Goal: Task Accomplishment & Management: Manage account settings

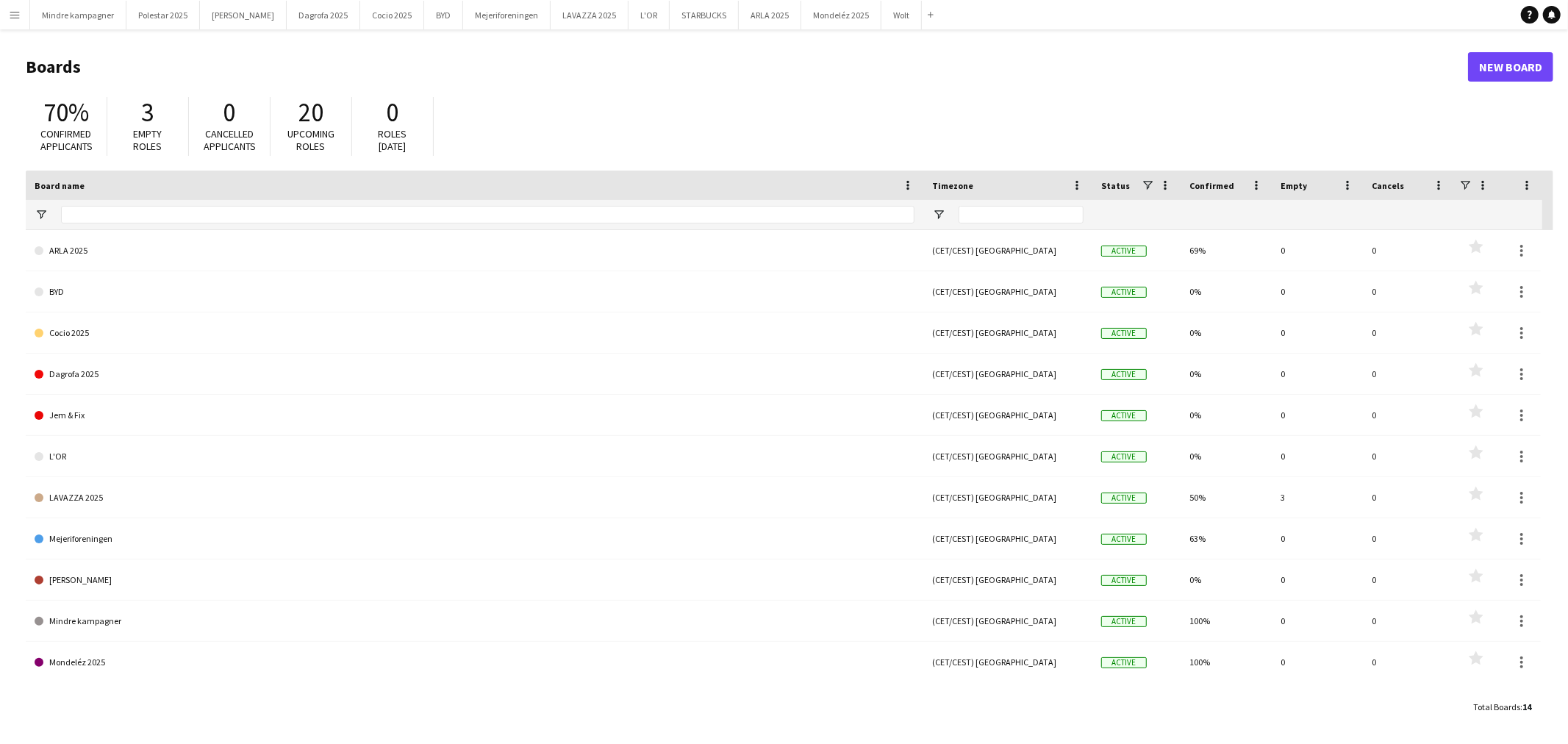
click at [10, 16] on app-icon "Menu" at bounding box center [15, 15] width 12 height 12
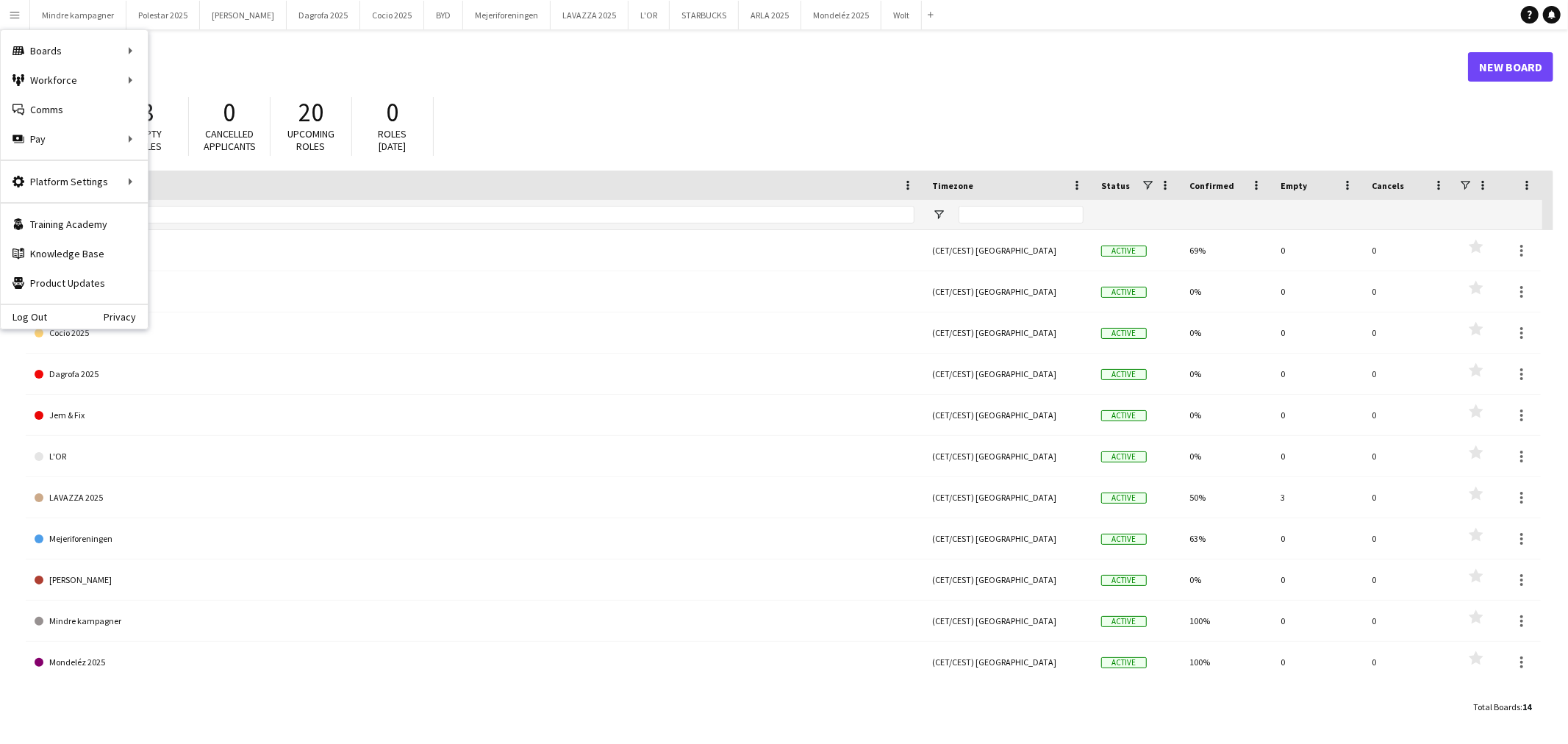
click at [15, 10] on app-icon "Menu" at bounding box center [15, 15] width 12 height 12
click at [699, 104] on div "70% Confirmed applicants 3 Empty roles 0 Cancelled applicants 20 Upcoming roles…" at bounding box center [790, 130] width 1528 height 81
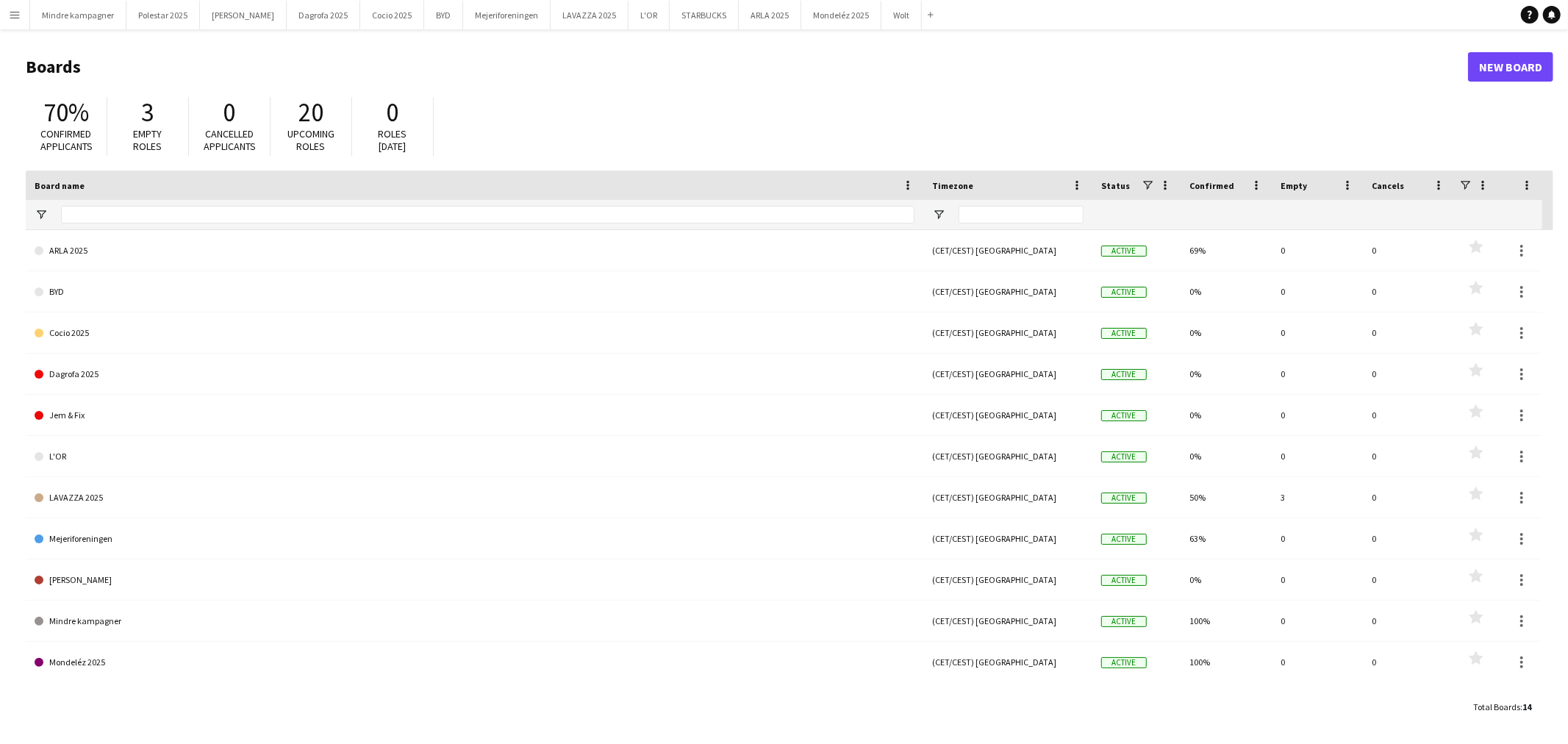
click at [18, 15] on app-icon "Menu" at bounding box center [15, 15] width 12 height 12
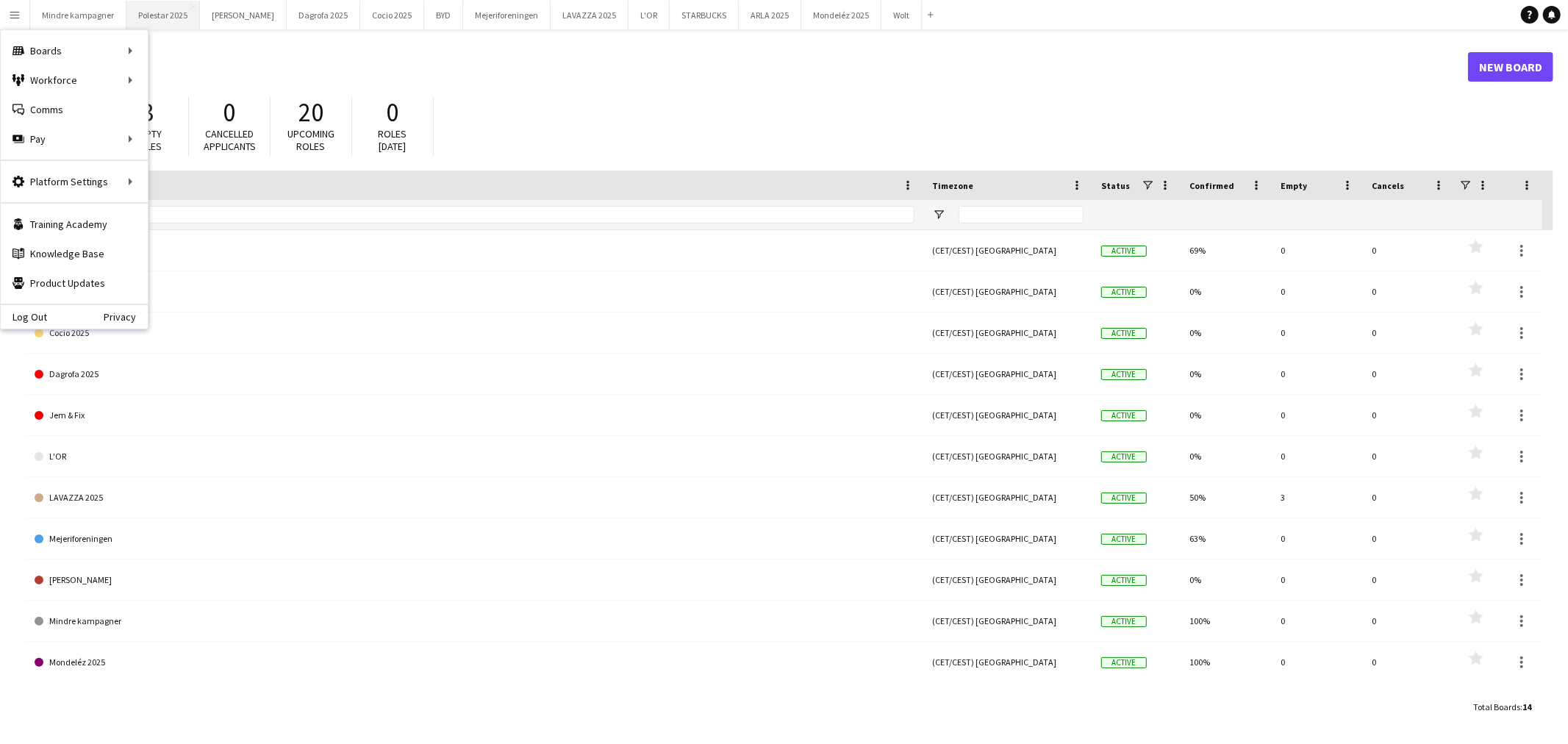
click at [169, 19] on button "Polestar 2025 Close" at bounding box center [163, 15] width 73 height 29
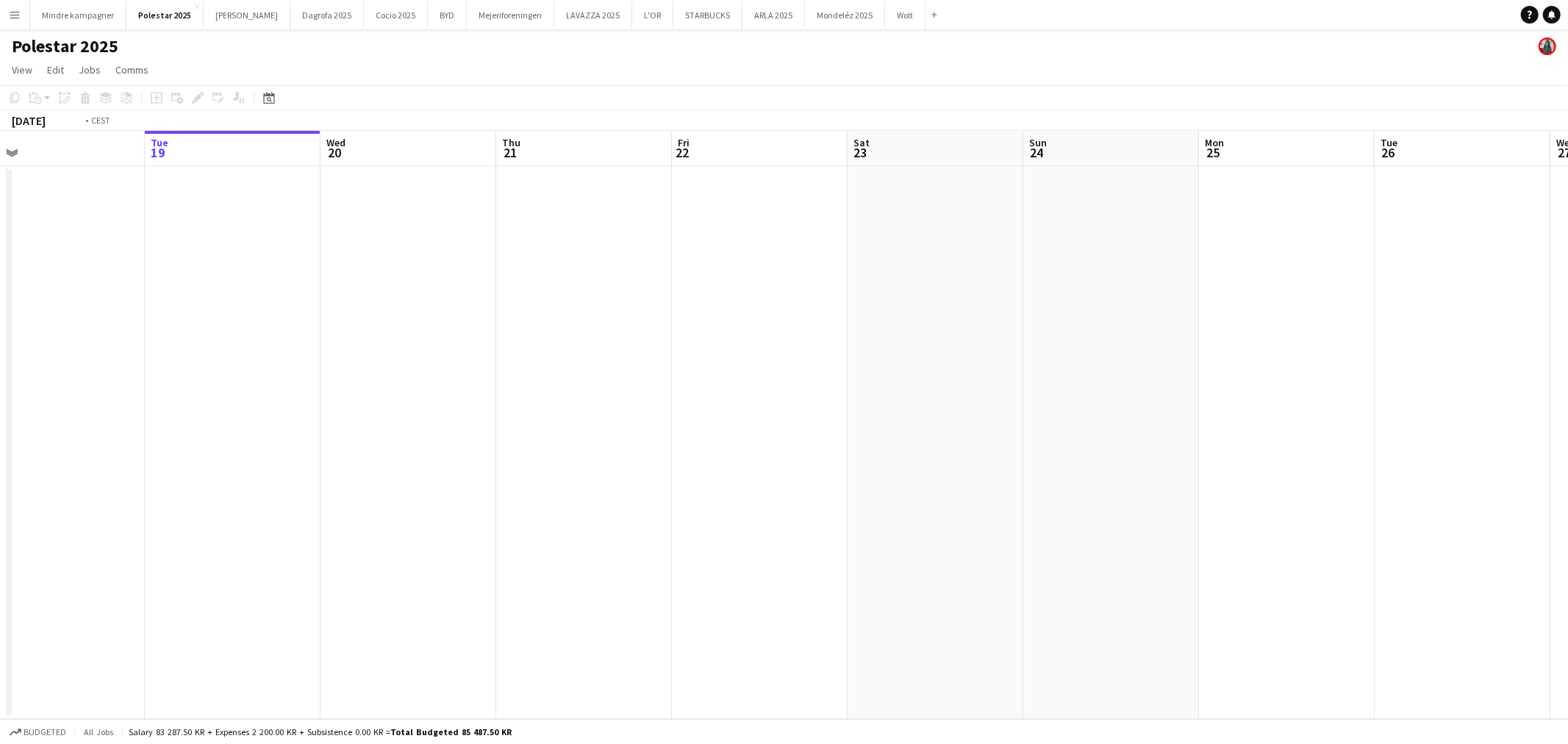
drag, startPoint x: 1009, startPoint y: 347, endPoint x: 225, endPoint y: 339, distance: 784.0
click at [223, 340] on app-calendar-viewport "Sat 16 Sun 17 Mon 18 Tue 19 Wed 20 Thu 21 Fri 22 Sat 23 Sun 24 Mon 25 Tue 26 We…" at bounding box center [784, 425] width 1568 height 588
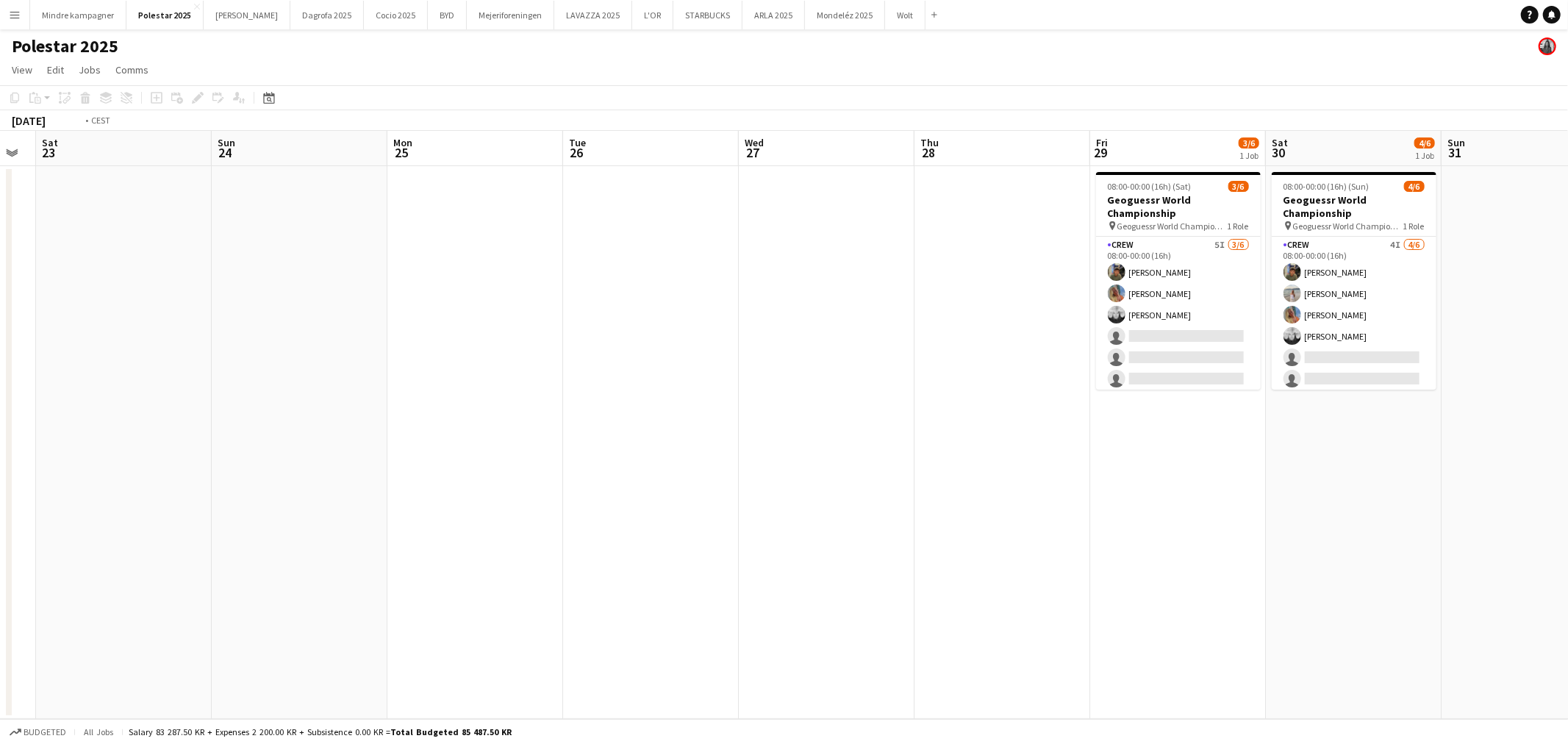
scroll to position [0, 513]
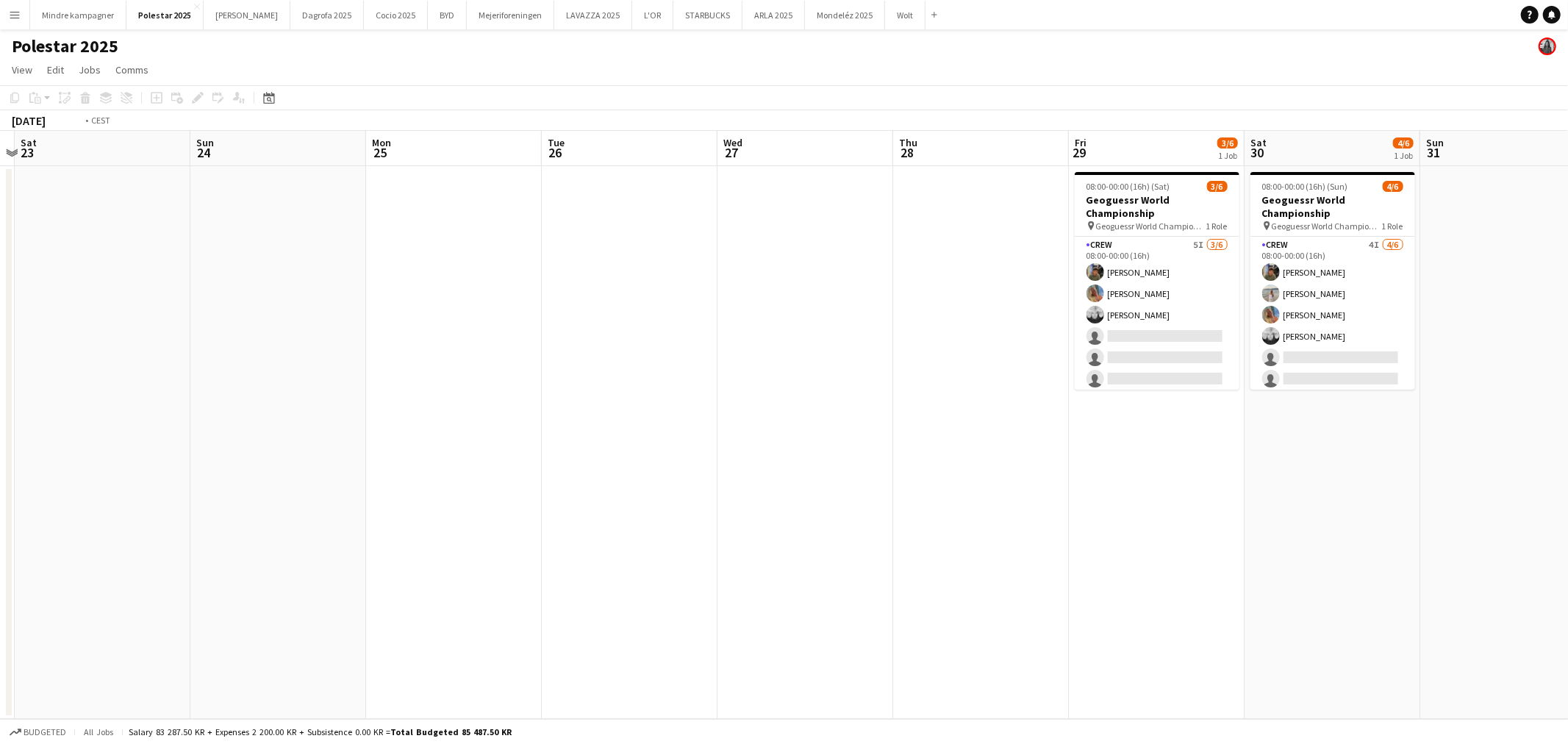
drag, startPoint x: 1095, startPoint y: 353, endPoint x: 491, endPoint y: 371, distance: 604.3
click at [491, 371] on app-calendar-viewport "Wed 20 Thu 21 Fri 22 Sat 23 Sun 24 Mon 25 Tue 26 Wed 27 Thu 28 Fri 29 3/6 1 Job…" at bounding box center [784, 425] width 1568 height 588
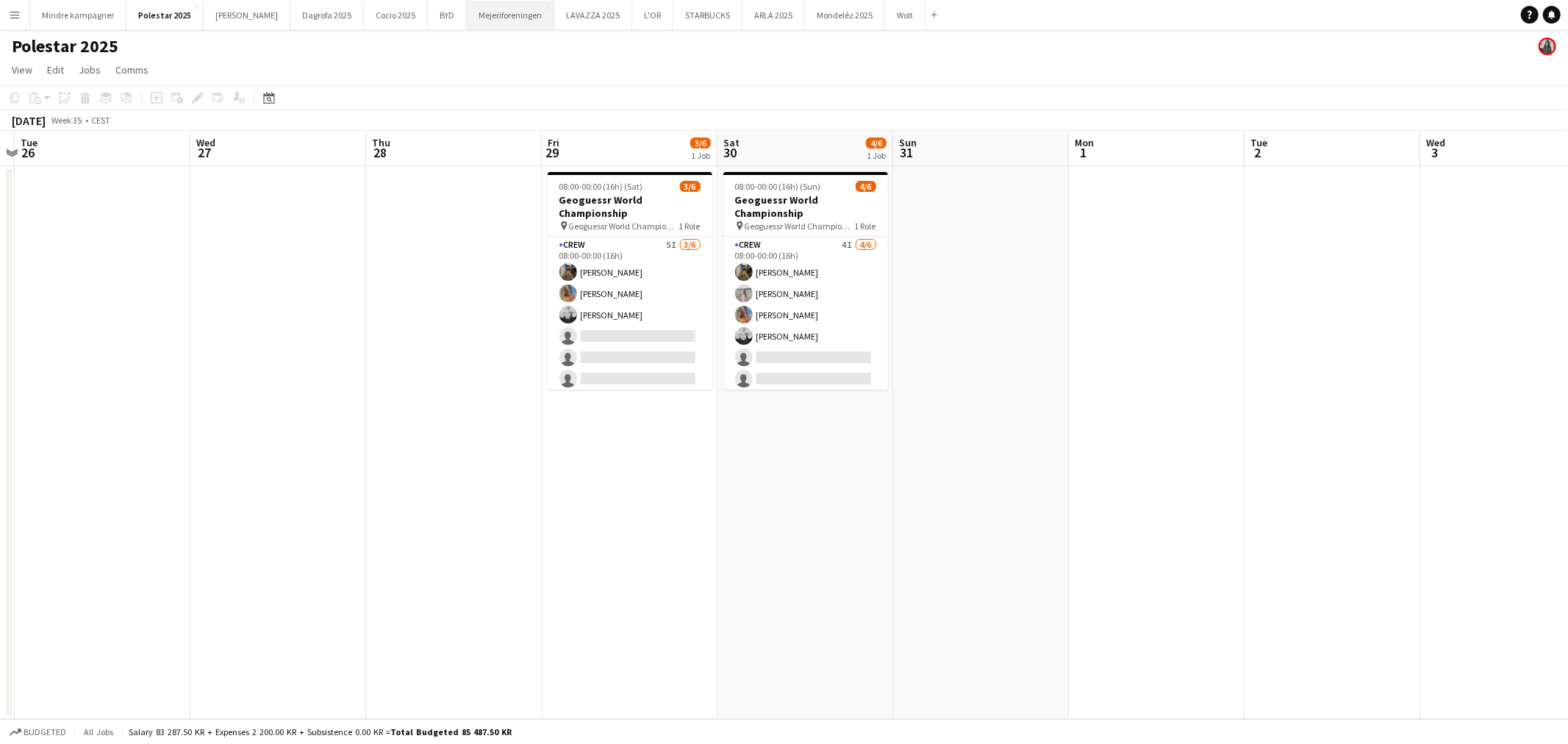
click at [467, 16] on button "Mejeriforeningen Close" at bounding box center [511, 15] width 87 height 29
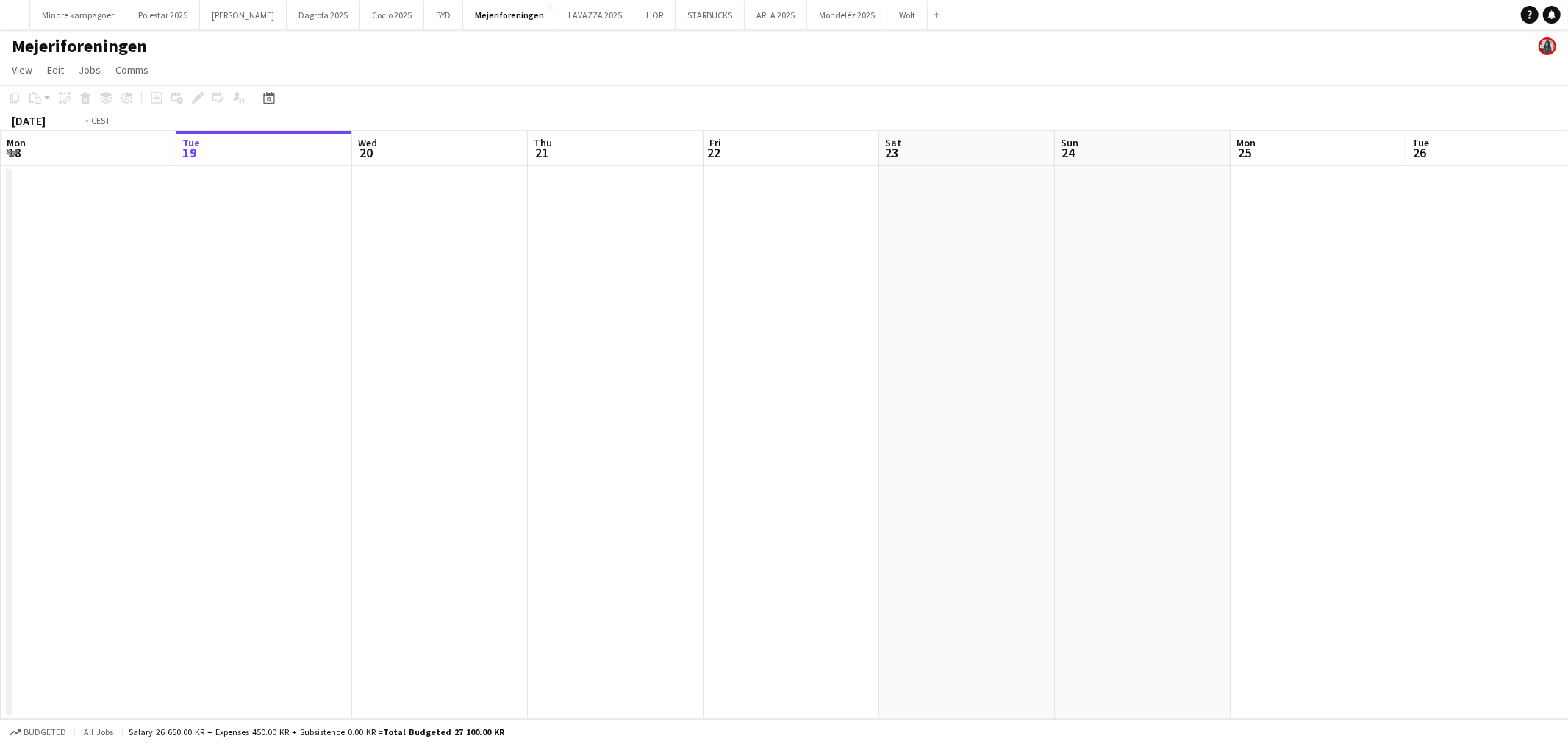
drag, startPoint x: 991, startPoint y: 416, endPoint x: 626, endPoint y: 452, distance: 366.8
click at [599, 451] on app-calendar-viewport "Sat 16 Sun 17 Mon 18 Tue 19 Wed 20 Thu 21 Fri 22 Sat 23 Sun 24 Mon 25 Tue 26 We…" at bounding box center [784, 425] width 1568 height 588
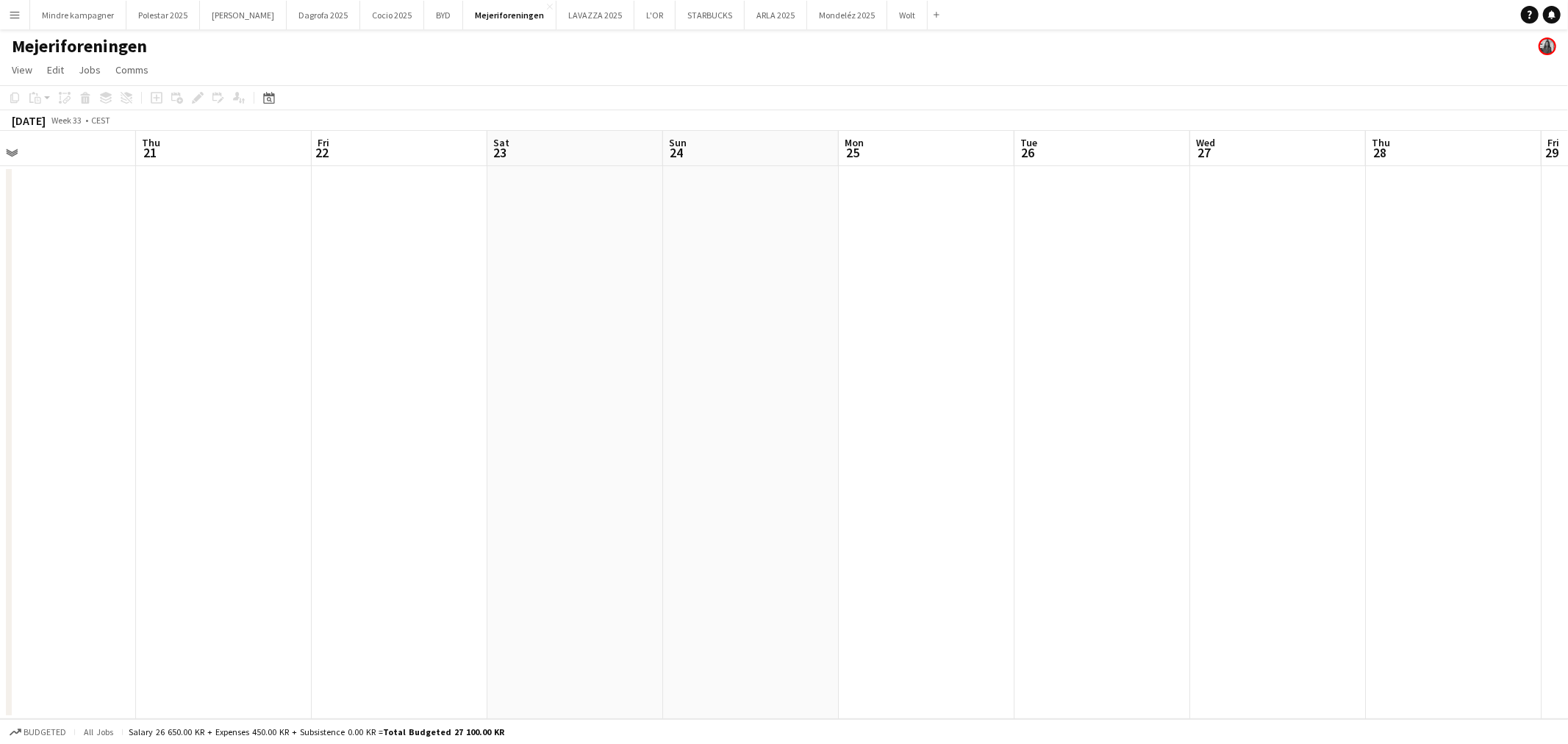
drag, startPoint x: 1177, startPoint y: 463, endPoint x: 863, endPoint y: 469, distance: 314.1
click at [534, 472] on app-calendar-viewport "Sun 17 Mon 18 Tue 19 Wed 20 Thu 21 Fri 22 Sat 23 Sun 24 Mon 25 Tue 26 Wed 27 Th…" at bounding box center [784, 425] width 1568 height 588
drag, startPoint x: 680, startPoint y: 508, endPoint x: 728, endPoint y: 511, distance: 48.1
click at [621, 513] on app-calendar-viewport "Thu 21 Fri 22 Sat 23 Sun 24 Mon 25 Tue 26 Wed 27 Thu 28 Fri 29 Sat 30 Sun 31 Mo…" at bounding box center [784, 425] width 1568 height 588
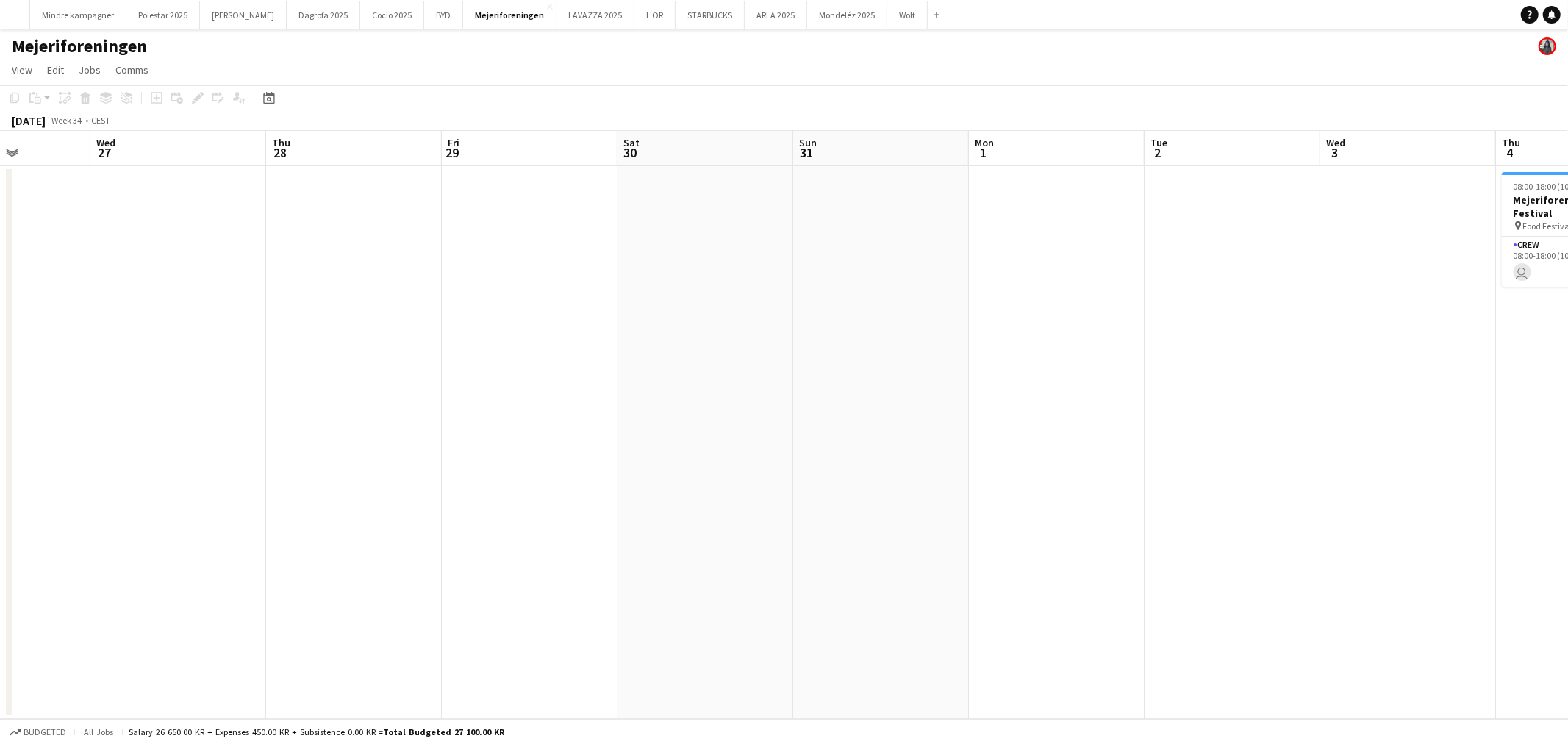
drag, startPoint x: 1112, startPoint y: 517, endPoint x: 613, endPoint y: 528, distance: 499.1
click at [613, 528] on app-calendar-viewport "Sun 24 Mon 25 Tue 26 Wed 27 Thu 28 Fri 29 Sat 30 Sun 31 Mon 1 Tue 2 Wed 3 Thu 4…" at bounding box center [784, 425] width 1568 height 588
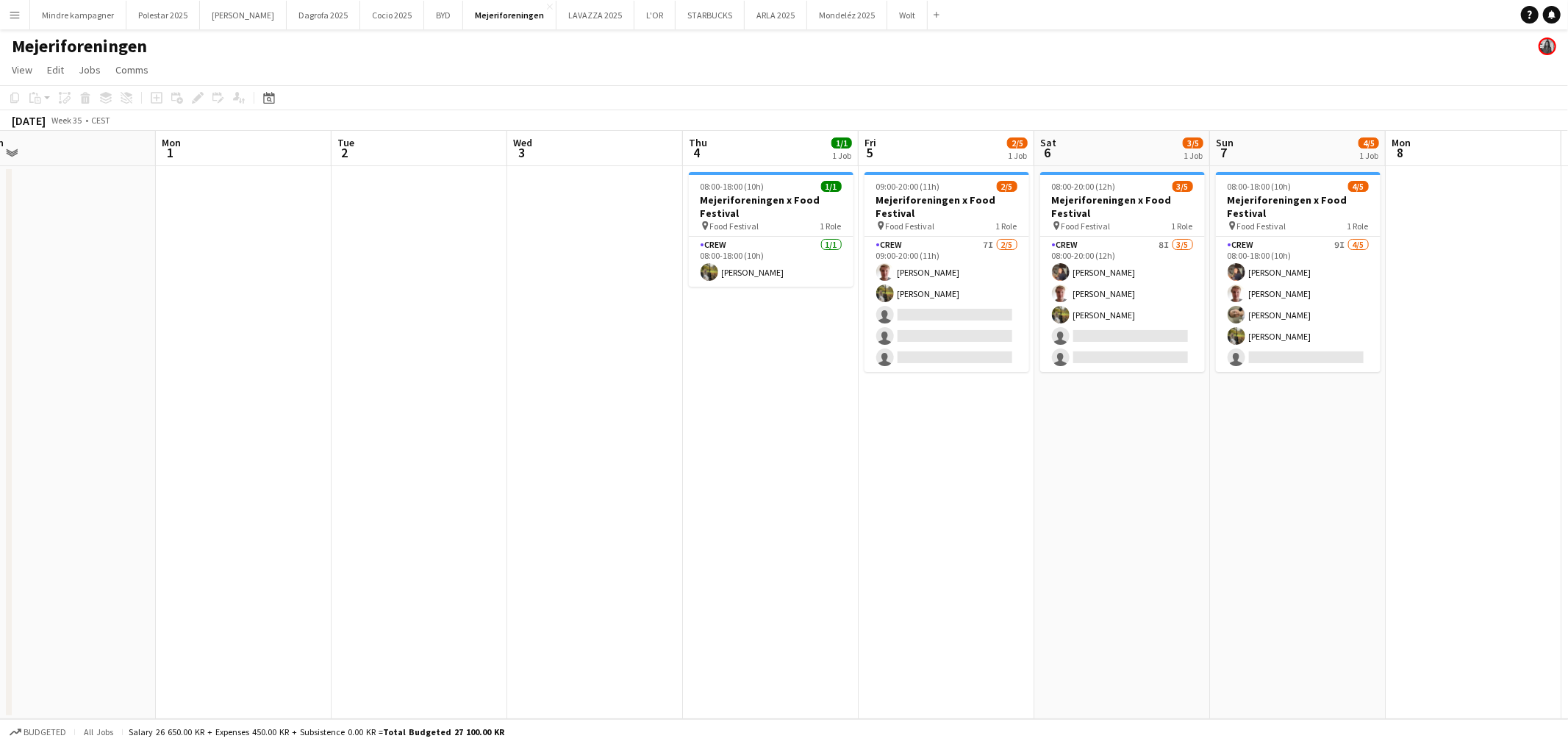
drag, startPoint x: 982, startPoint y: 525, endPoint x: 754, endPoint y: 537, distance: 228.3
click at [754, 537] on app-calendar-viewport "Thu 28 Fri 29 Sat 30 Sun 31 Mon 1 Tue 2 Wed 3 Thu 4 1/1 1 Job Fri 5 2/5 1 Job S…" at bounding box center [784, 425] width 1568 height 588
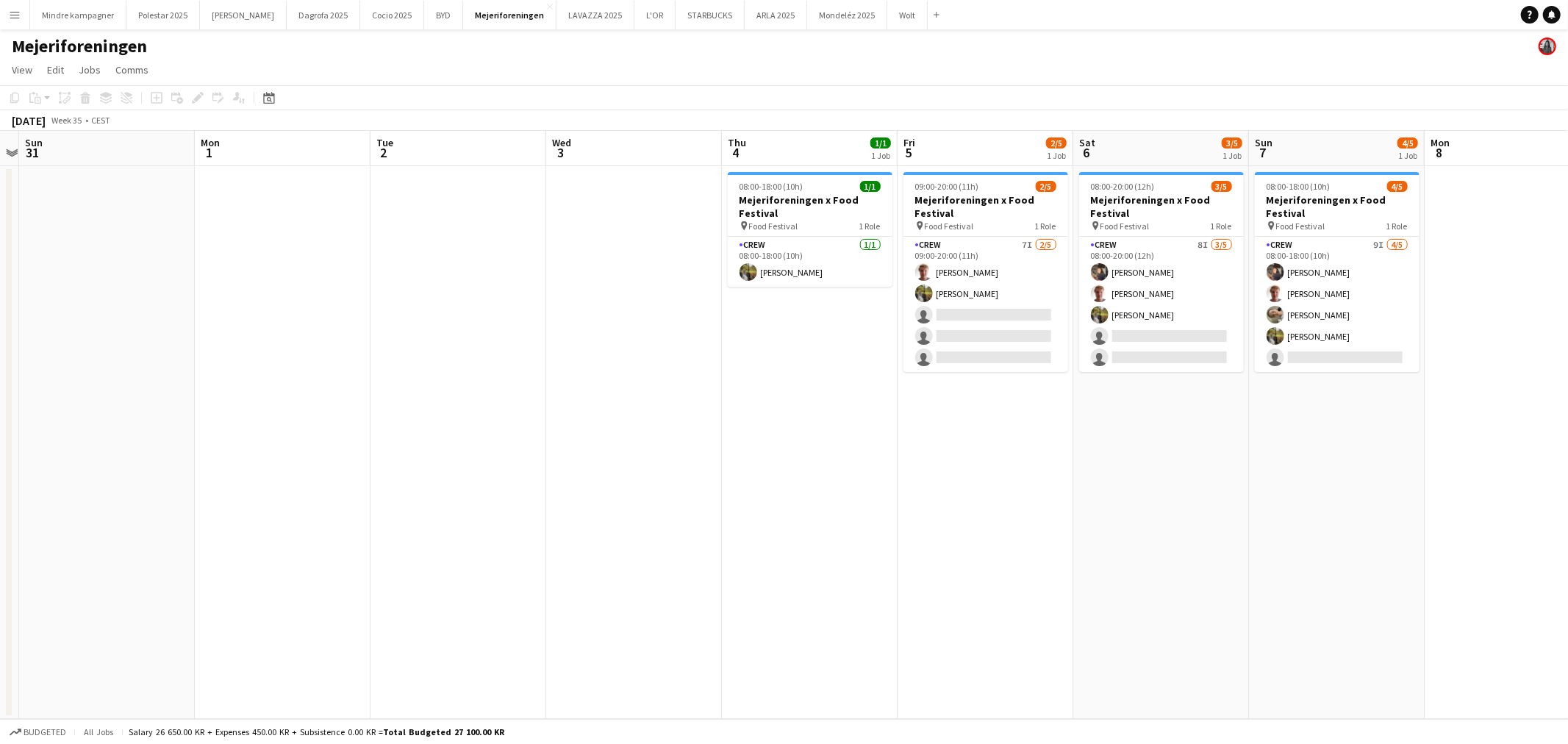
drag, startPoint x: 855, startPoint y: 525, endPoint x: 826, endPoint y: 527, distance: 29.1
click at [827, 527] on app-calendar-viewport "Thu 28 Fri 29 Sat 30 Sun 31 Mon 1 Tue 2 Wed 3 Thu 4 1/1 1 Job Fri 5 2/5 1 Job S…" at bounding box center [784, 425] width 1568 height 588
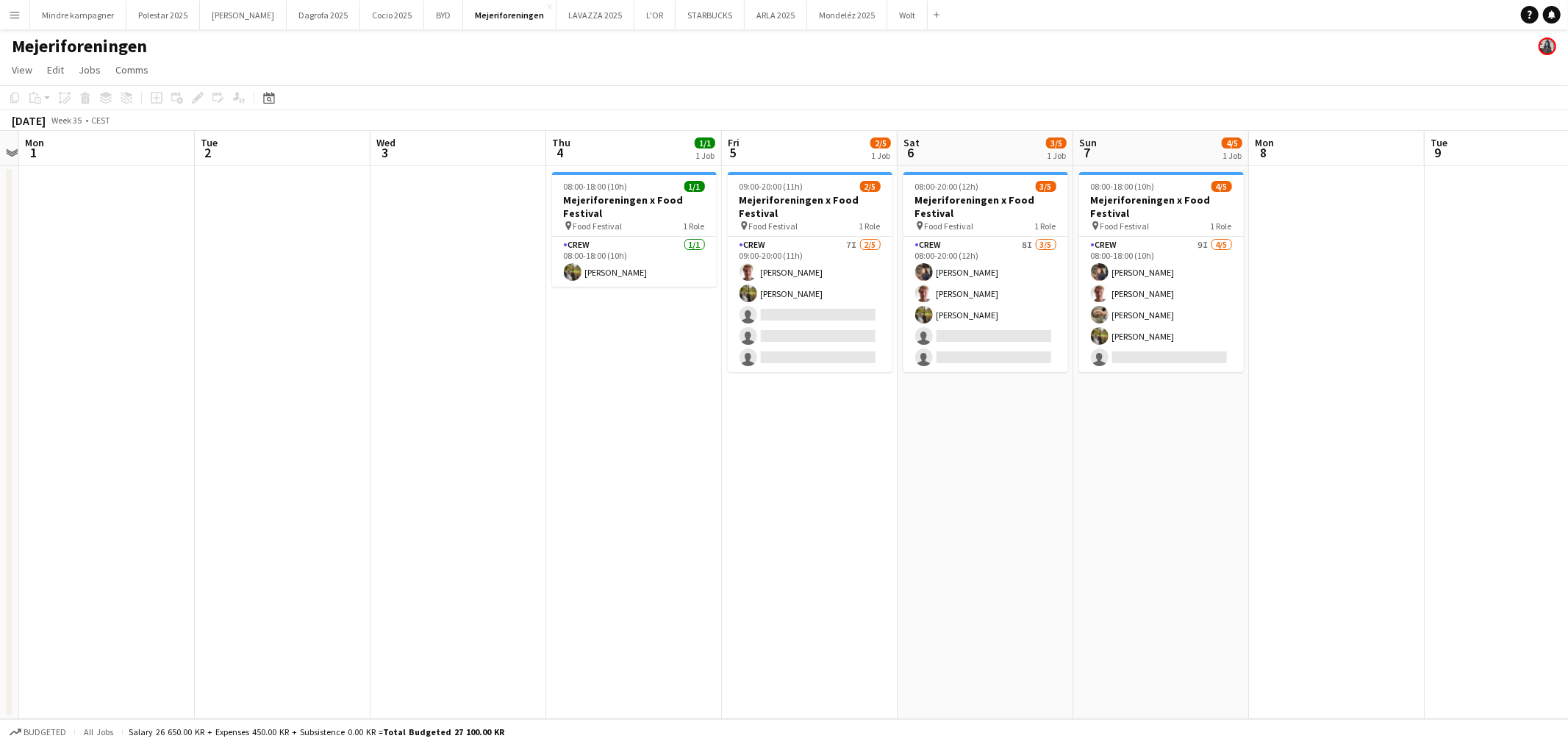
scroll to position [0, 519]
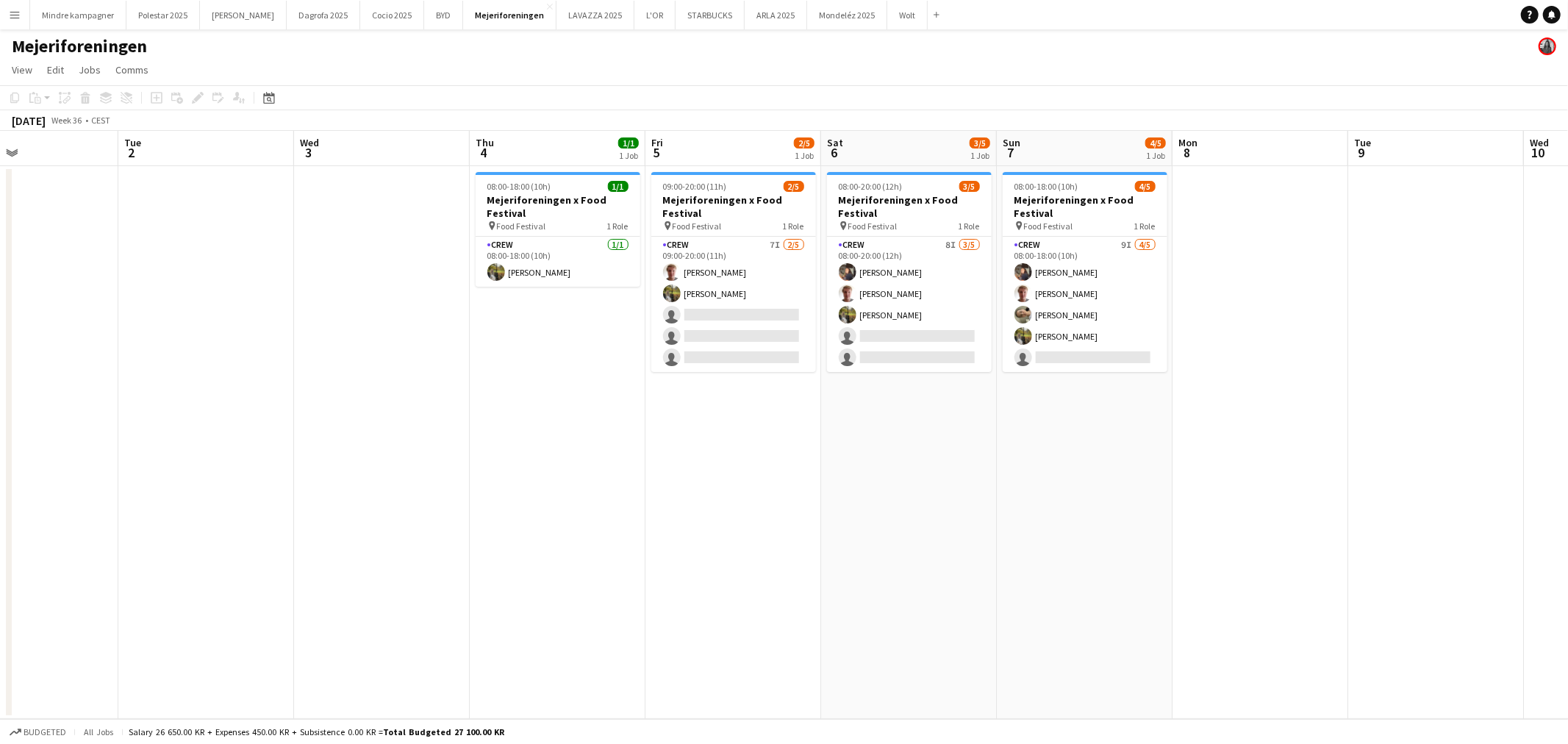
drag, startPoint x: 1011, startPoint y: 505, endPoint x: 986, endPoint y: 505, distance: 25.0
click at [986, 505] on app-calendar-viewport "Fri 29 Sat 30 Sun 31 Mon 1 Tue 2 Wed 3 Thu 4 1/1 1 Job Fri 5 2/5 1 Job Sat 6 3/…" at bounding box center [784, 425] width 1568 height 588
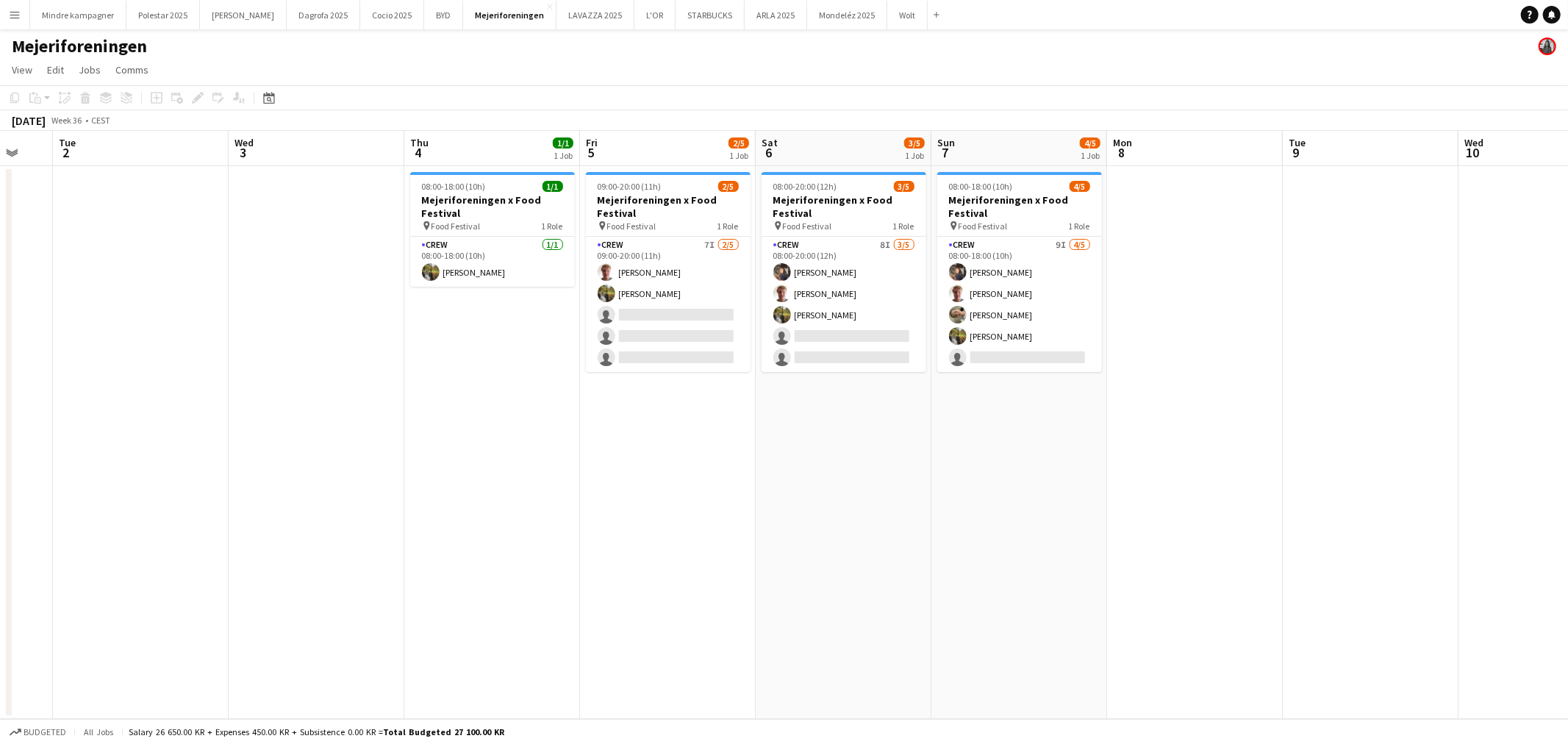
drag, startPoint x: 1099, startPoint y: 496, endPoint x: 1054, endPoint y: 503, distance: 45.5
click at [1054, 503] on app-calendar-viewport "Sat 30 Sun 31 Mon 1 Tue 2 Wed 3 Thu 4 1/1 1 Job Fri 5 2/5 1 Job Sat 6 3/5 1 Job…" at bounding box center [784, 425] width 1568 height 588
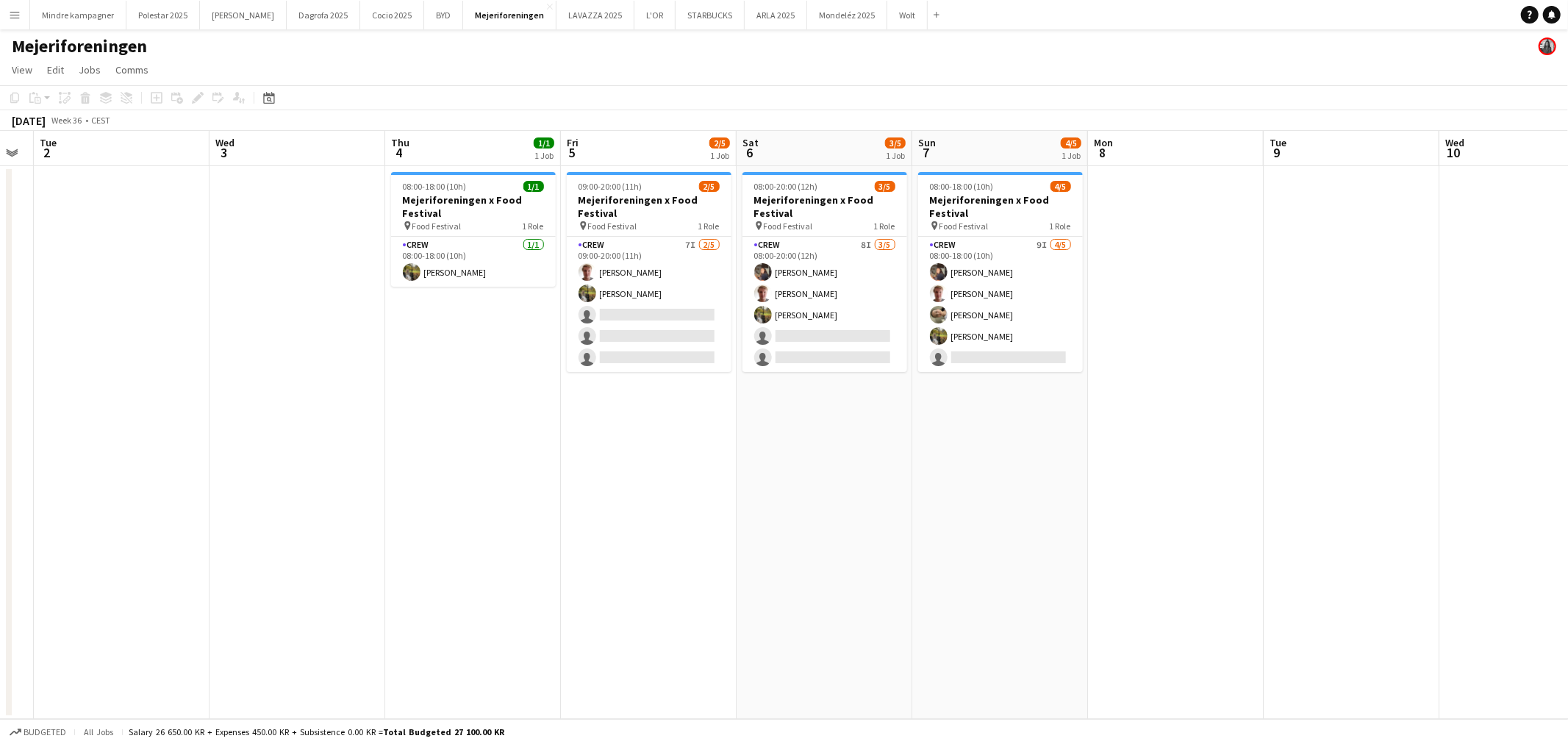
scroll to position [0, 495]
drag, startPoint x: 1092, startPoint y: 505, endPoint x: 1072, endPoint y: 509, distance: 20.4
click at [1072, 509] on app-calendar-viewport "Sat 30 Sun 31 Mon 1 Tue 2 Wed 3 Thu 4 1/1 1 Job Fri 5 2/5 1 Job Sat 6 3/5 1 Job…" at bounding box center [784, 425] width 1568 height 588
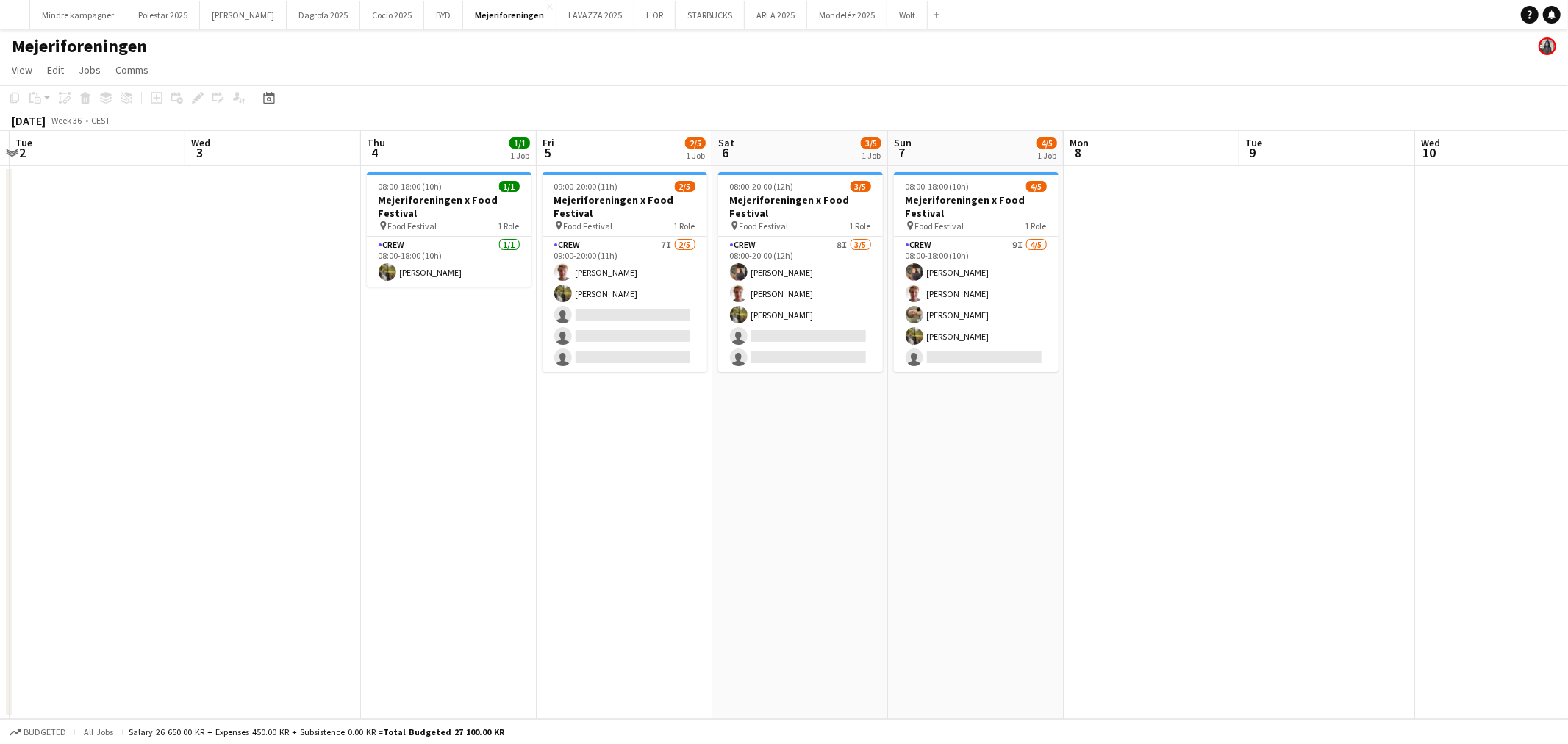
drag, startPoint x: 1091, startPoint y: 506, endPoint x: 1069, endPoint y: 508, distance: 22.1
click at [1069, 508] on app-calendar-viewport "Sat 30 Sun 31 Mon 1 Tue 2 Wed 3 Thu 4 1/1 1 Job Fri 5 2/5 1 Job Sat 6 3/5 1 Job…" at bounding box center [784, 425] width 1568 height 588
click at [557, 17] on button "LAVAZZA 2025 Close" at bounding box center [595, 15] width 78 height 29
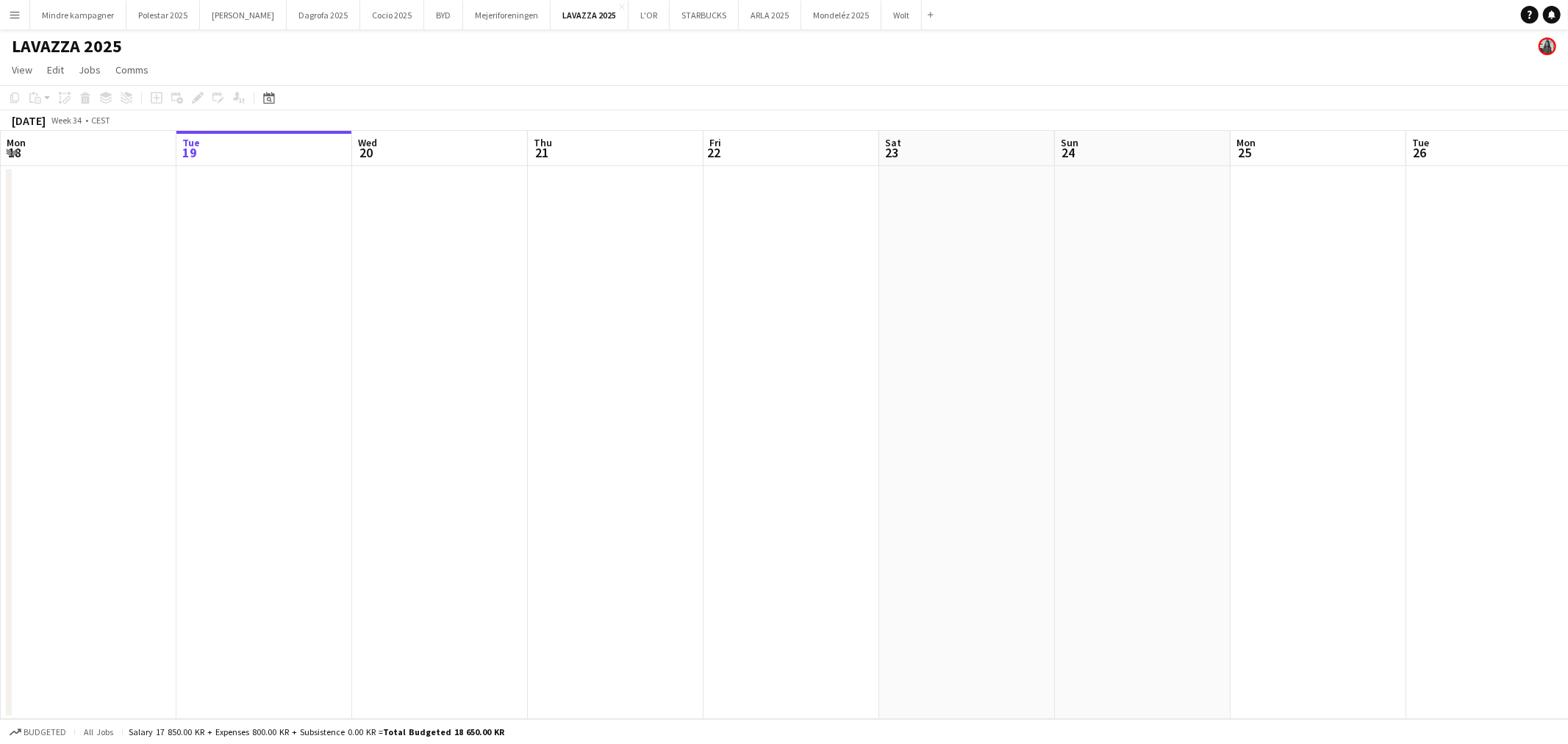
drag, startPoint x: 592, startPoint y: 385, endPoint x: 1072, endPoint y: 413, distance: 480.8
click at [325, 425] on app-calendar-viewport "Sat 16 Sun 17 Mon 18 Tue 19 Wed 20 Thu 21 Fri 22 Sat 23 Sun 24 Mon 25 Tue 26 We…" at bounding box center [784, 425] width 1568 height 588
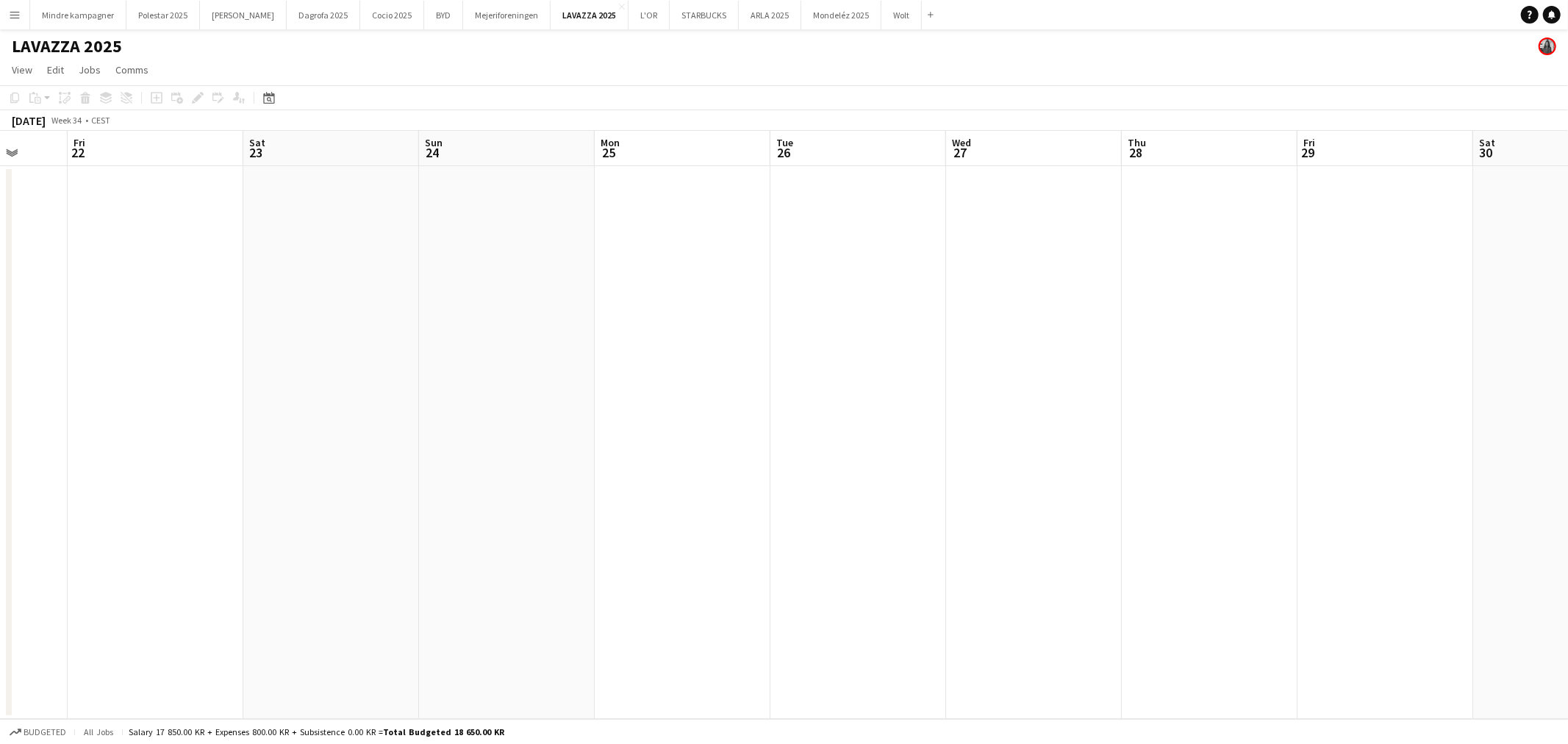
drag, startPoint x: 1063, startPoint y: 421, endPoint x: 431, endPoint y: 408, distance: 632.1
click at [435, 409] on app-calendar-viewport "Tue 19 Wed 20 Thu 21 Fri 22 Sat 23 Sun 24 Mon 25 Tue 26 Wed 27 Thu 28 Fri 29 Sa…" at bounding box center [784, 425] width 1568 height 588
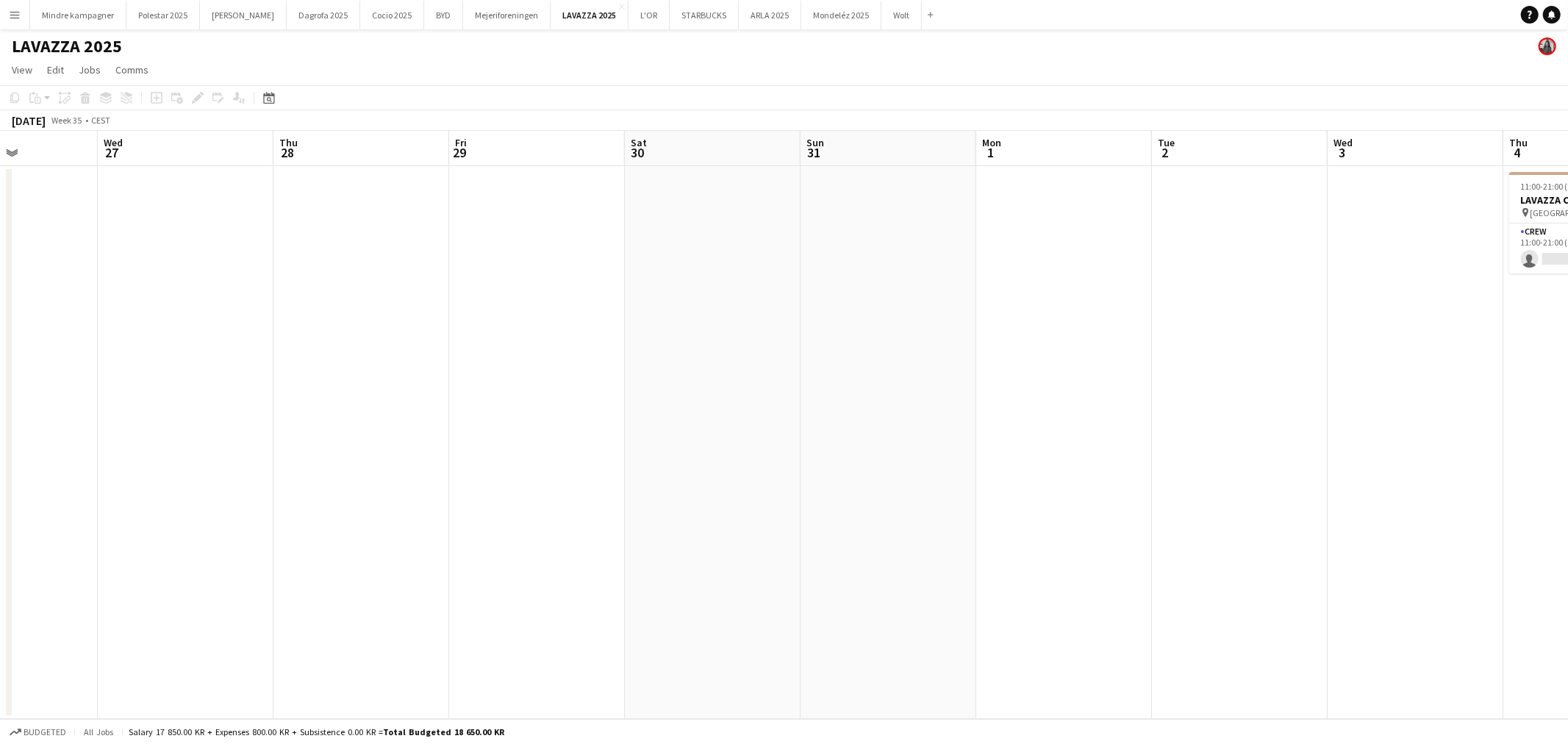
drag, startPoint x: 1095, startPoint y: 413, endPoint x: 343, endPoint y: 402, distance: 752.1
click at [339, 402] on app-calendar-viewport "Sat 23 Sun 24 Mon 25 Tue 26 Wed 27 Thu 28 Fri 29 Sat 30 Sun 31 Mon 1 Tue 2 Wed …" at bounding box center [784, 425] width 1568 height 588
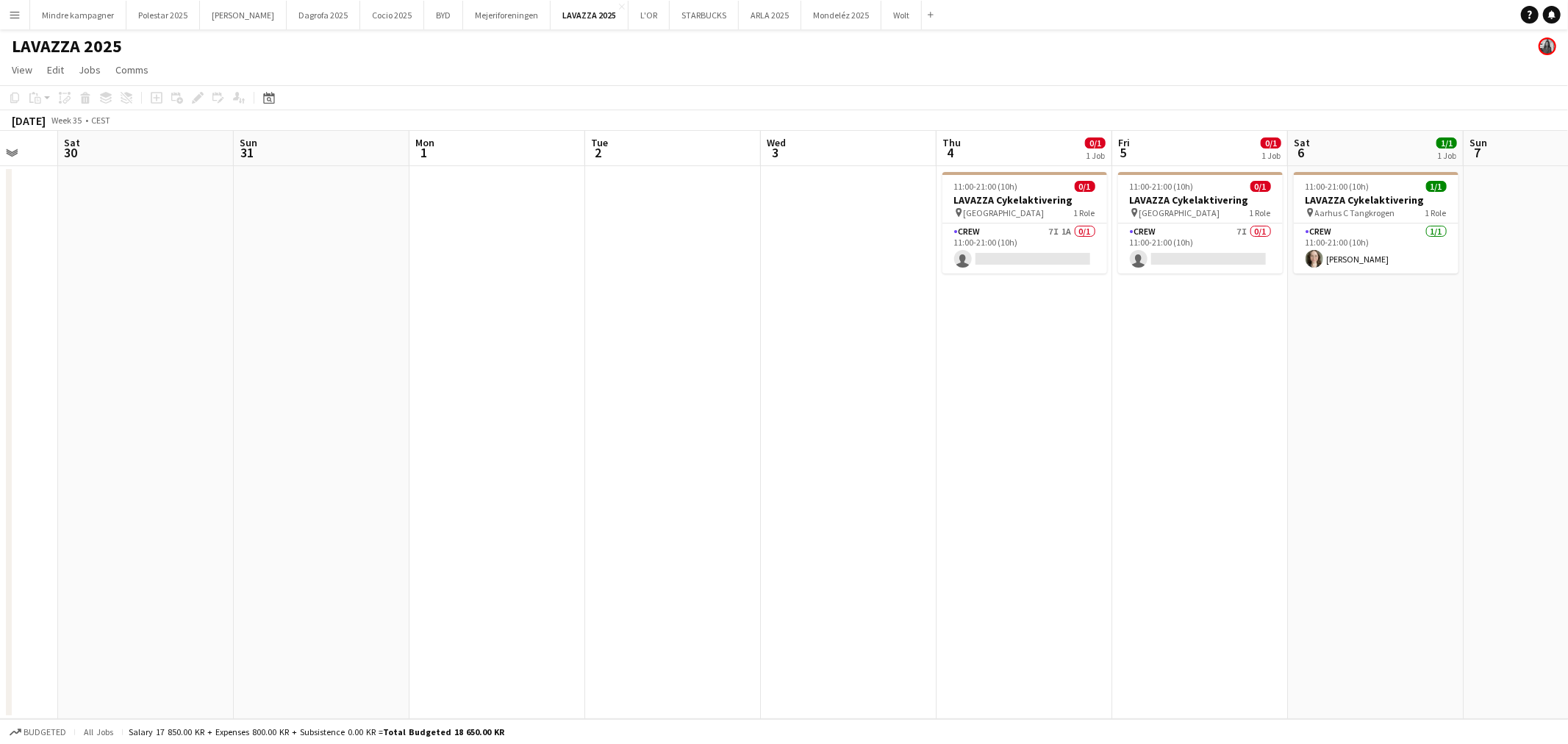
drag, startPoint x: 762, startPoint y: 402, endPoint x: 532, endPoint y: 416, distance: 230.4
click at [528, 421] on app-calendar-viewport "Wed 27 Thu 28 Fri 29 Sat 30 Sun 31 Mon 1 Tue 2 Wed 3 Thu 4 0/1 1 Job Fri 5 0/1 …" at bounding box center [784, 425] width 1568 height 588
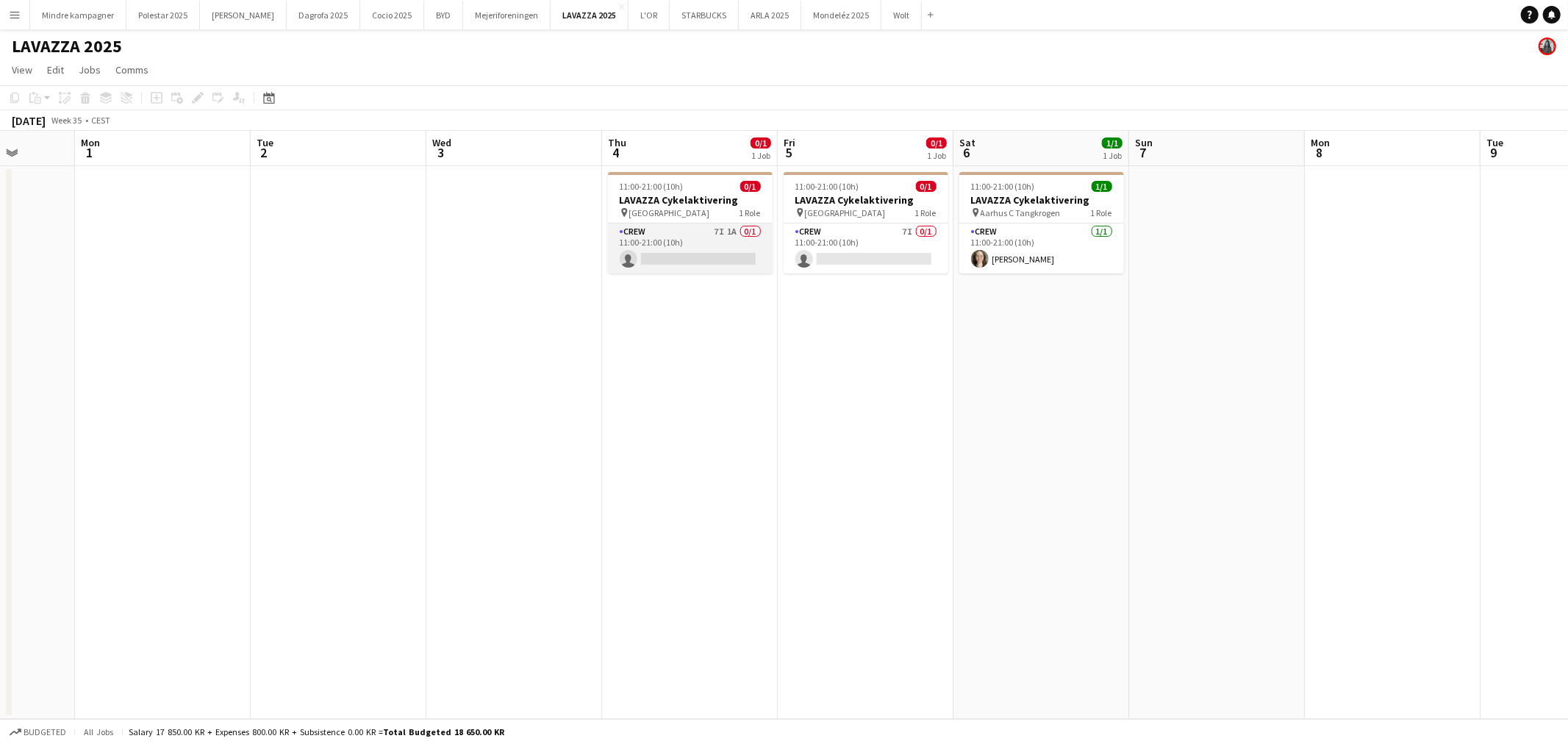
click at [684, 239] on app-card-role "Crew 7I 1A 0/1 11:00-21:00 (10h) single-neutral-actions" at bounding box center [691, 248] width 165 height 50
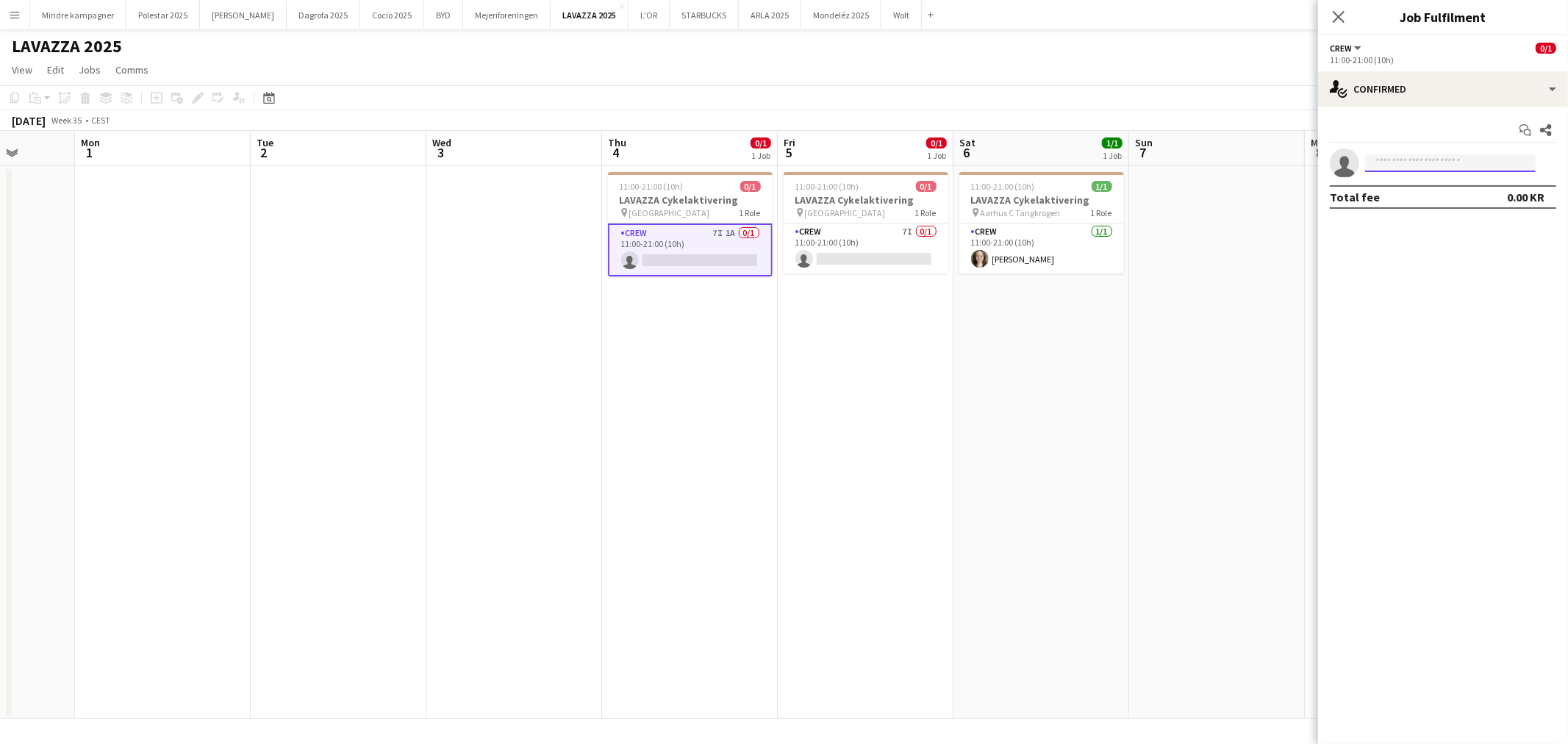
click at [1408, 159] on input at bounding box center [1451, 163] width 170 height 18
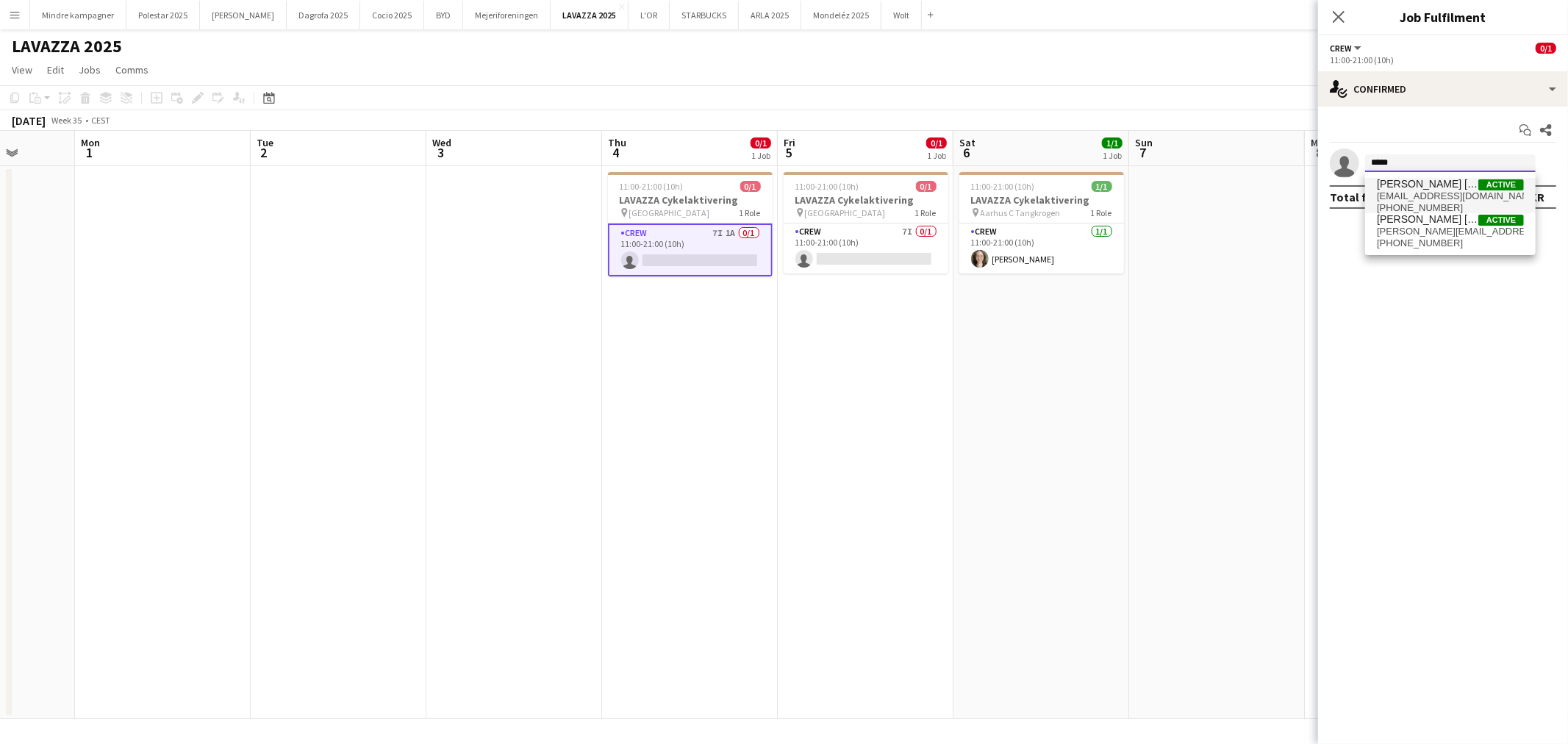
type input "*****"
click at [1438, 188] on span "Sarah Bech Jørgensen" at bounding box center [1427, 184] width 102 height 13
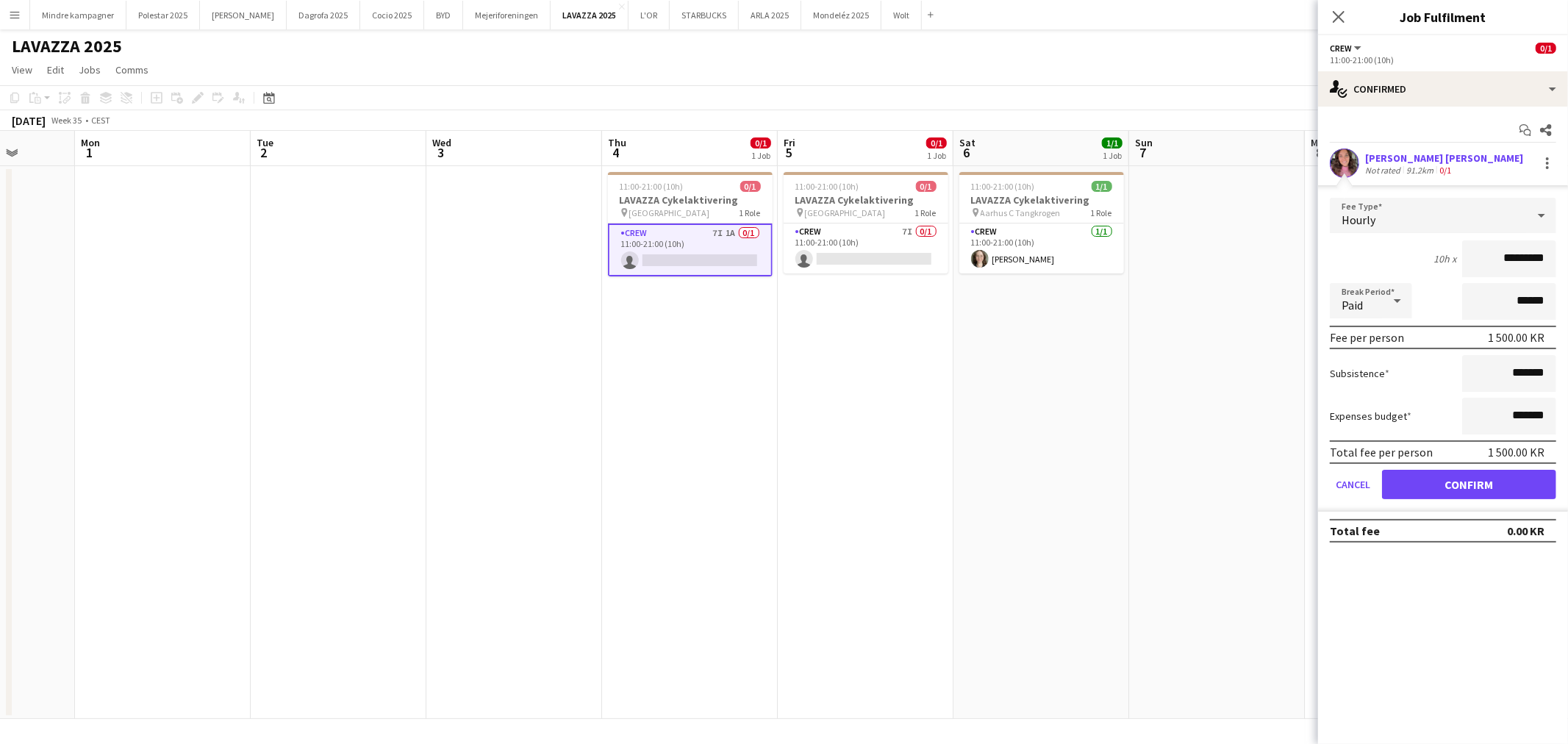
click at [1560, 165] on div "Sarah Bech Jørgensen Not rated 91.2km 0/1" at bounding box center [1443, 163] width 250 height 30
click at [1545, 173] on div "Sarah Bech Jørgensen Not rated 91.2km 0/1" at bounding box center [1443, 163] width 250 height 30
click at [1546, 165] on div at bounding box center [1548, 163] width 18 height 18
click at [1488, 290] on span "Remove" at bounding box center [1477, 296] width 44 height 13
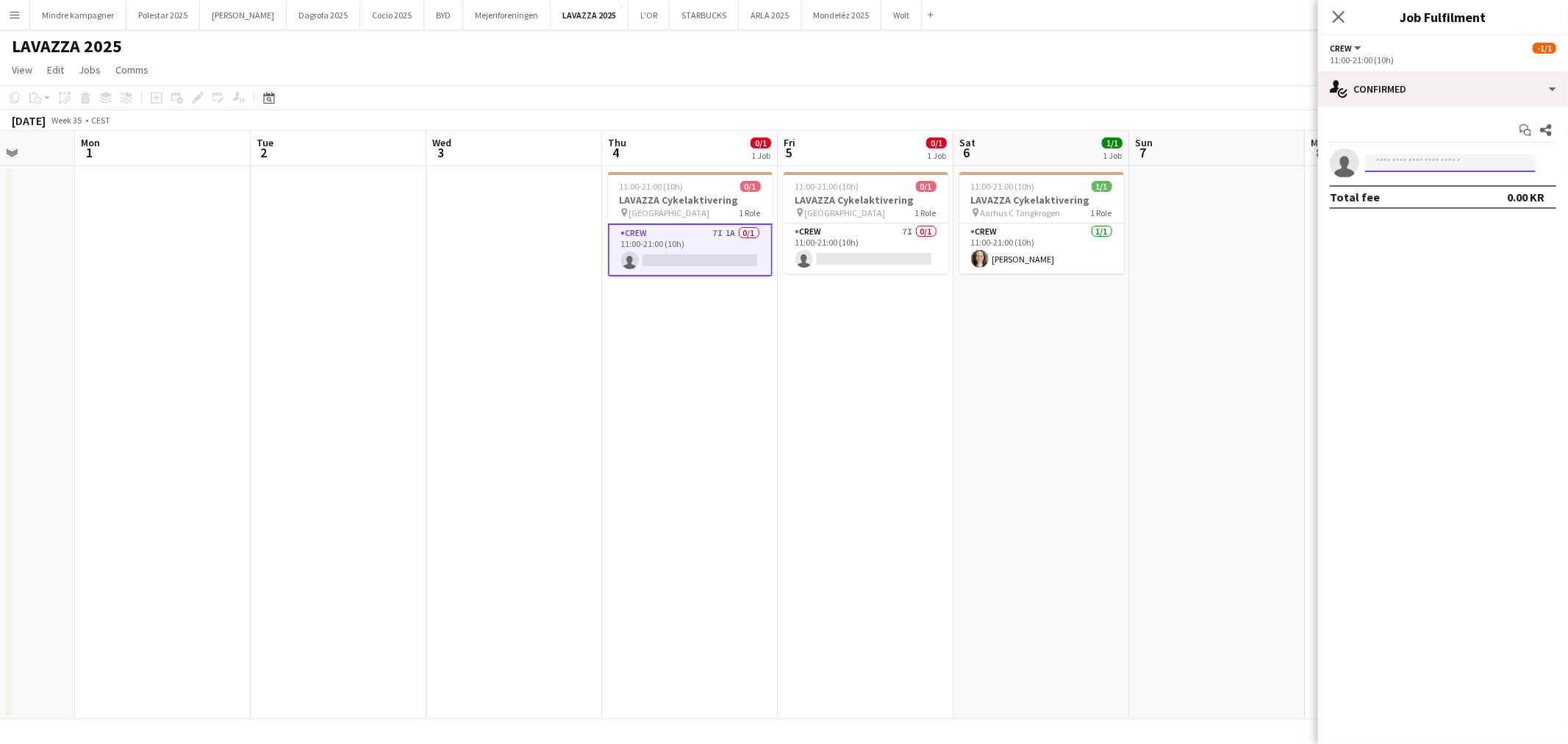
click at [1401, 162] on input at bounding box center [1451, 163] width 170 height 18
type input "*"
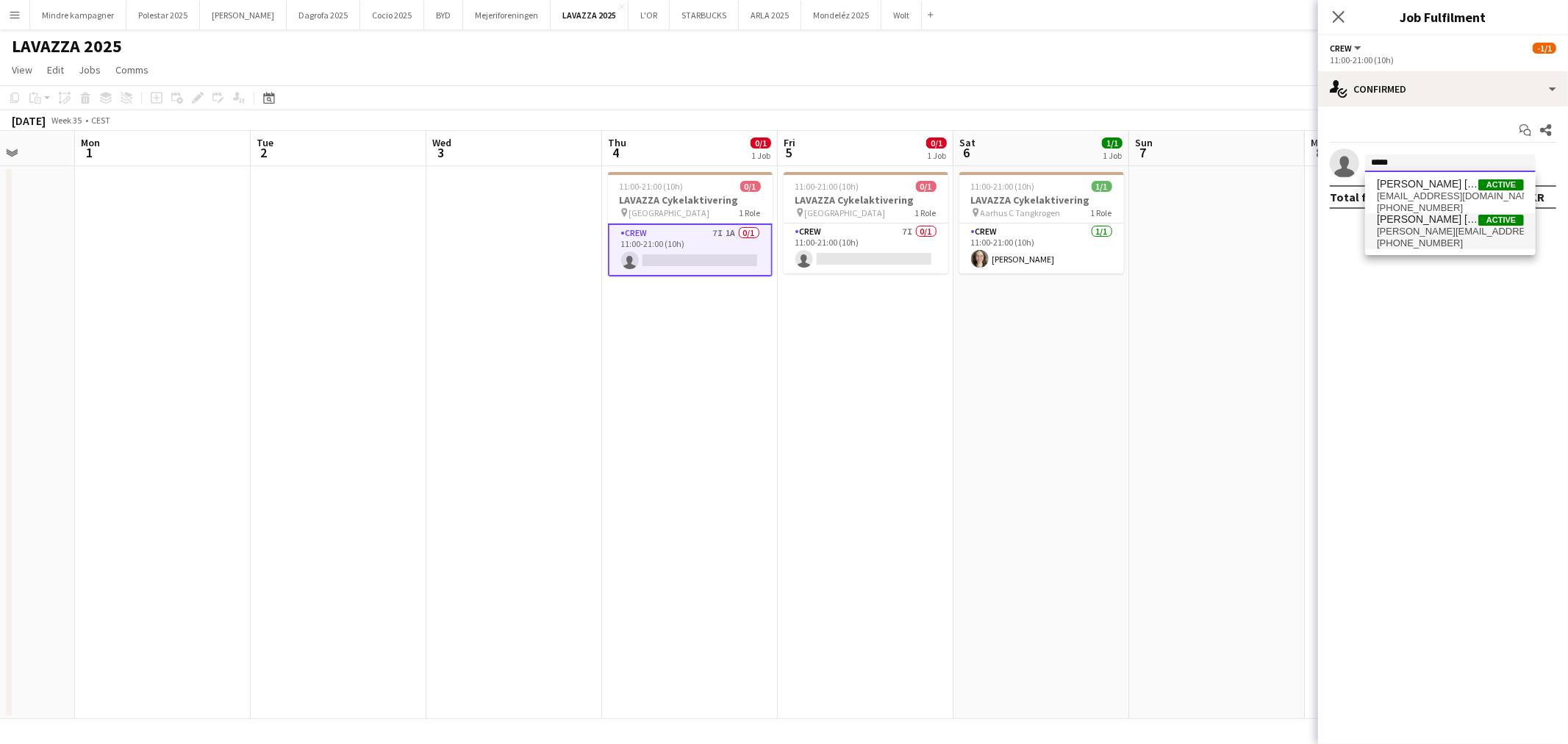
type input "*****"
click at [1419, 243] on span "+4523678443" at bounding box center [1450, 243] width 147 height 12
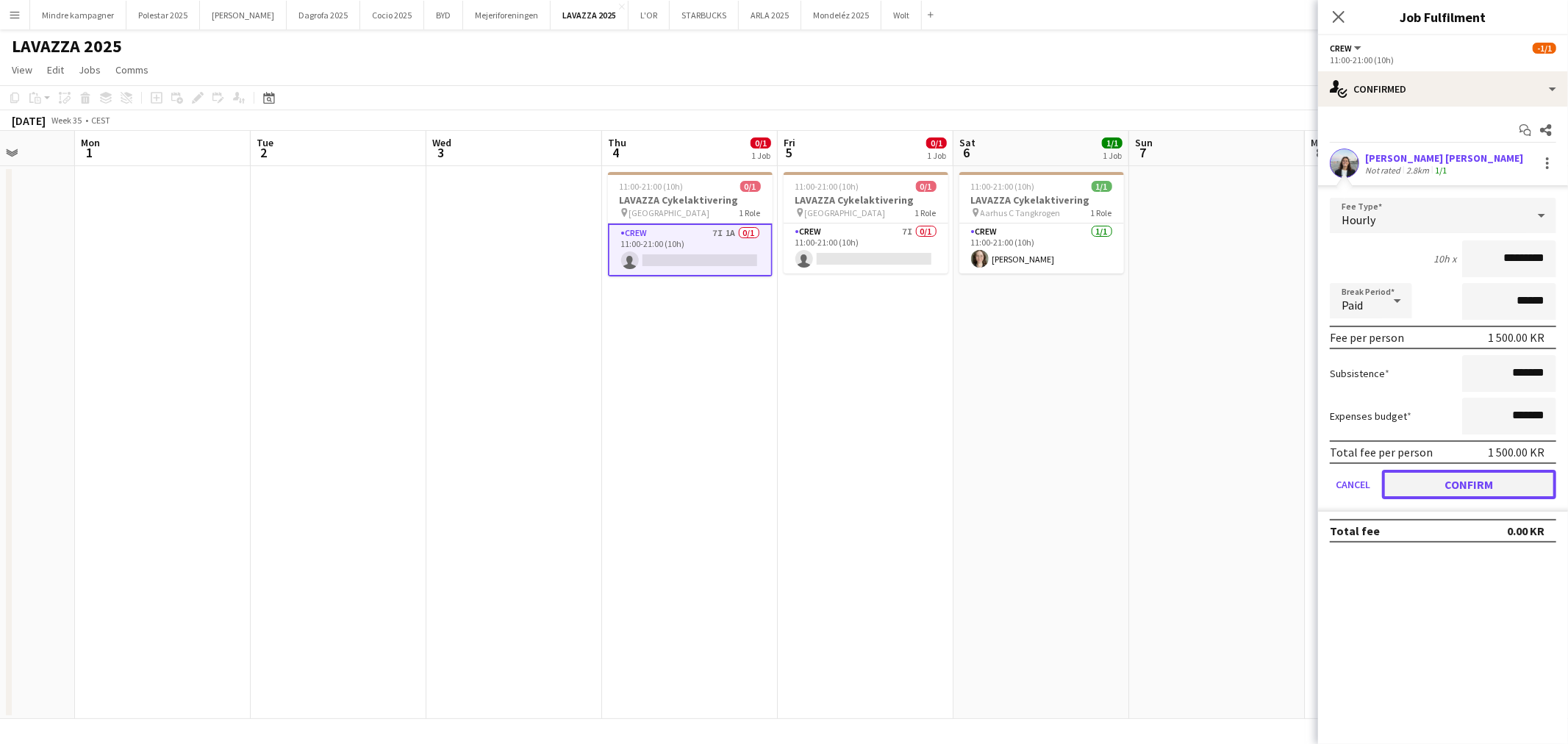
click at [1489, 483] on button "Confirm" at bounding box center [1469, 485] width 174 height 30
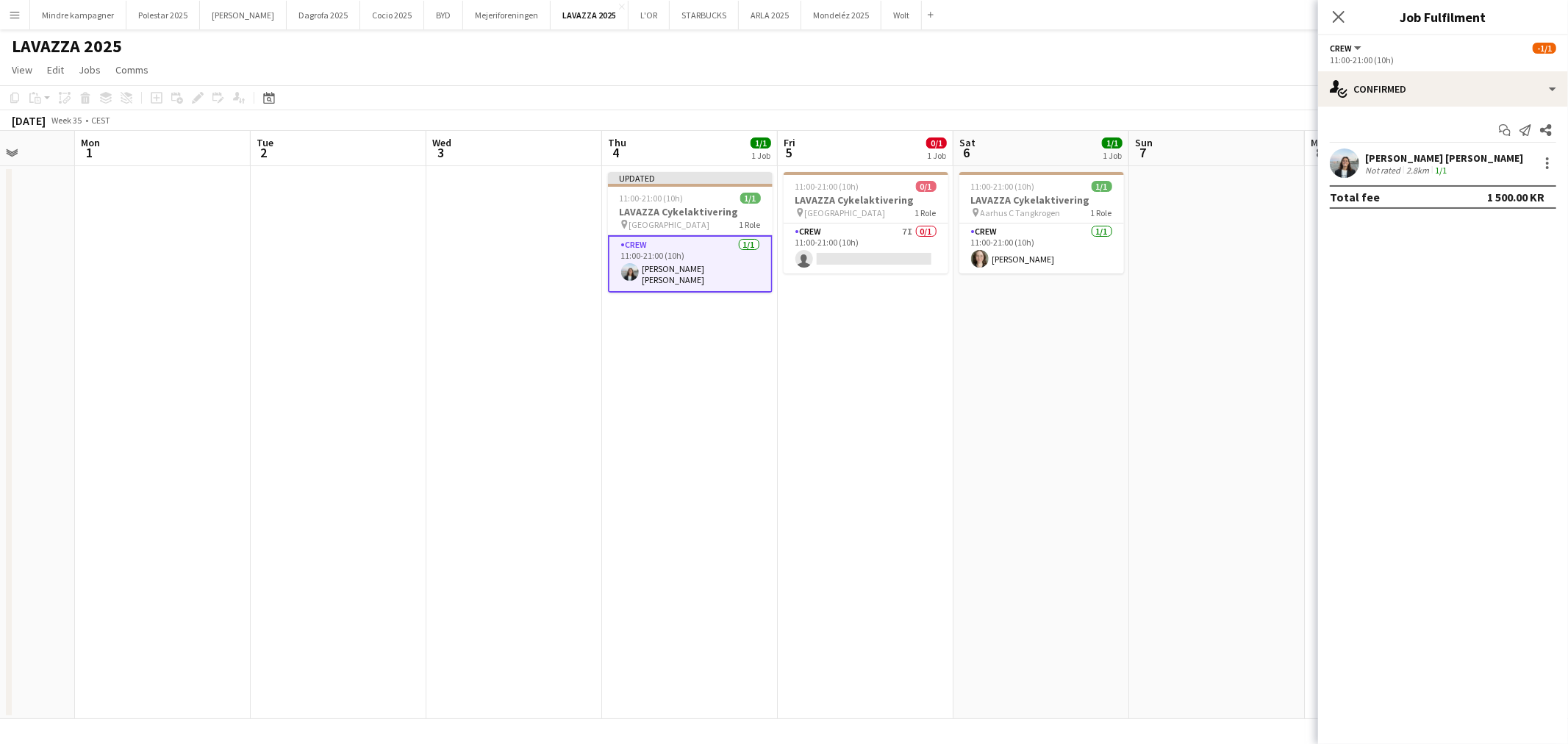
click at [1138, 473] on app-date-cell at bounding box center [1217, 442] width 176 height 553
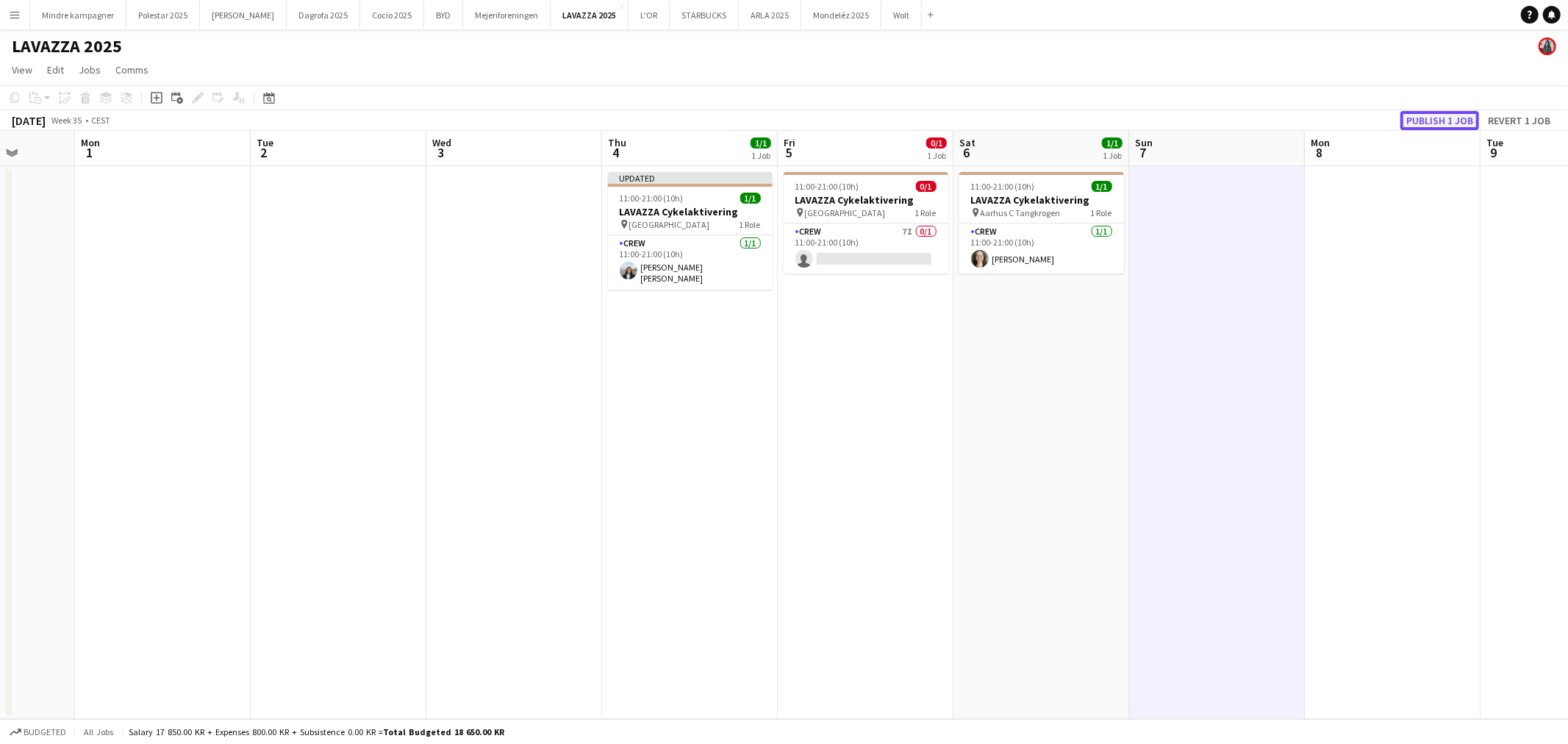
click at [1446, 122] on button "Publish 1 job" at bounding box center [1440, 121] width 79 height 19
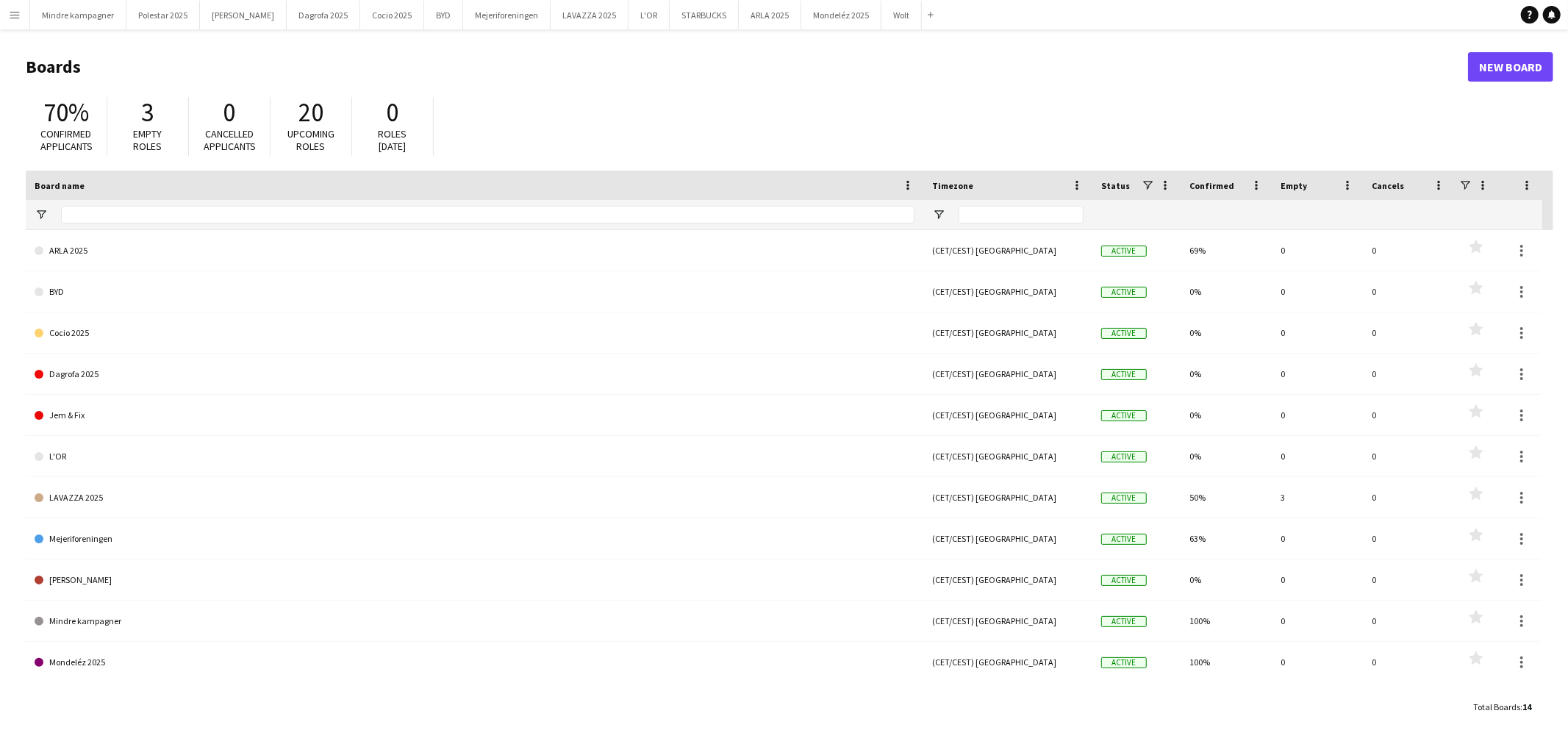
click at [9, 15] on app-icon "Menu" at bounding box center [15, 15] width 12 height 12
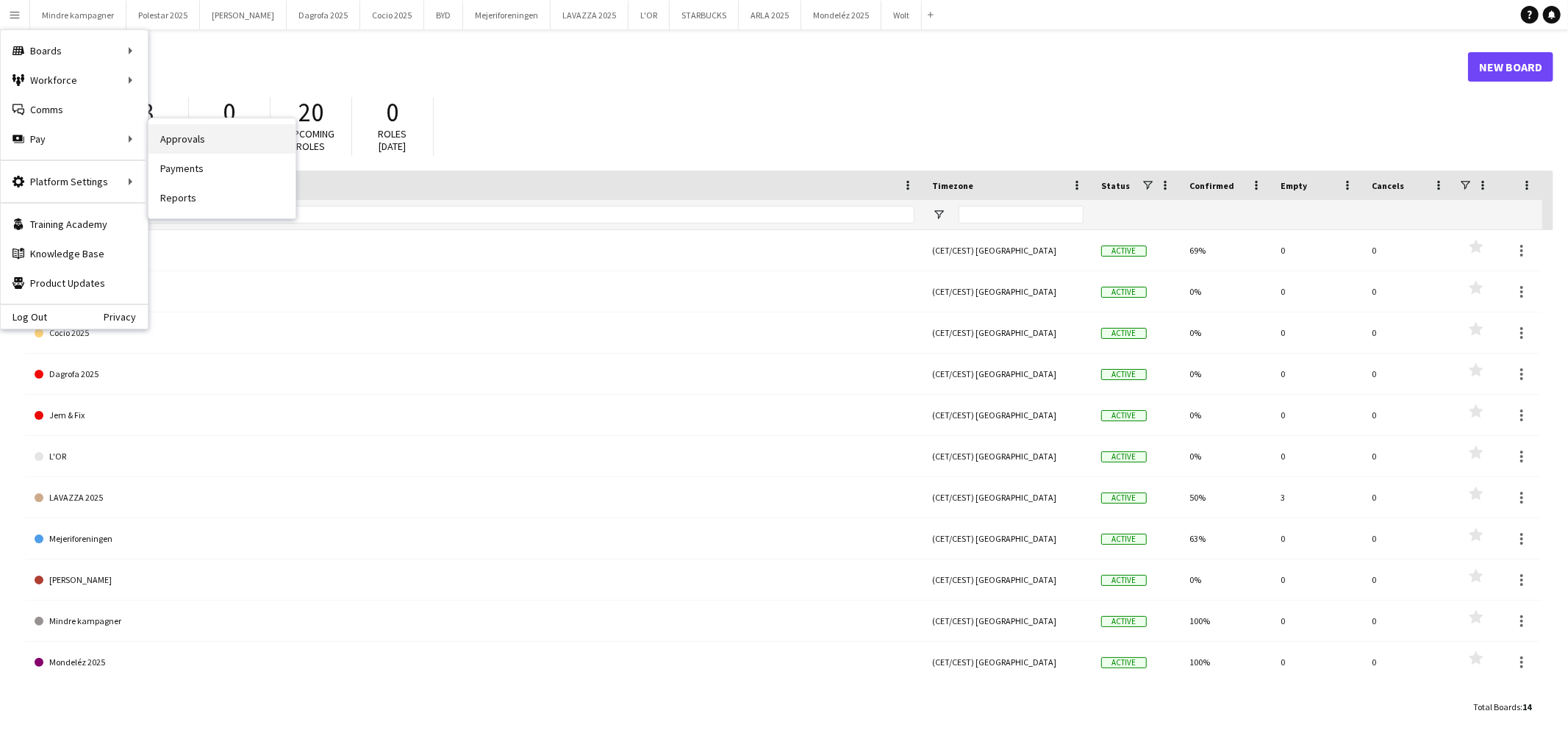
click at [210, 136] on link "Approvals" at bounding box center [222, 139] width 147 height 30
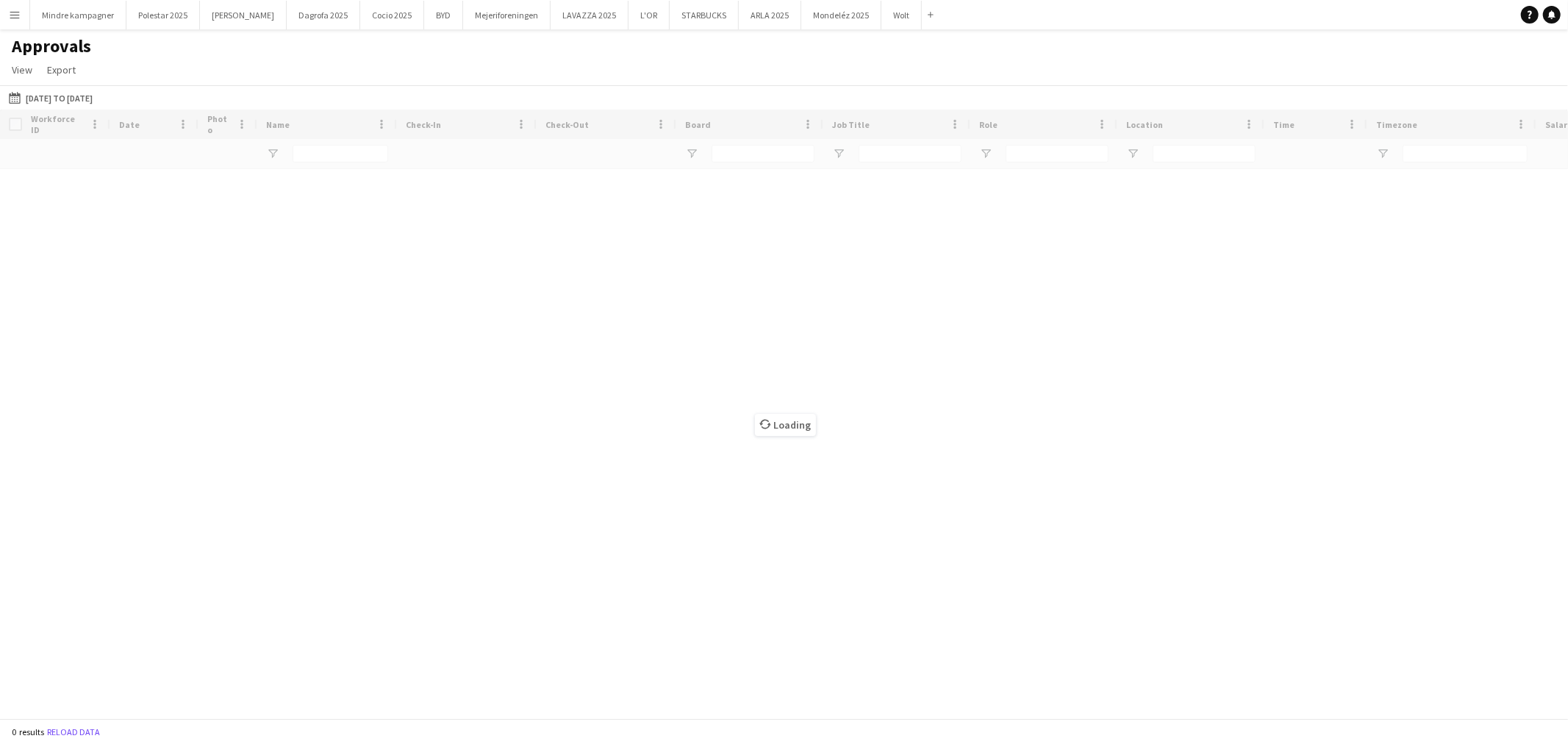
type input "***"
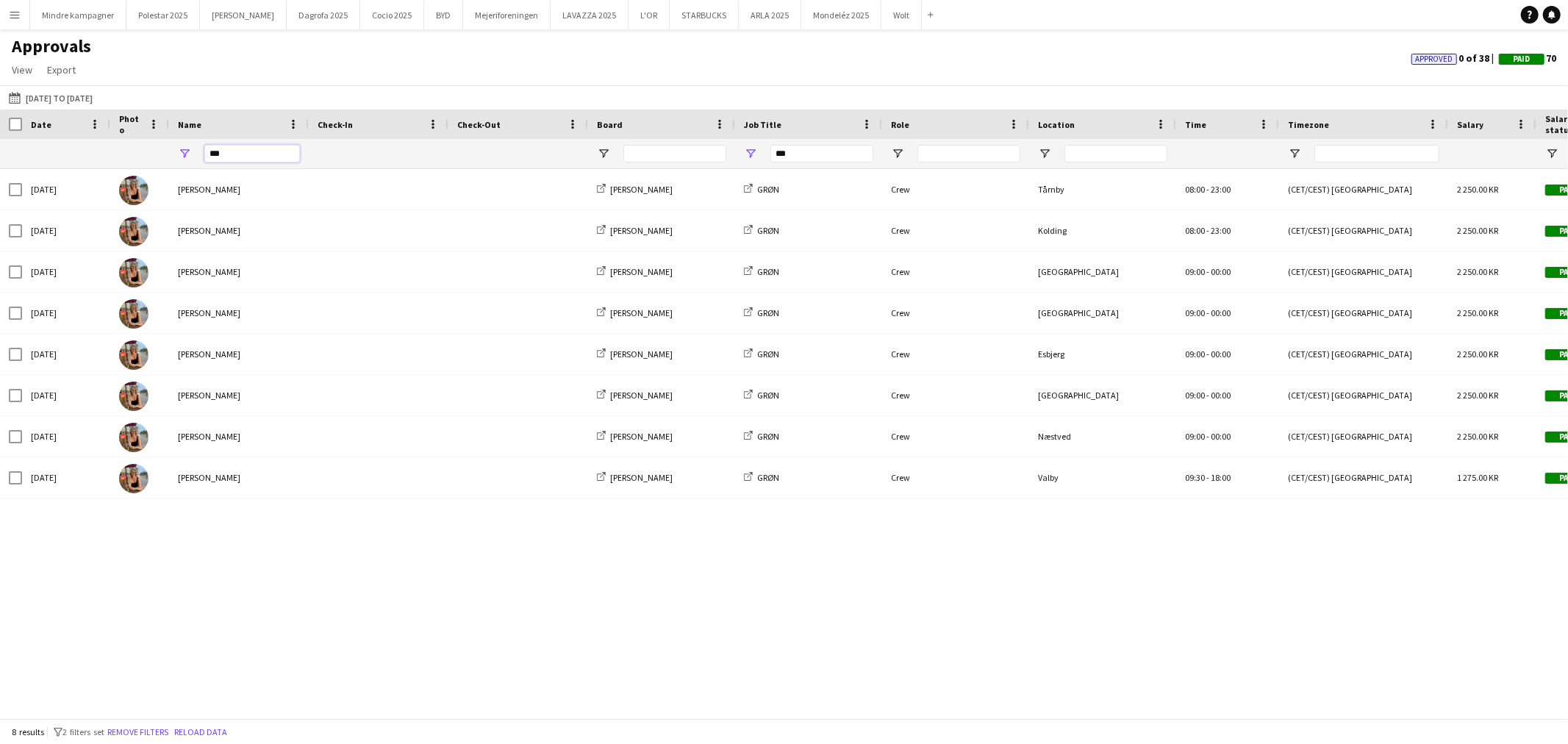
click at [278, 154] on input "***" at bounding box center [252, 153] width 96 height 18
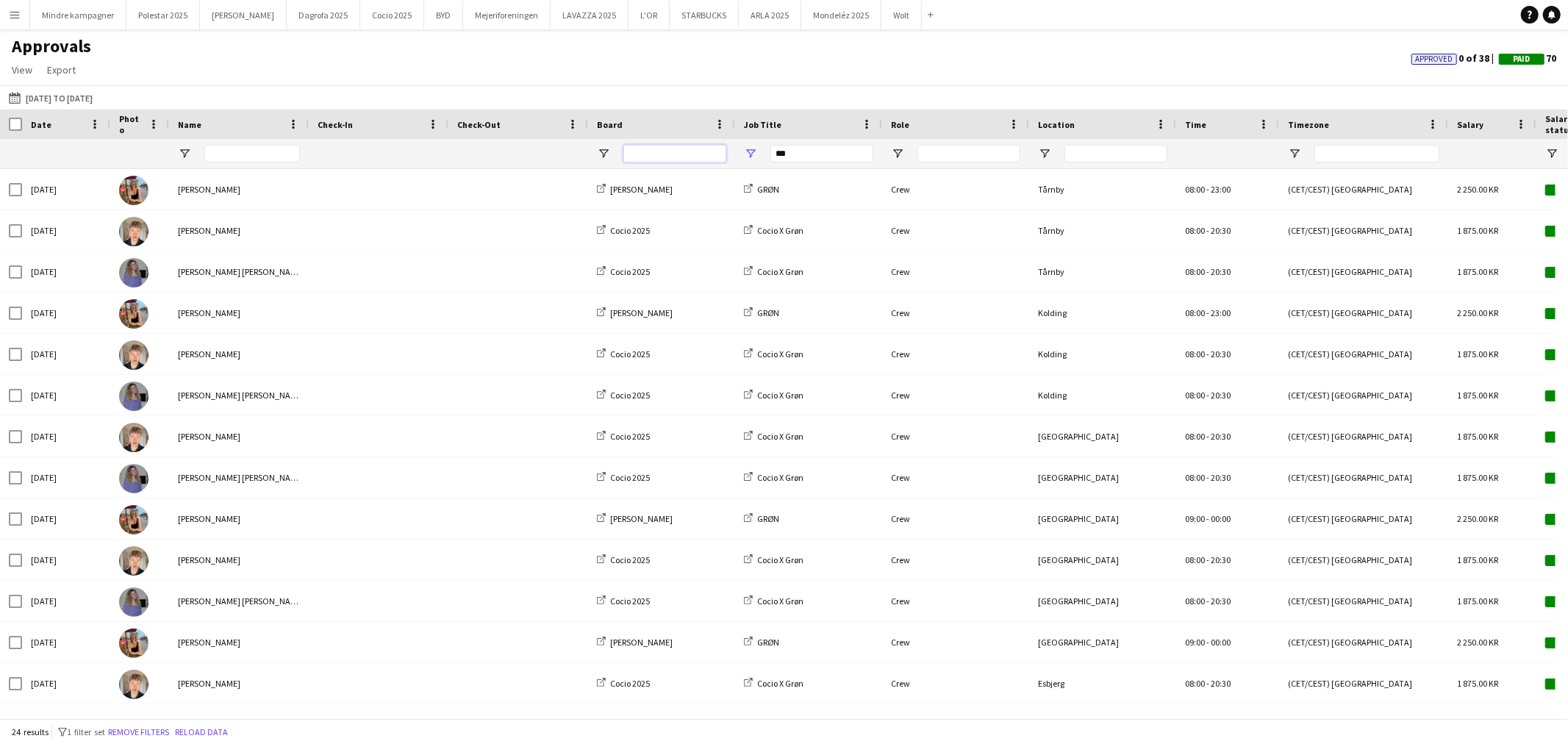
click at [656, 148] on input "Board Filter Input" at bounding box center [674, 153] width 103 height 18
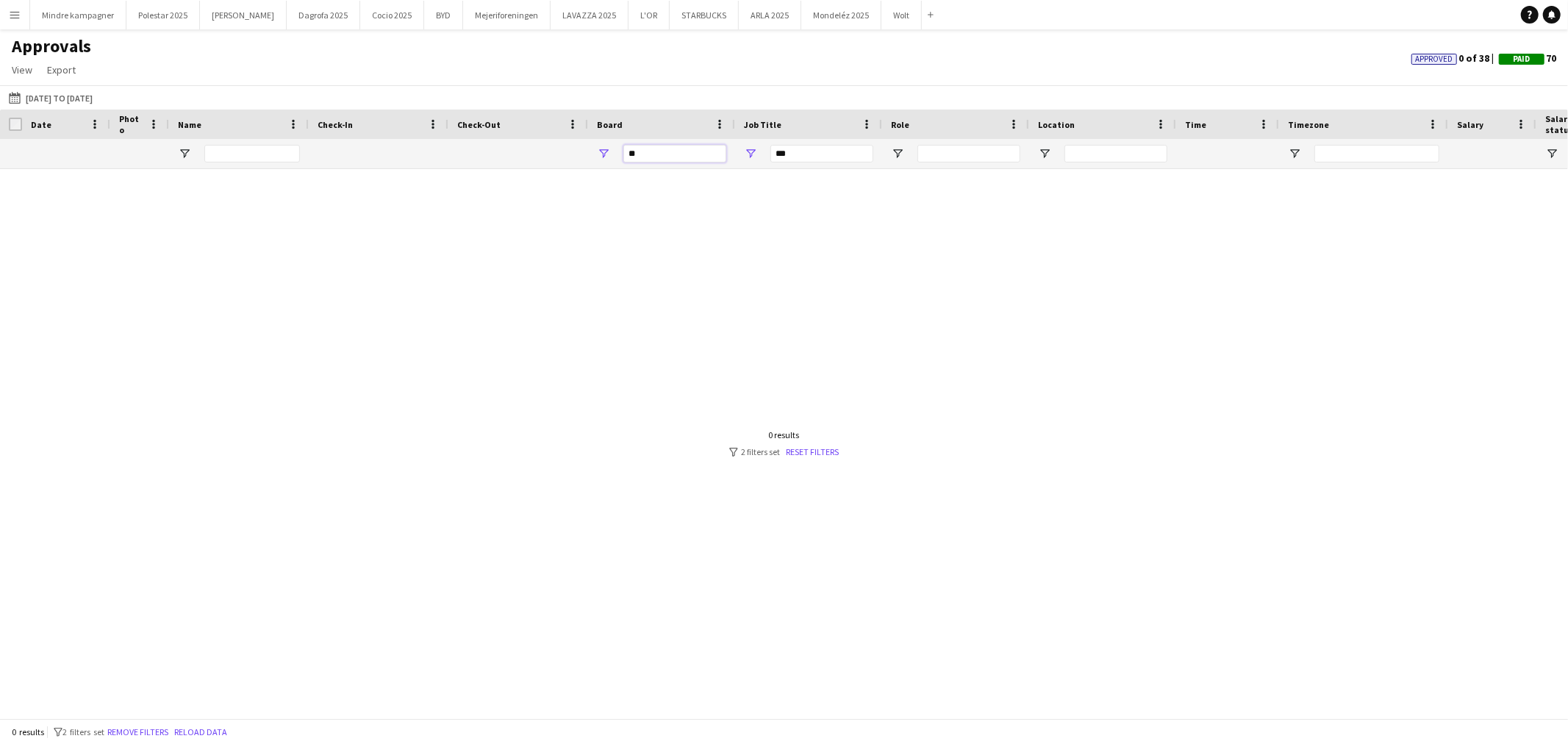
type input "*"
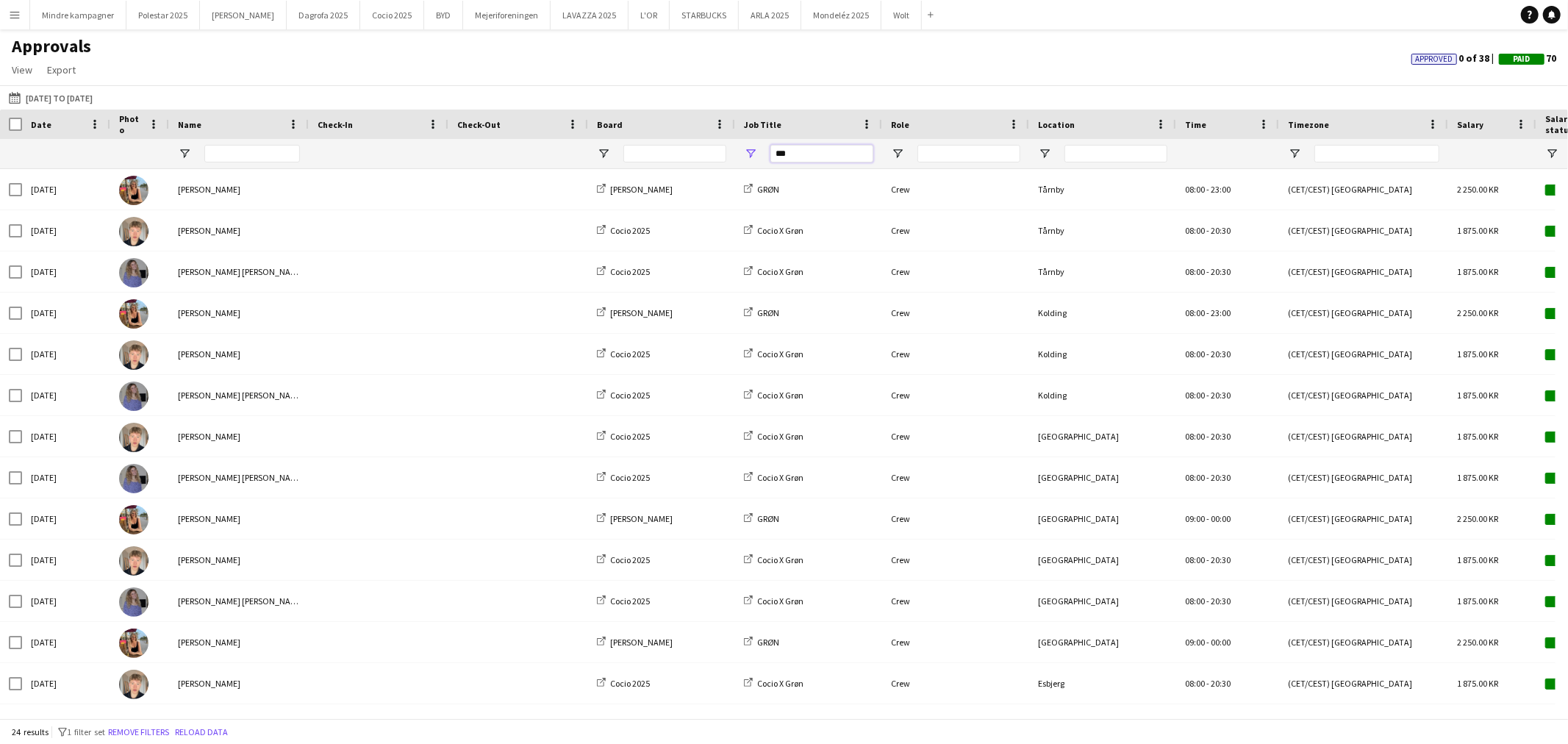
click at [817, 156] on input "***" at bounding box center [822, 153] width 103 height 18
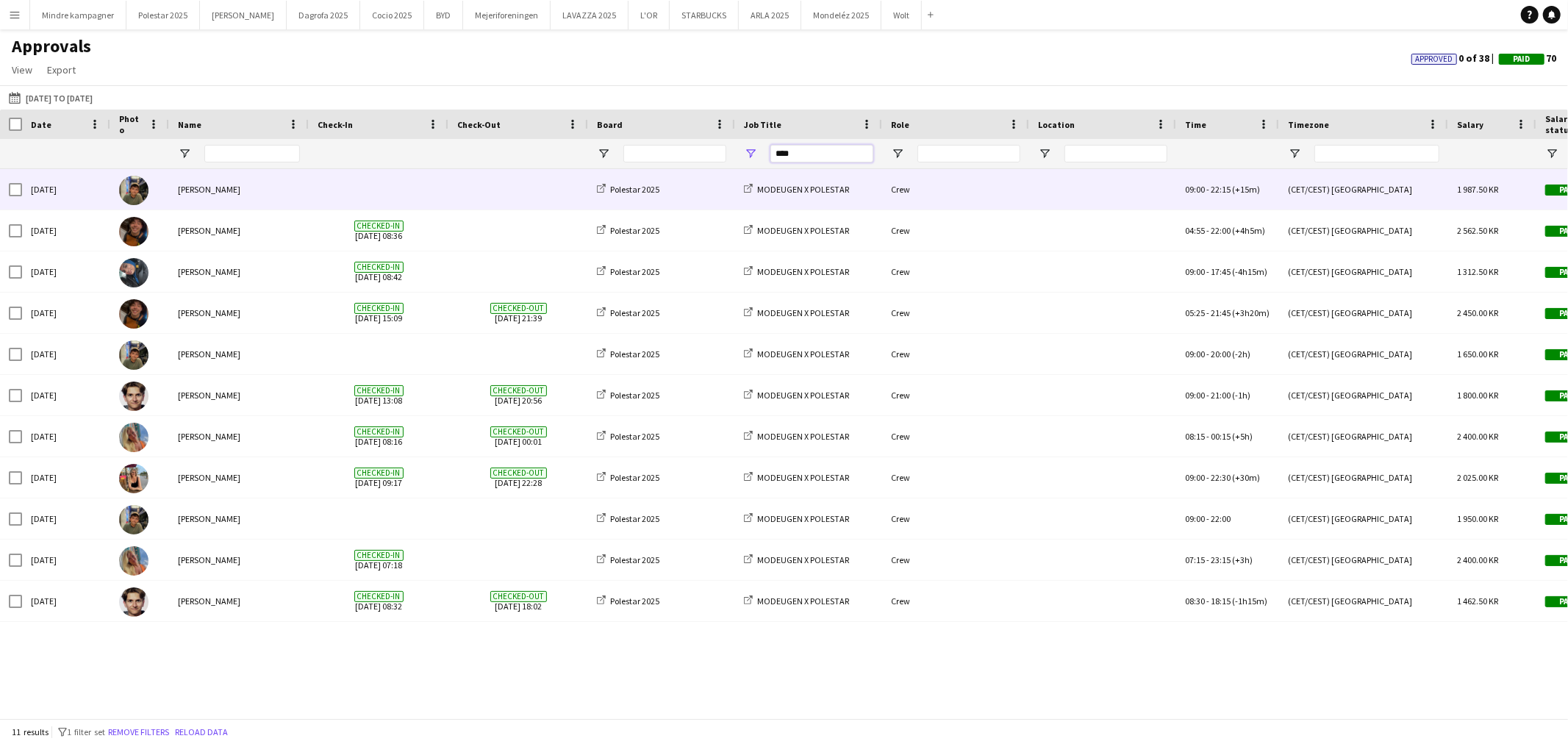
type input "****"
click at [534, 187] on span at bounding box center [518, 189] width 122 height 41
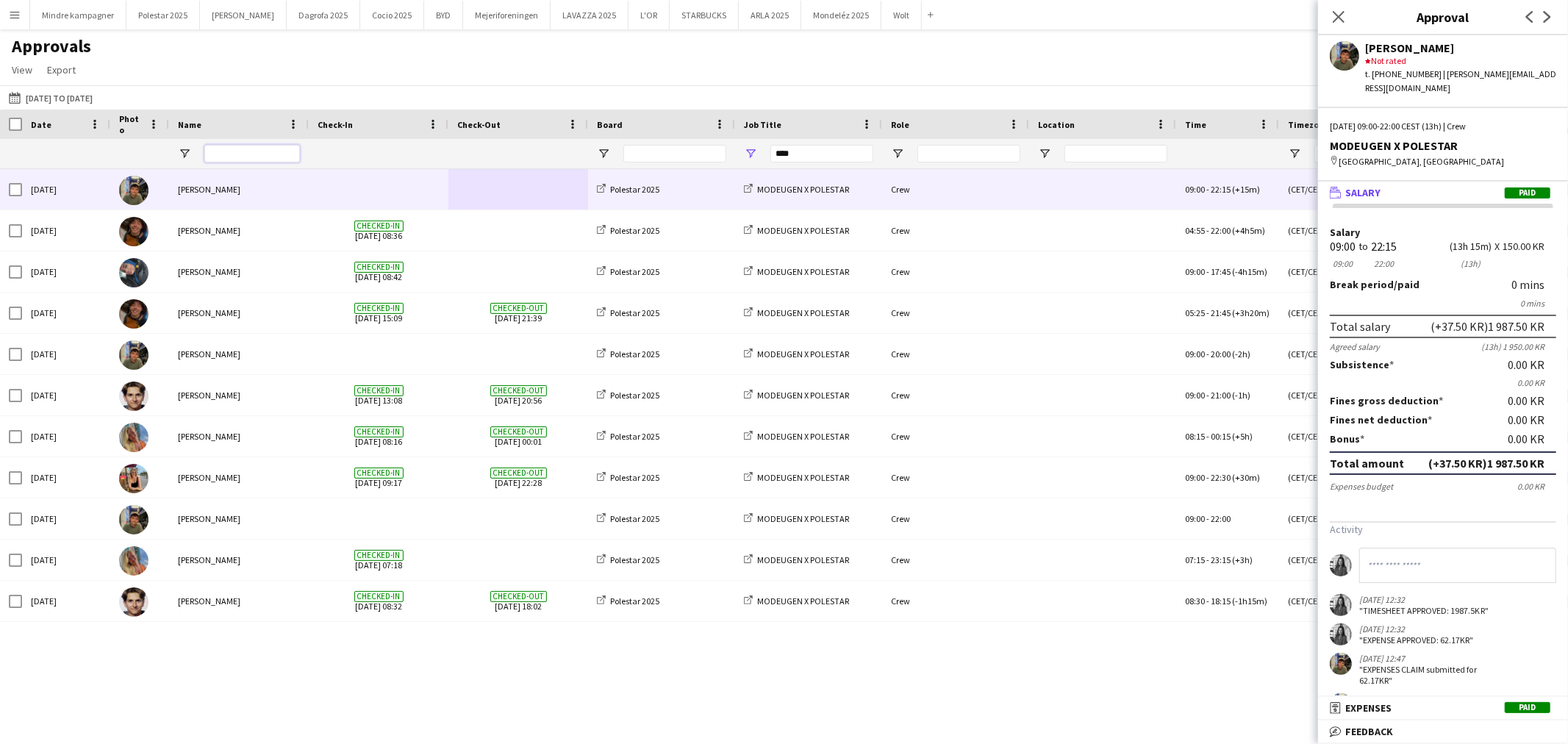
click at [258, 148] on input "Name Filter Input" at bounding box center [252, 153] width 96 height 18
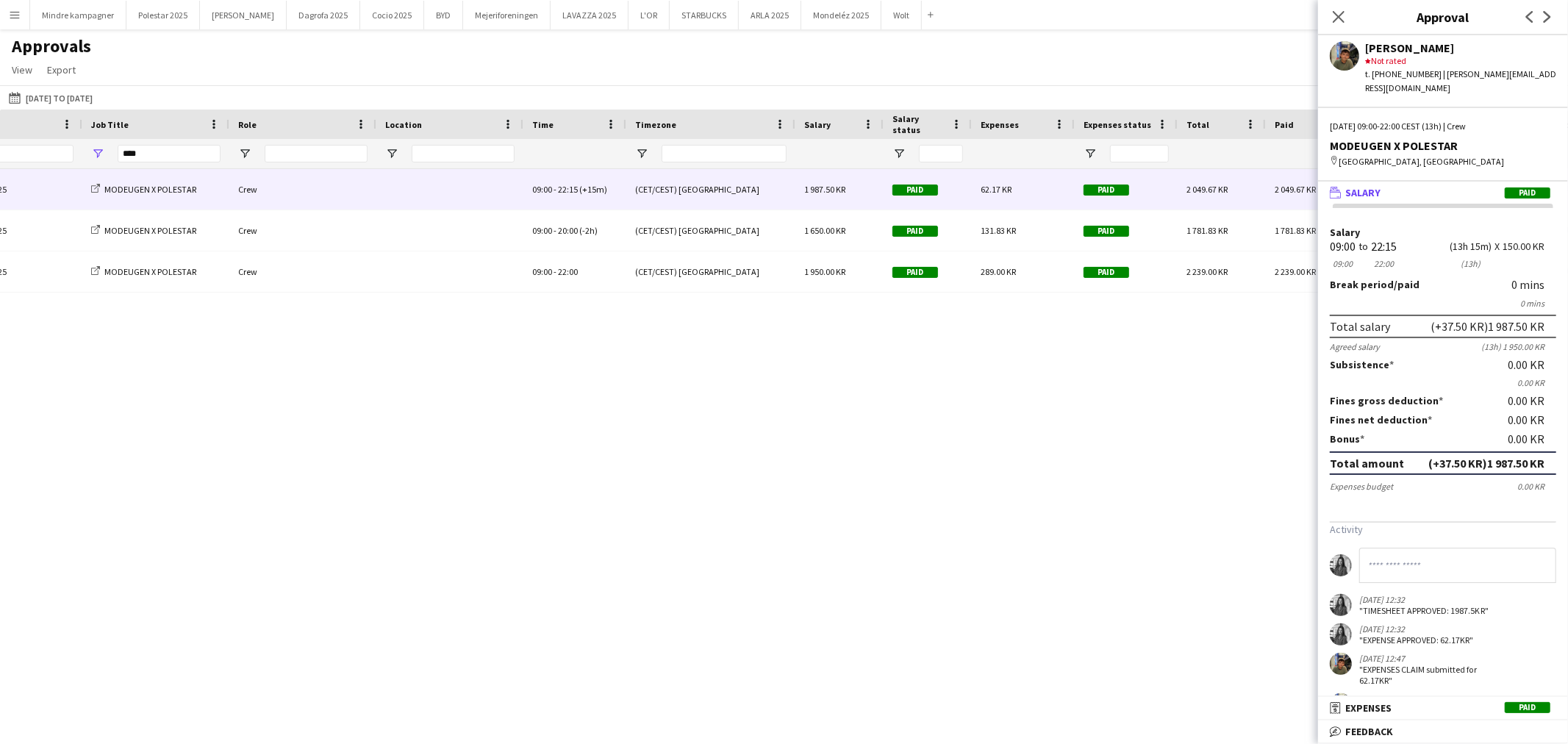
type input "*****"
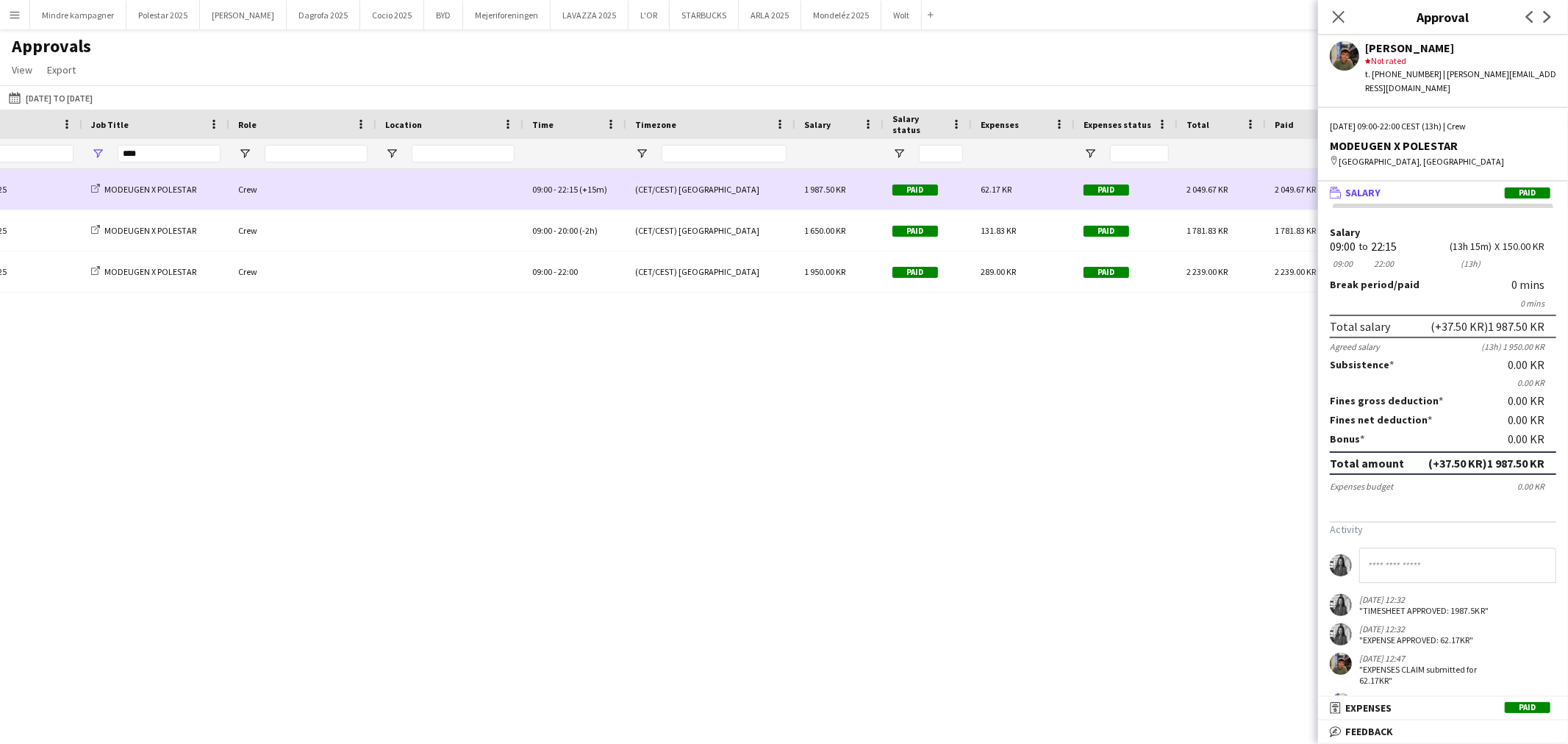
click at [1000, 197] on div "62.17 KR" at bounding box center [1023, 189] width 103 height 41
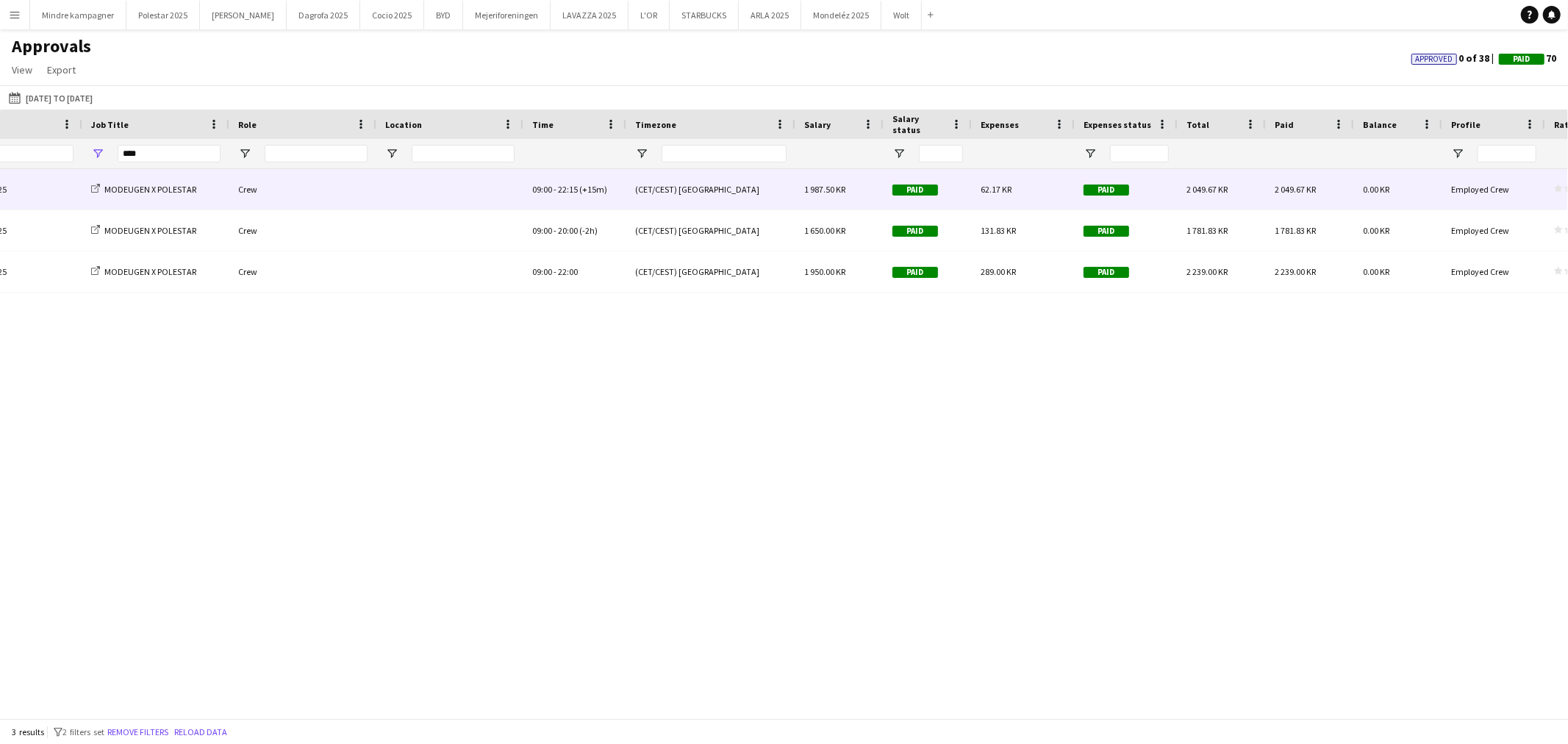
click at [1000, 196] on div "62.17 KR" at bounding box center [1023, 189] width 103 height 41
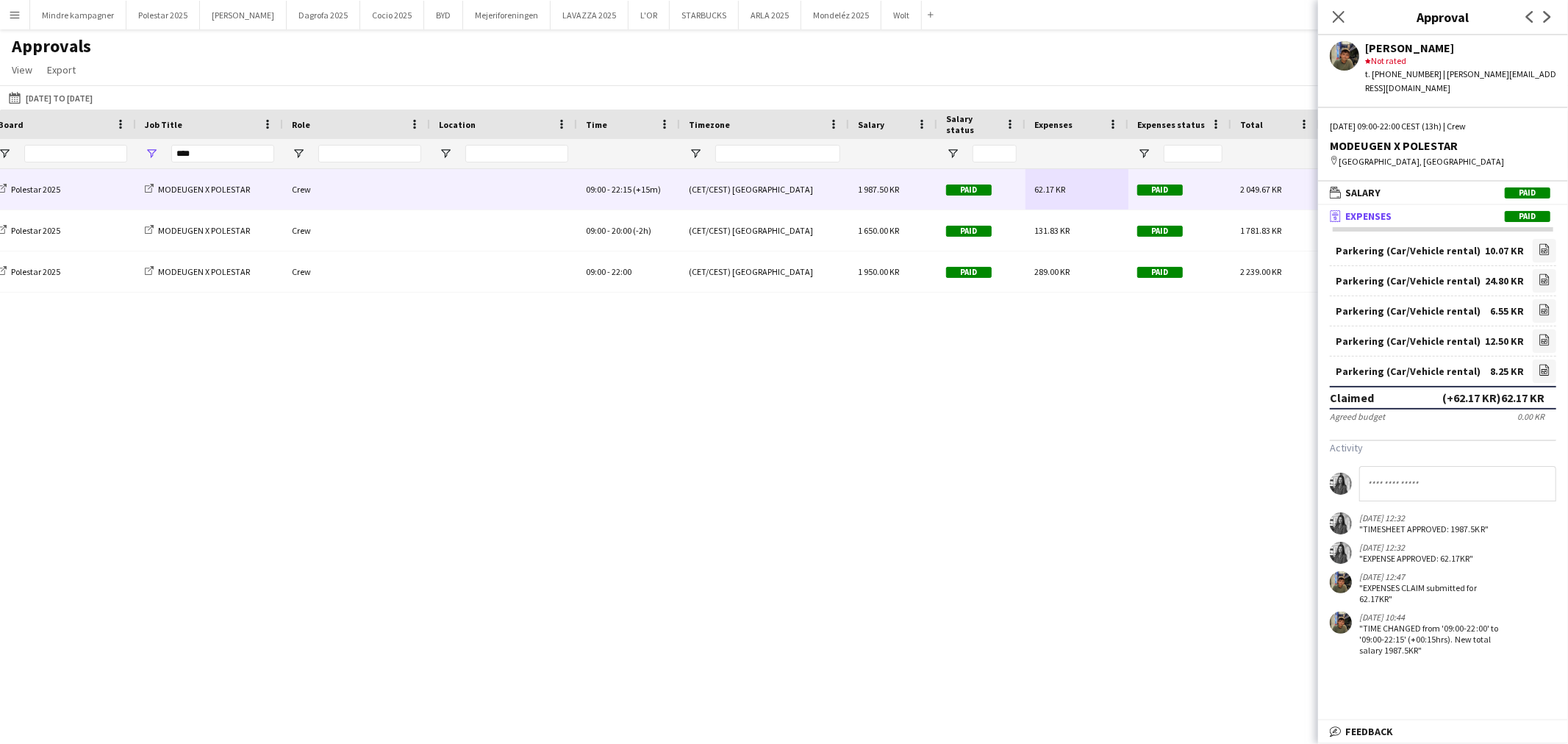
scroll to position [0, 571]
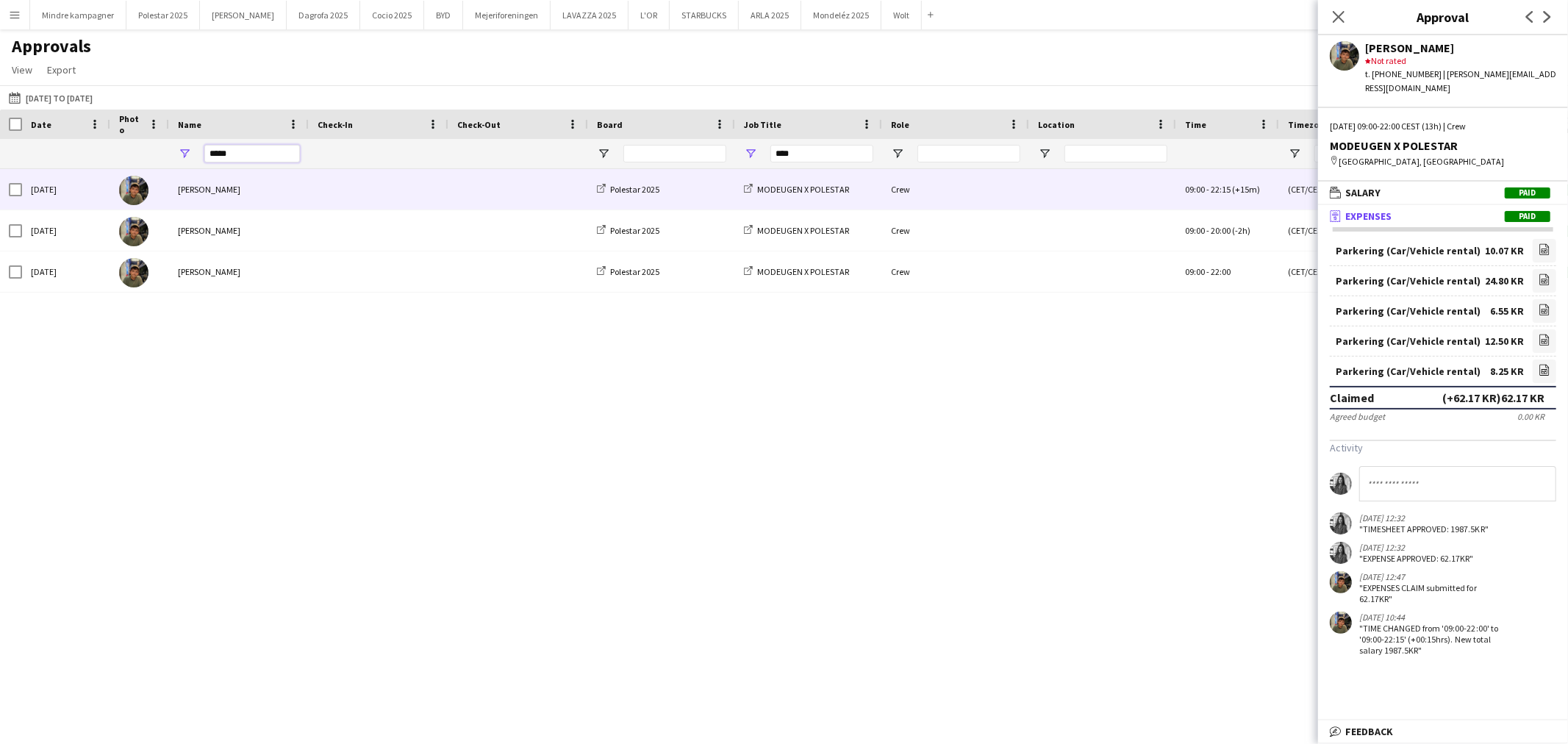
click at [236, 158] on input "*****" at bounding box center [252, 153] width 96 height 18
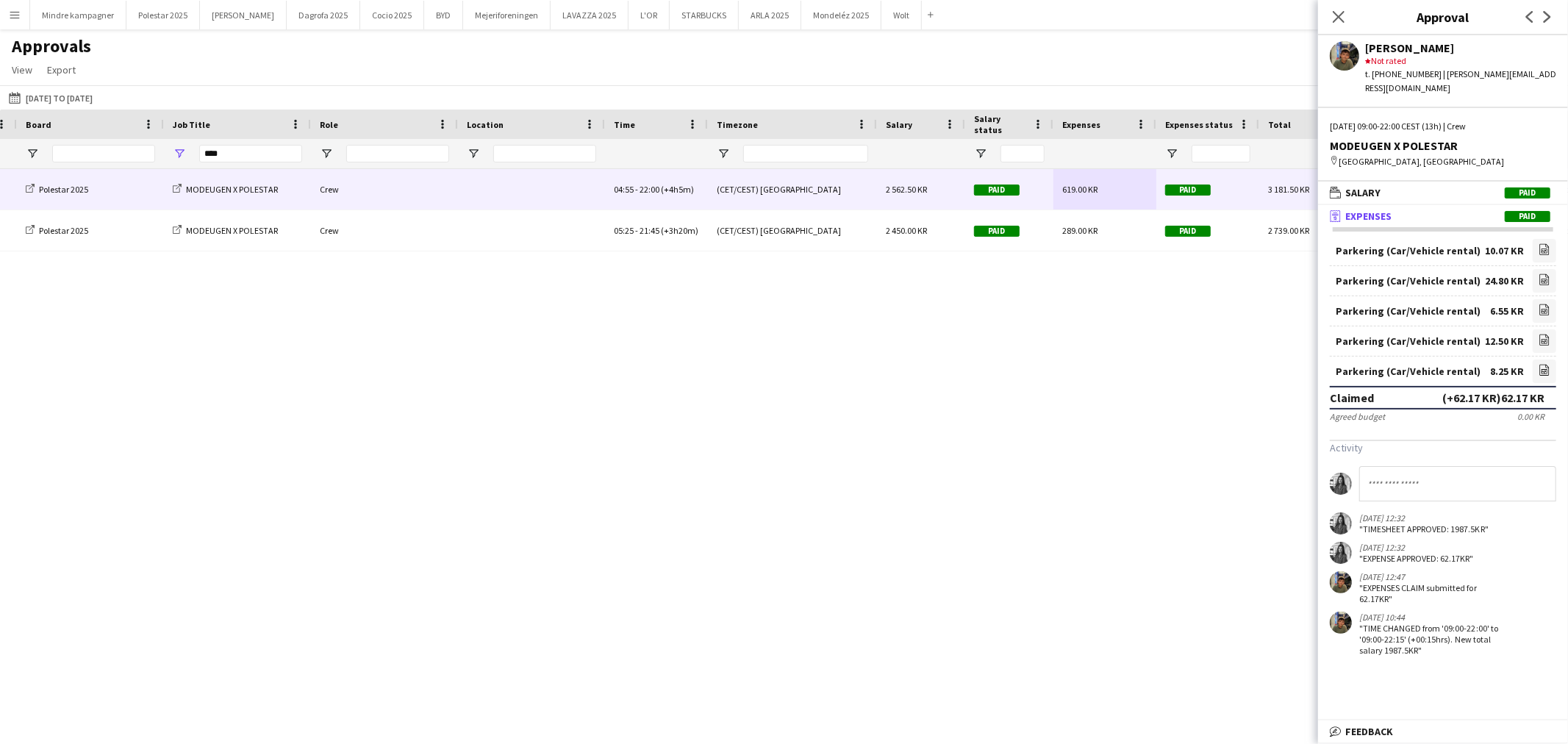
type input "****"
click at [1085, 196] on div "619.00 KR" at bounding box center [1105, 189] width 103 height 41
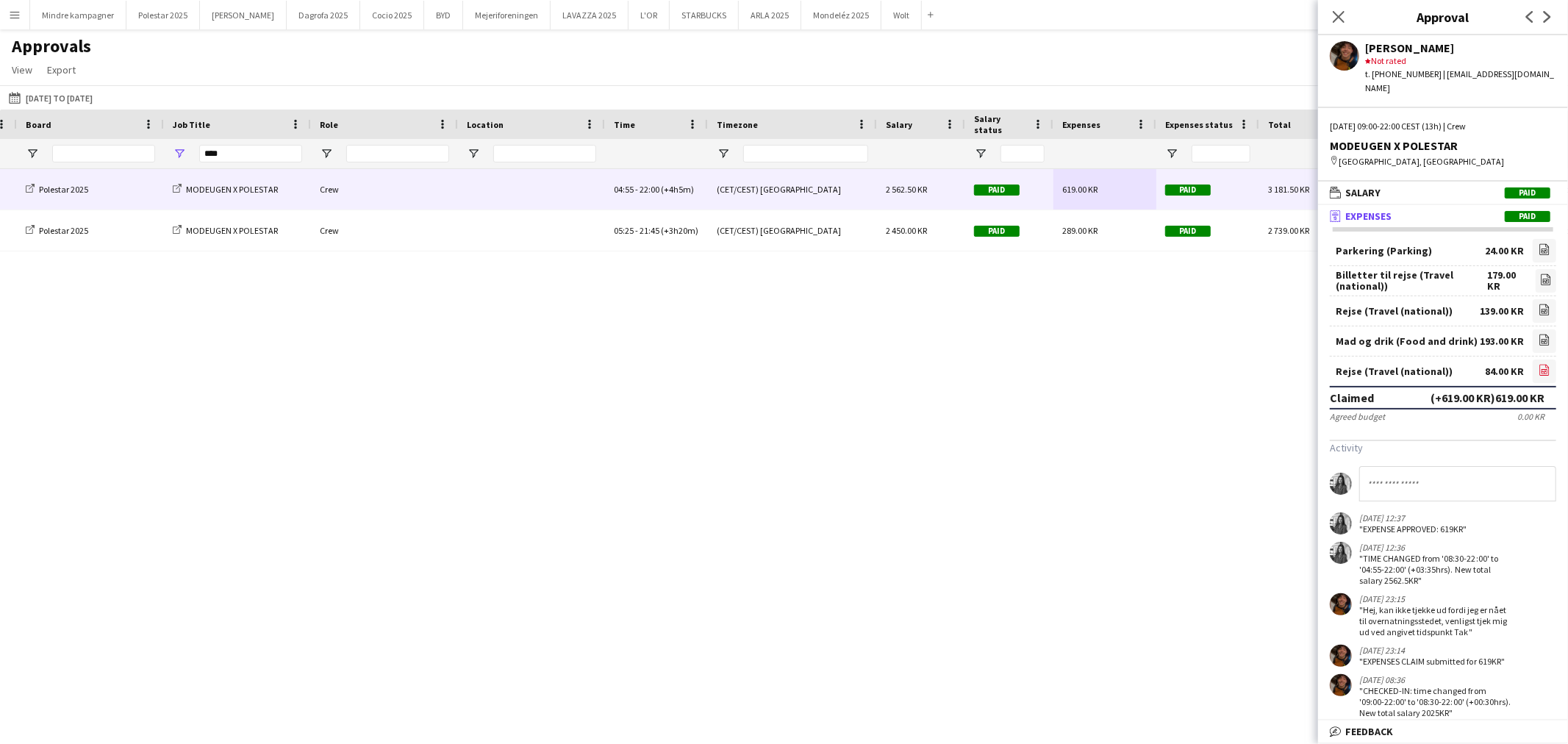
click at [1539, 364] on icon "file-image" at bounding box center [1545, 370] width 12 height 12
click at [237, 147] on input "****" at bounding box center [250, 153] width 103 height 18
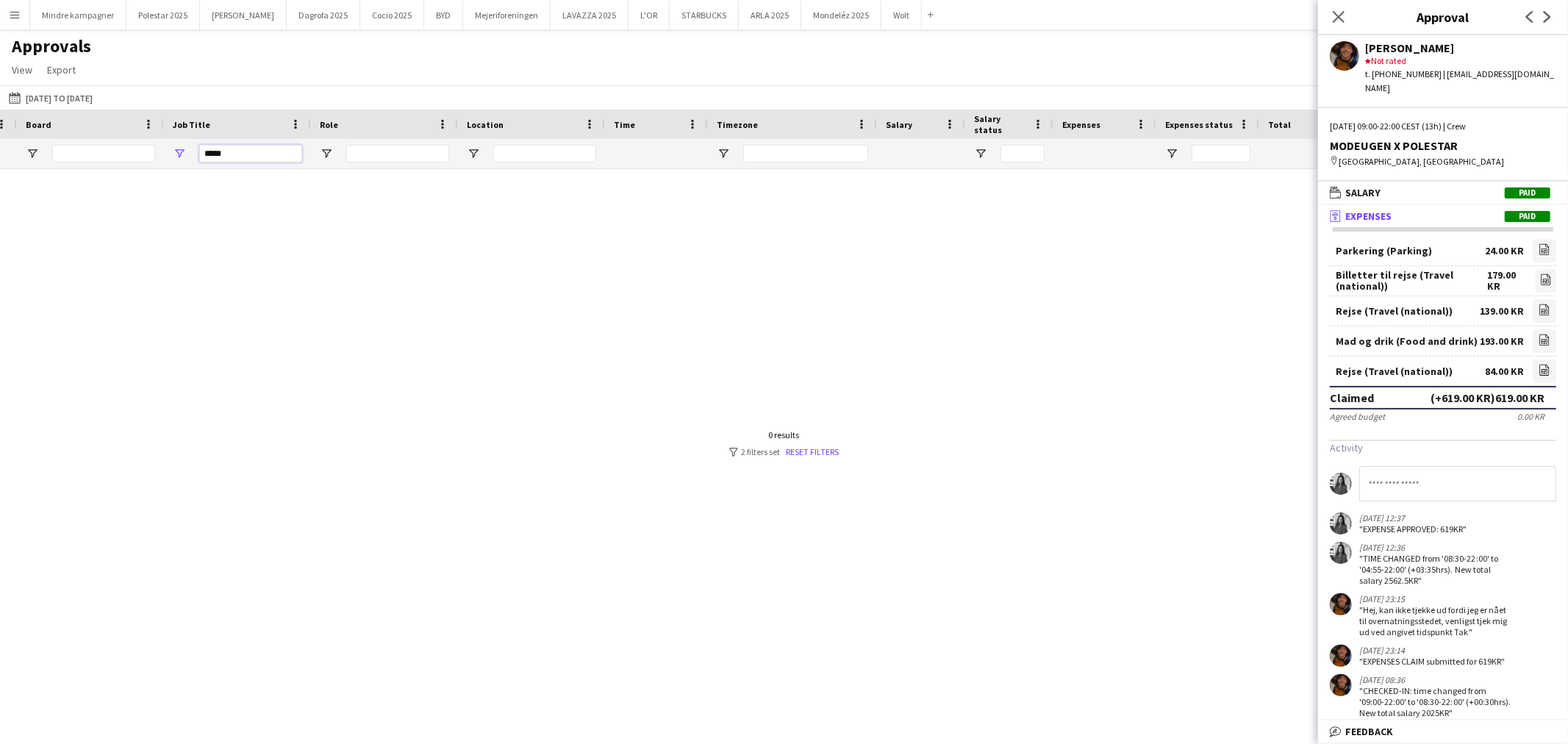
type input "*****"
click at [1321, 12] on div "Close pop-in" at bounding box center [1339, 17] width 41 height 34
click at [1336, 19] on icon at bounding box center [1338, 16] width 14 height 14
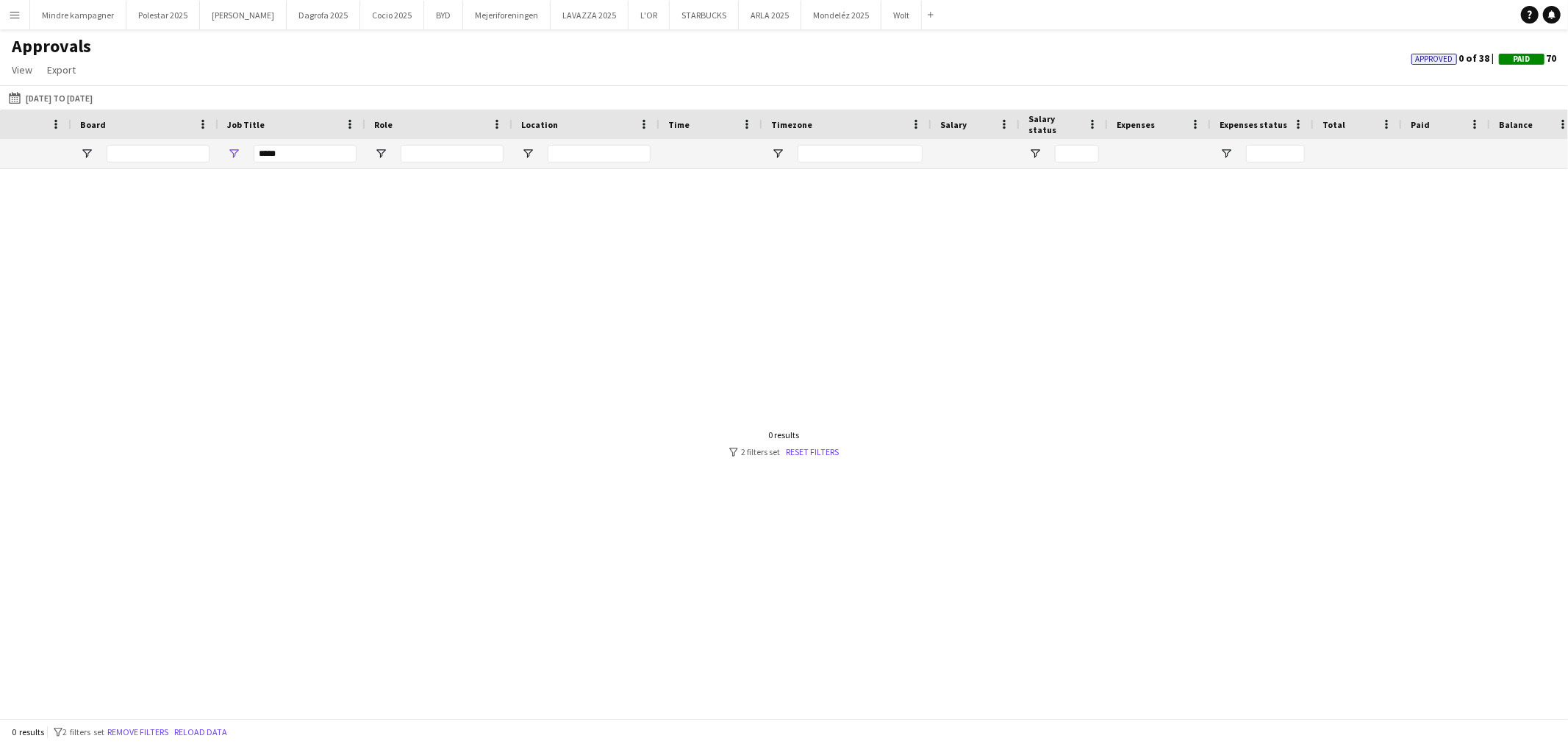
scroll to position [0, 490]
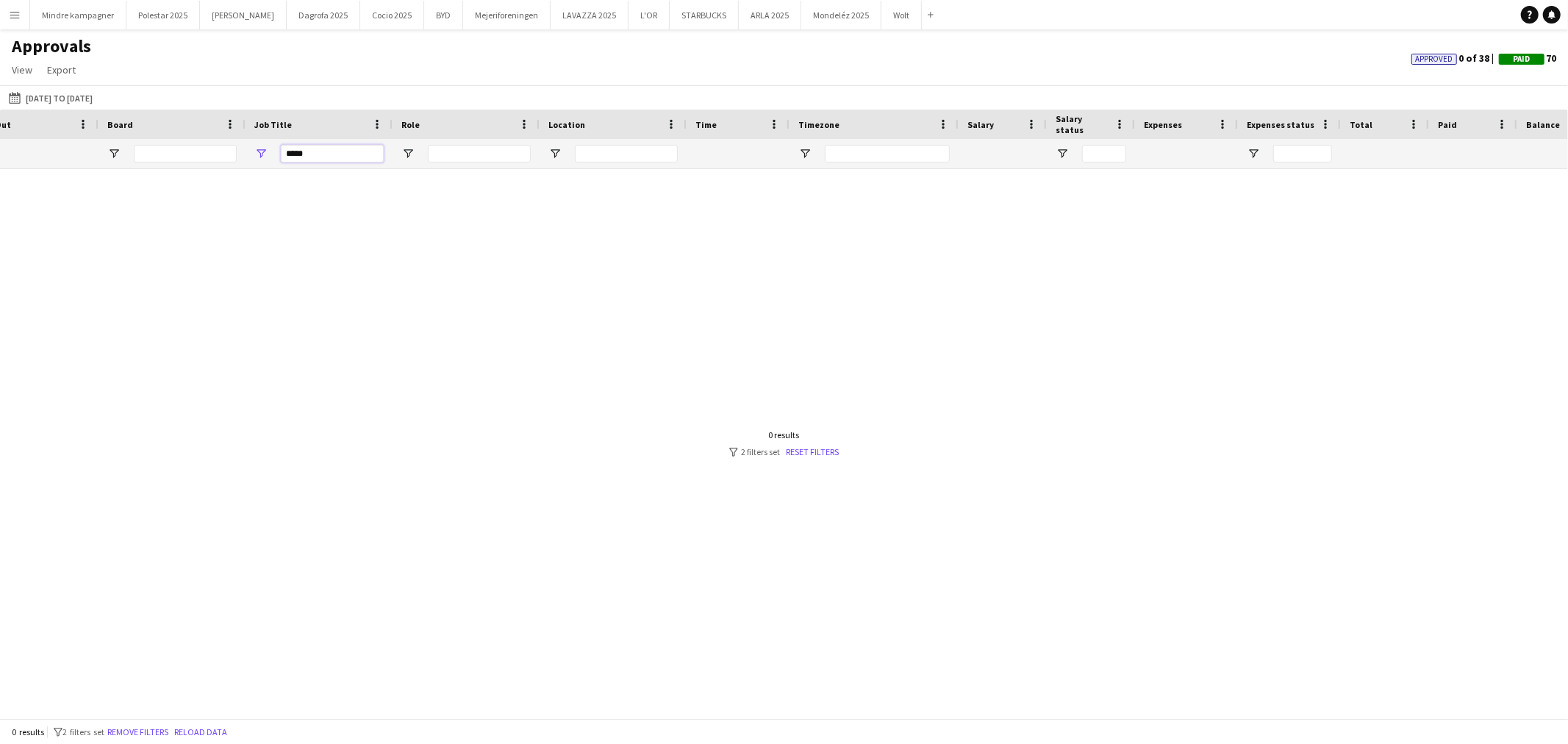
click at [351, 147] on input "*****" at bounding box center [332, 153] width 103 height 18
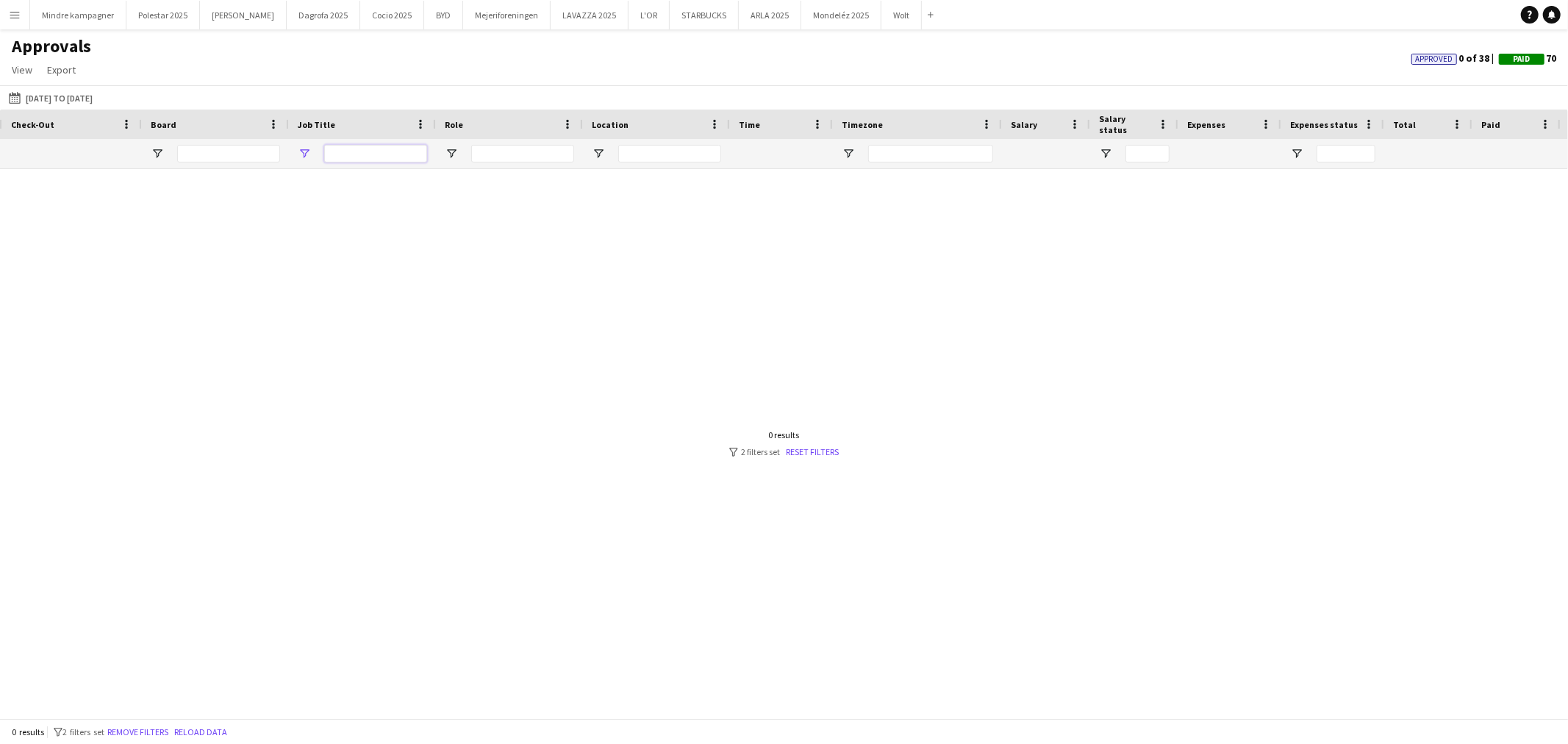
scroll to position [0, 408]
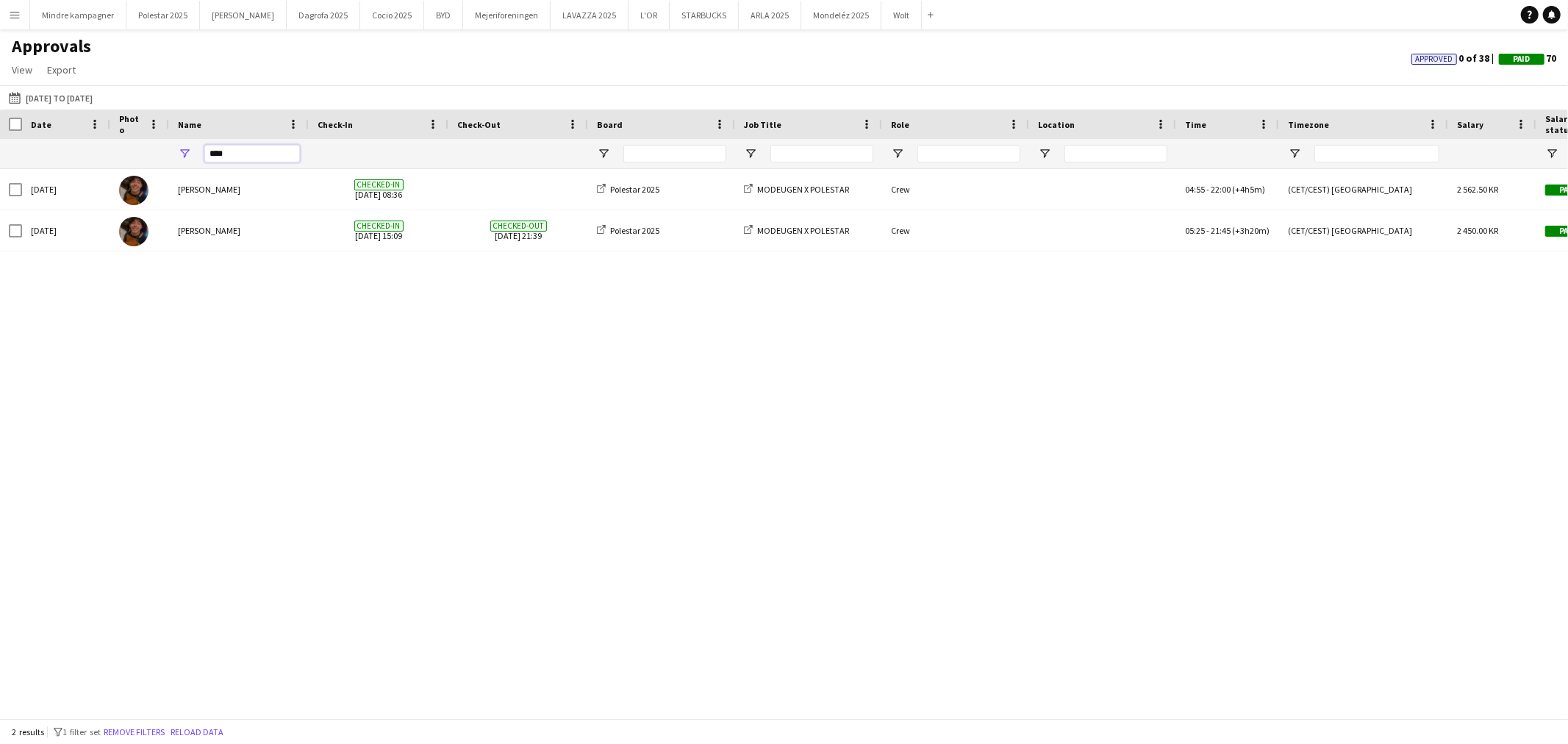
click at [259, 158] on input "****" at bounding box center [252, 153] width 96 height 18
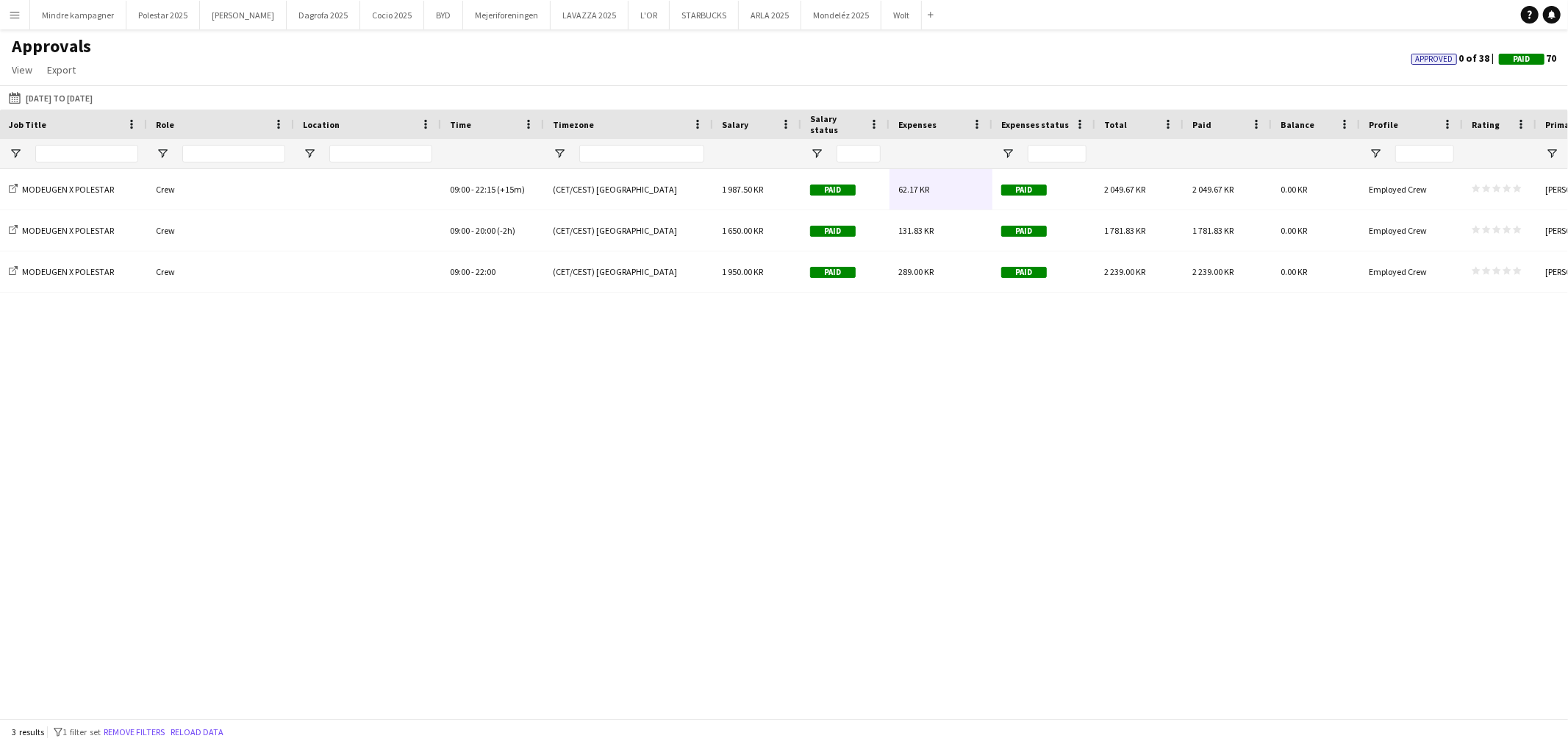
type input "*****"
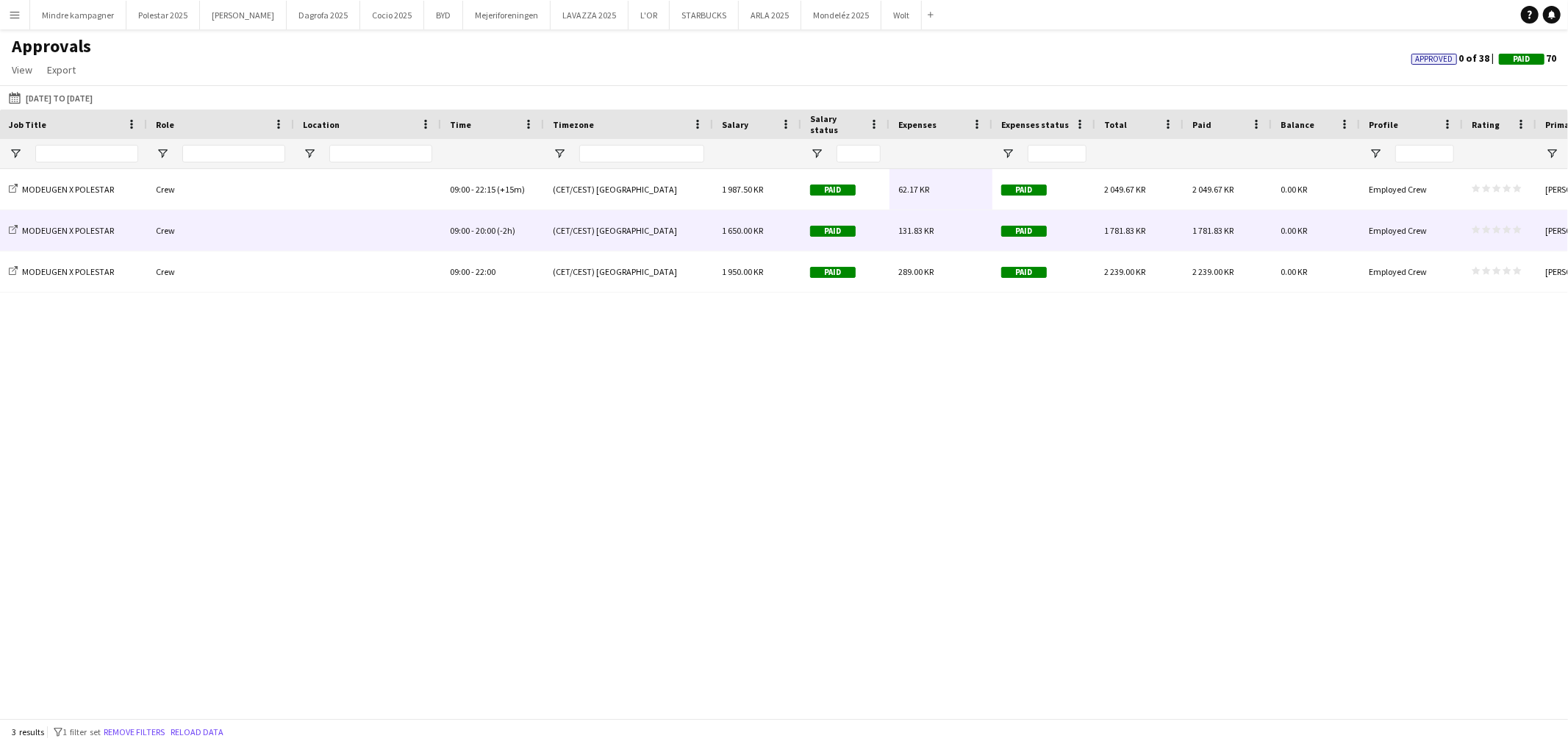
click at [924, 231] on span "131.83 KR" at bounding box center [917, 230] width 36 height 11
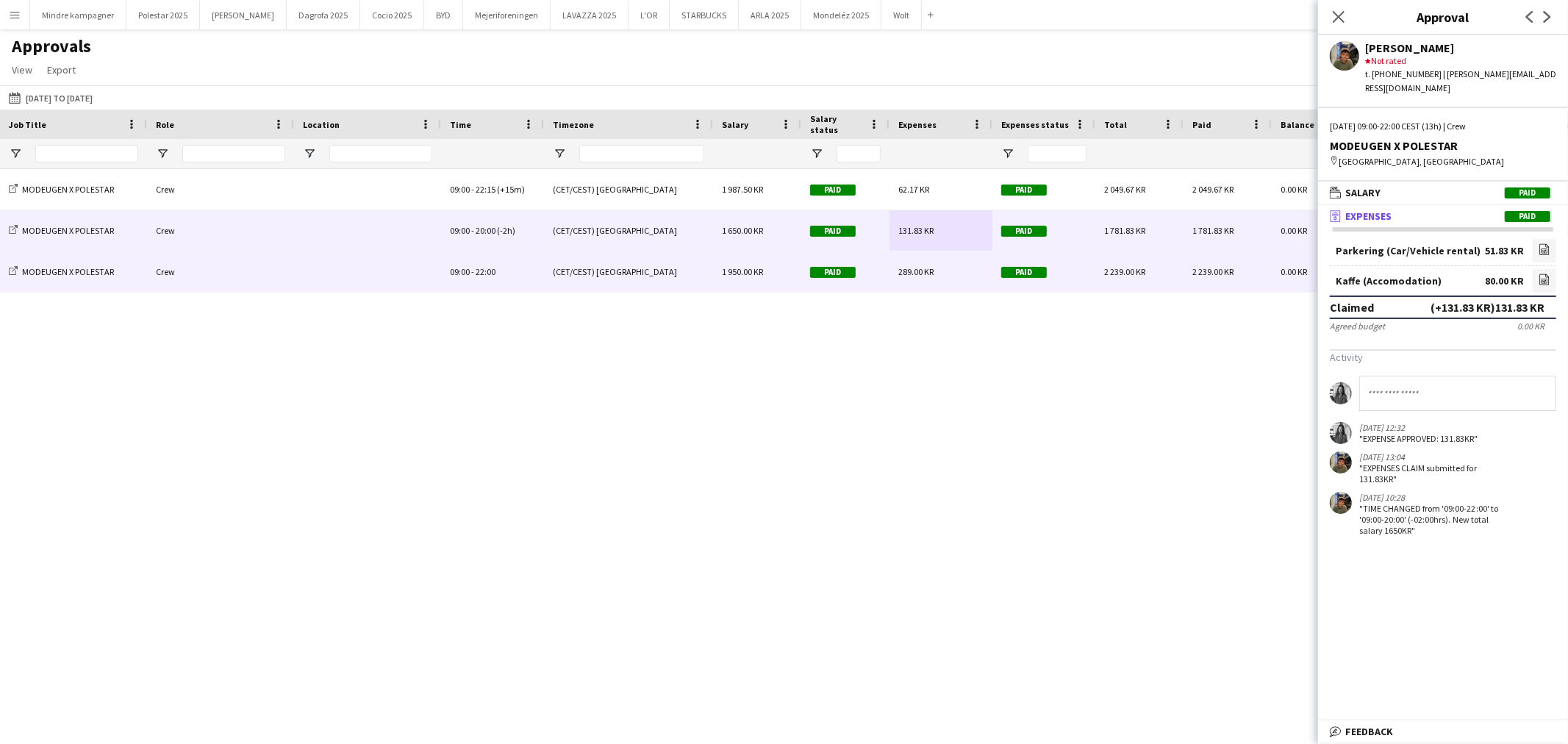
click at [952, 277] on div "289.00 KR" at bounding box center [941, 271] width 103 height 41
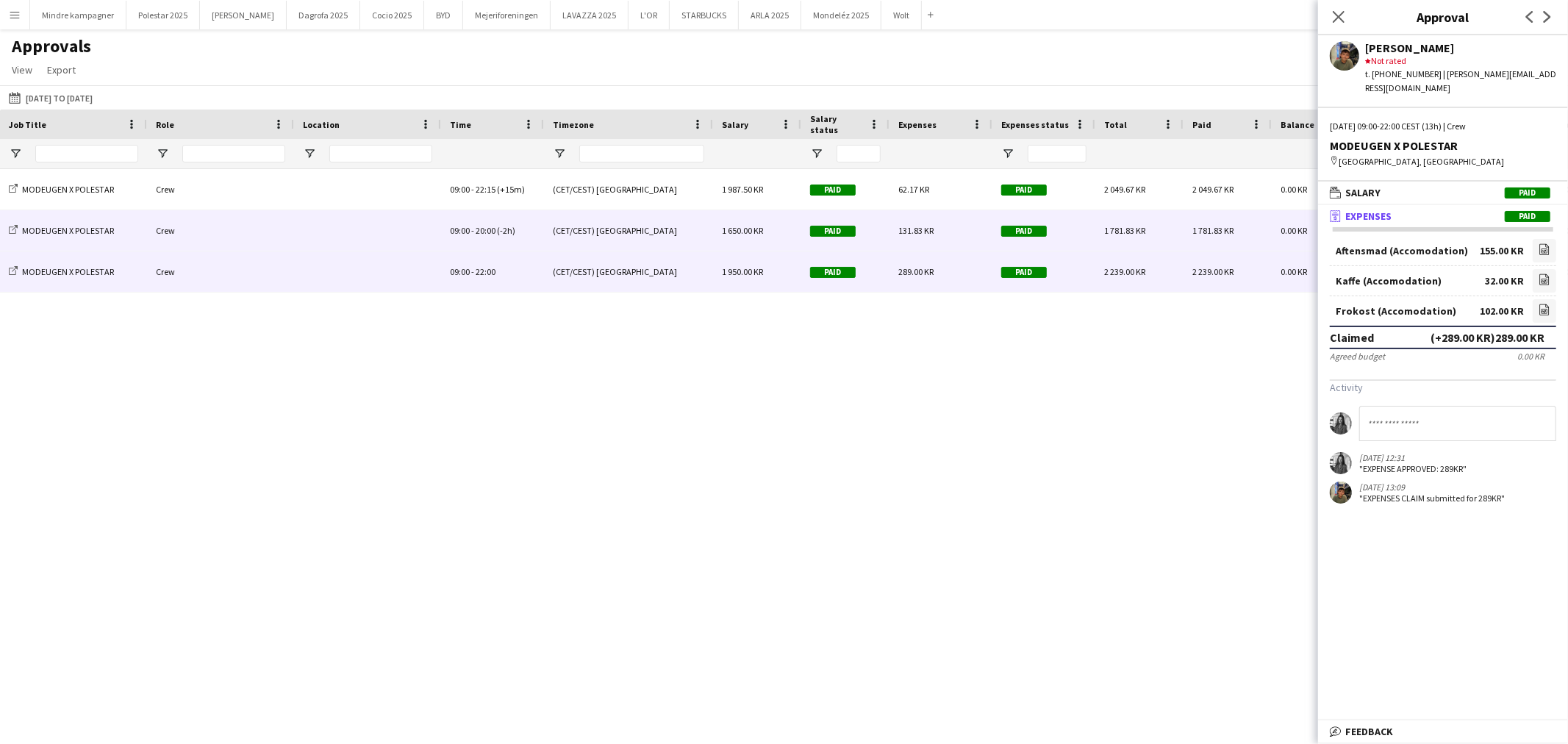
click at [946, 233] on div "131.83 KR" at bounding box center [941, 230] width 103 height 41
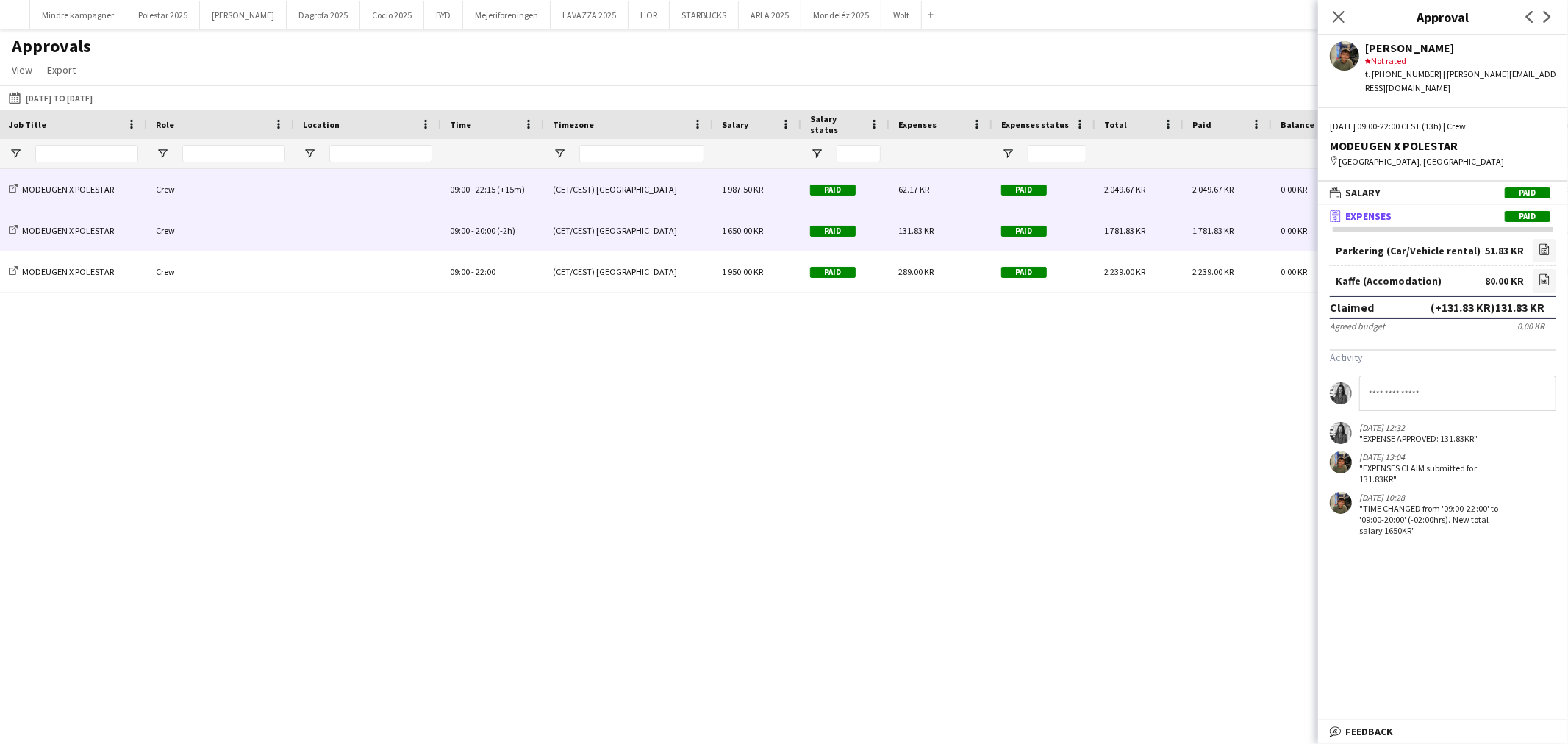
click at [911, 193] on span "62.17 KR" at bounding box center [914, 189] width 31 height 11
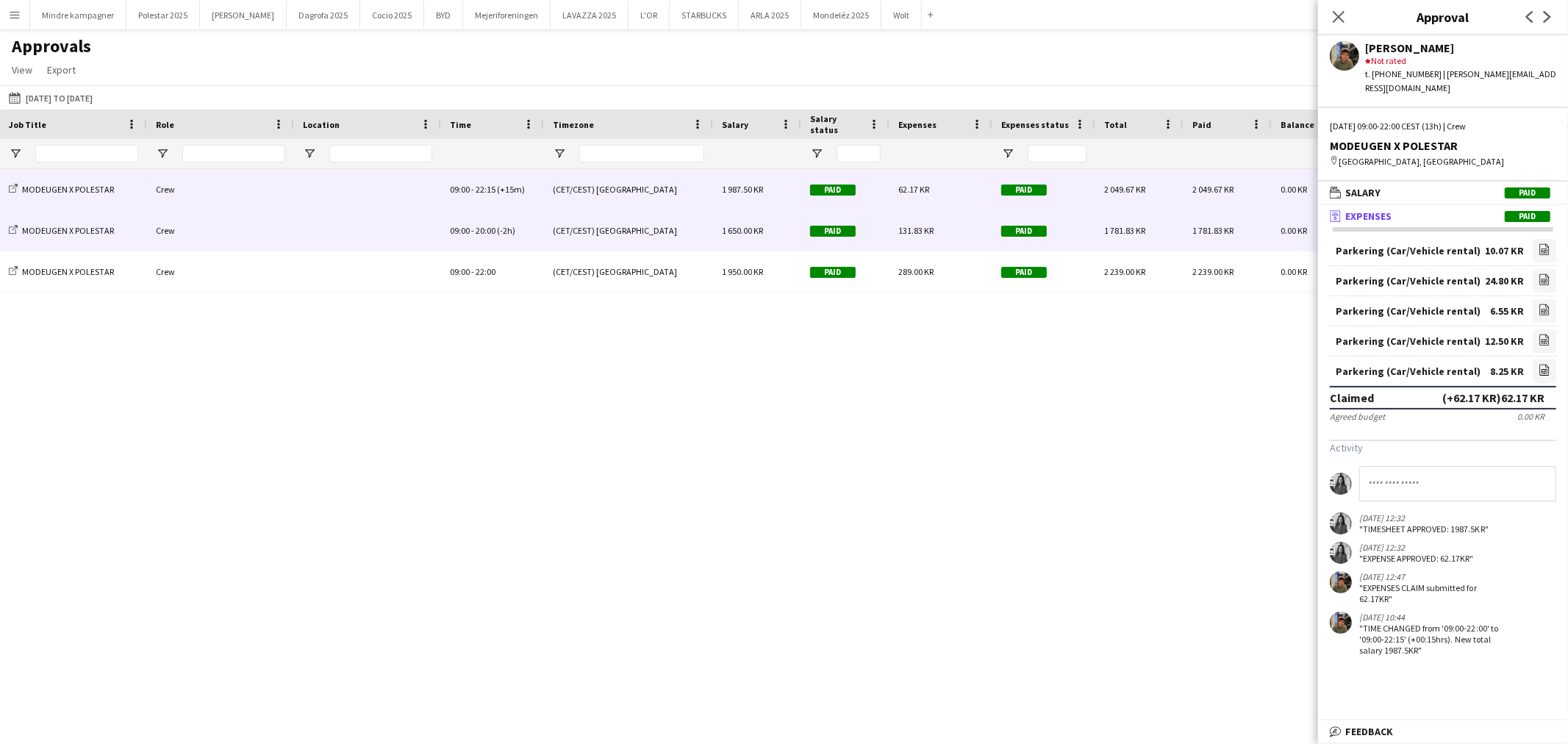
click at [914, 234] on span "131.83 KR" at bounding box center [917, 230] width 36 height 11
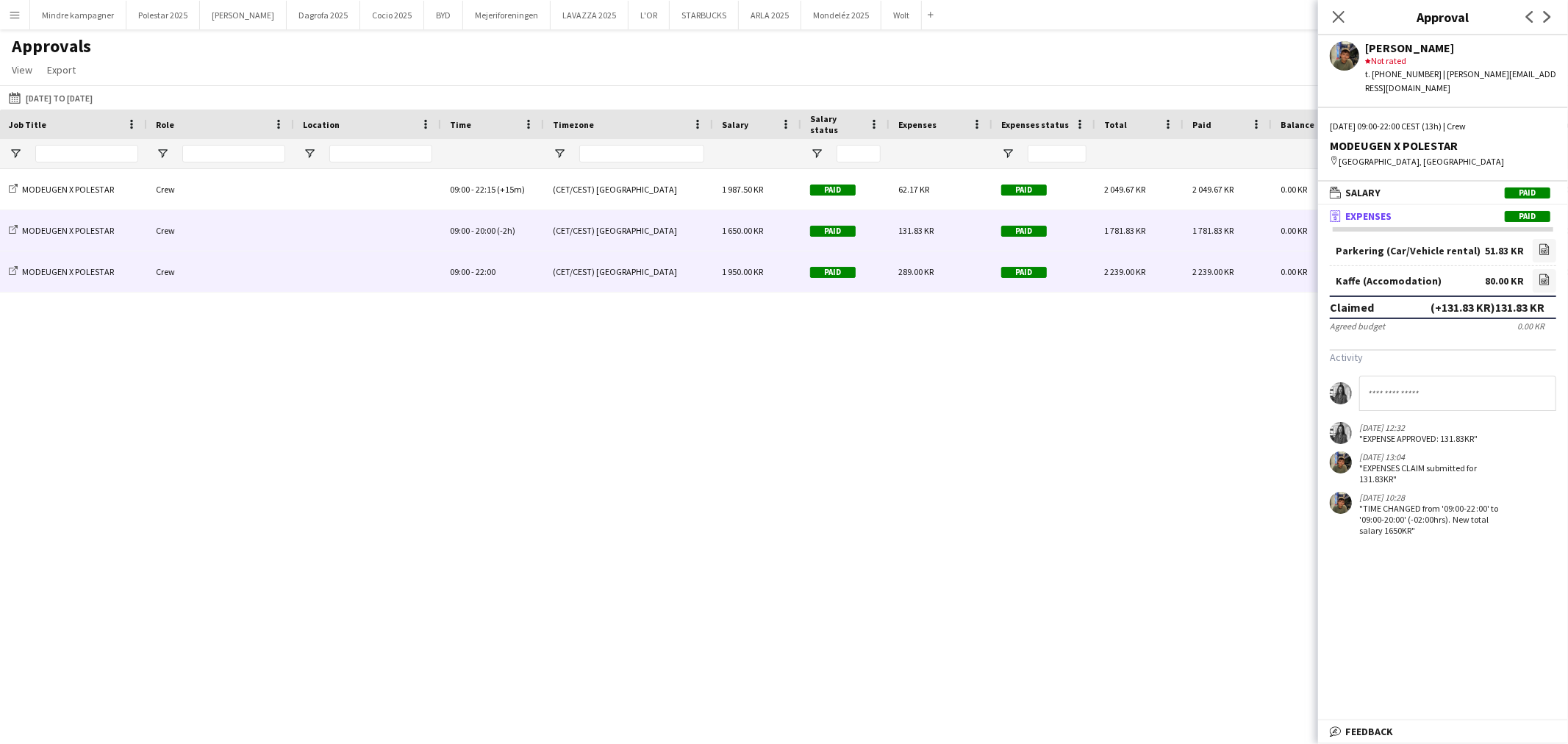
click at [917, 273] on span "289.00 KR" at bounding box center [917, 271] width 36 height 11
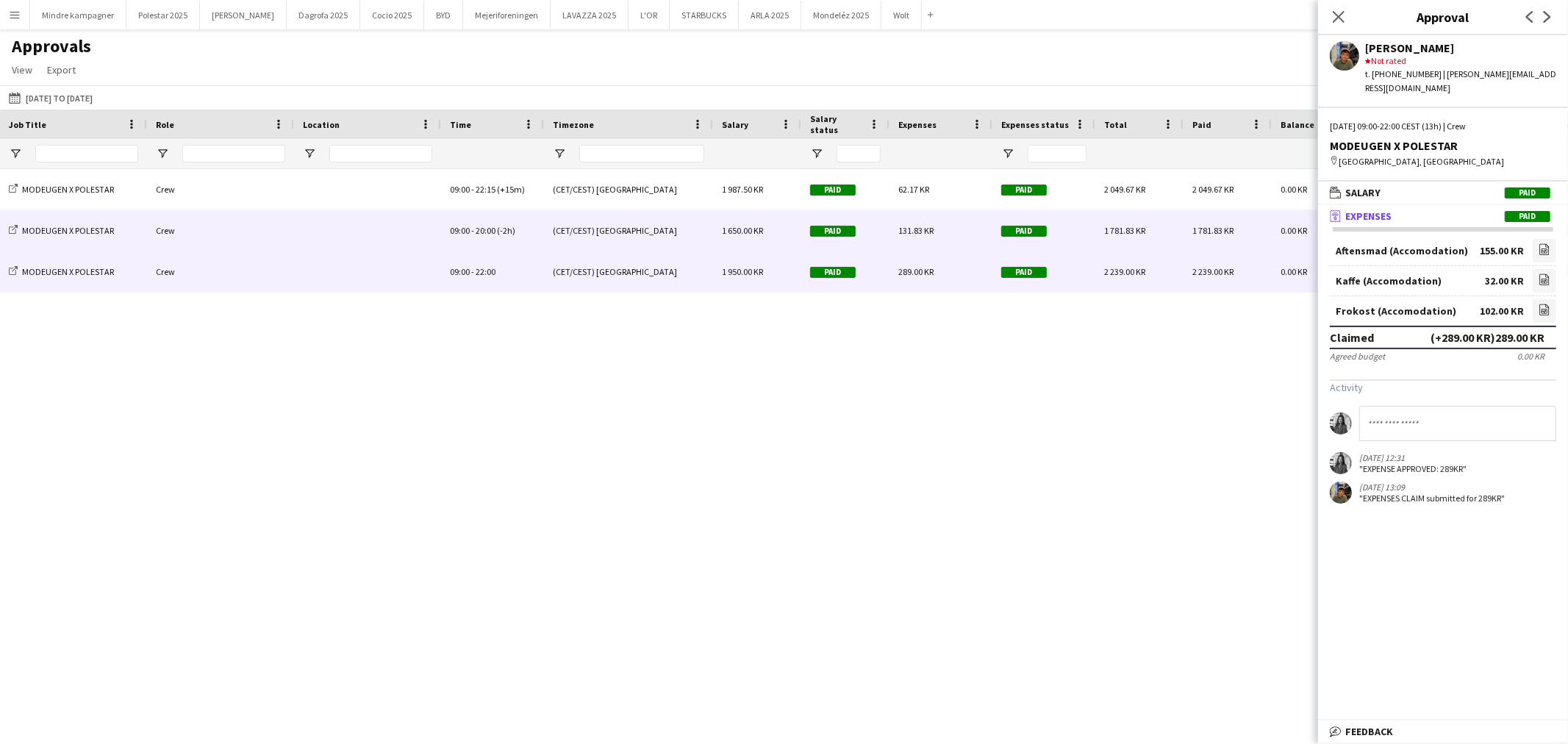
click at [922, 236] on span "131.83 KR" at bounding box center [917, 230] width 36 height 11
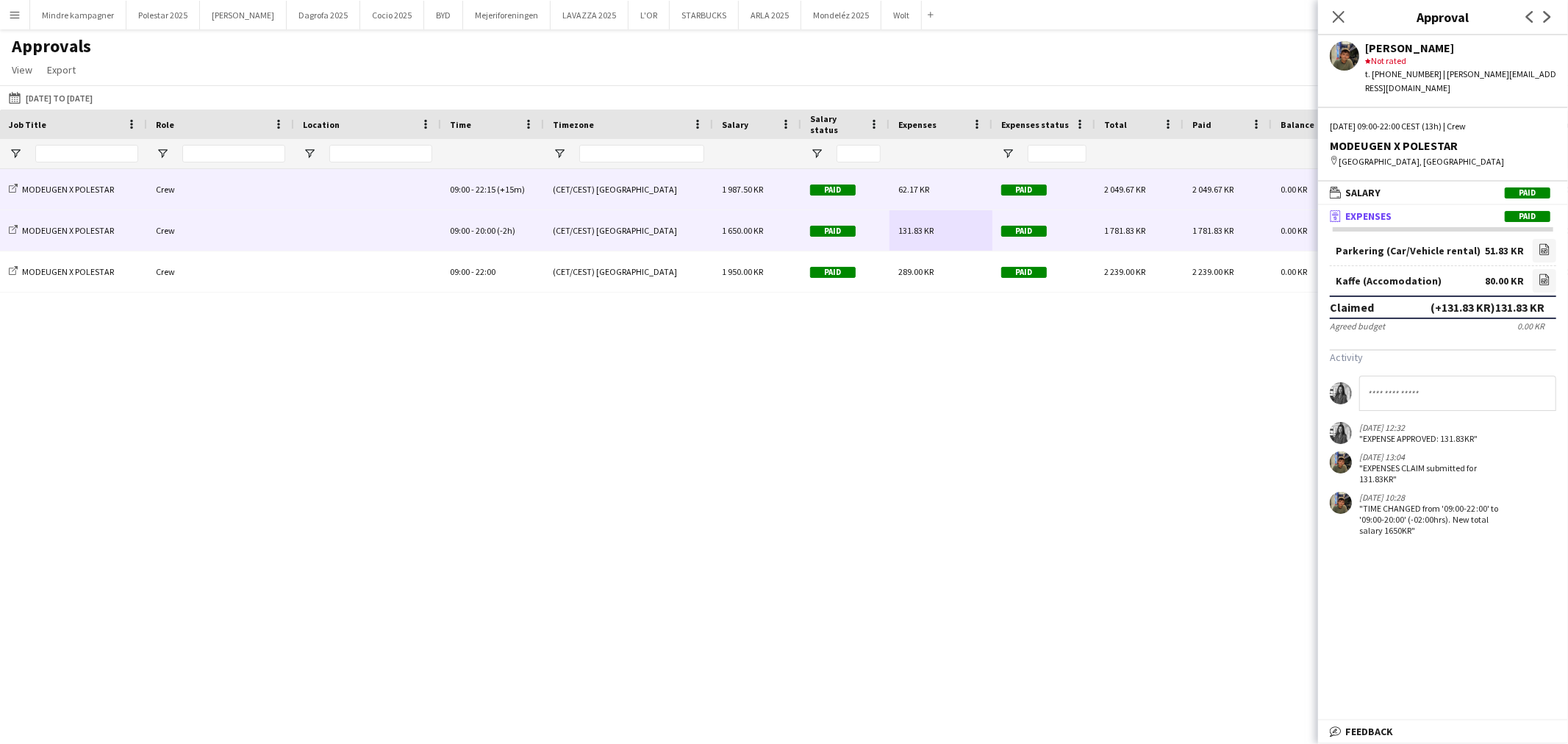
click at [905, 192] on span "62.17 KR" at bounding box center [914, 189] width 31 height 11
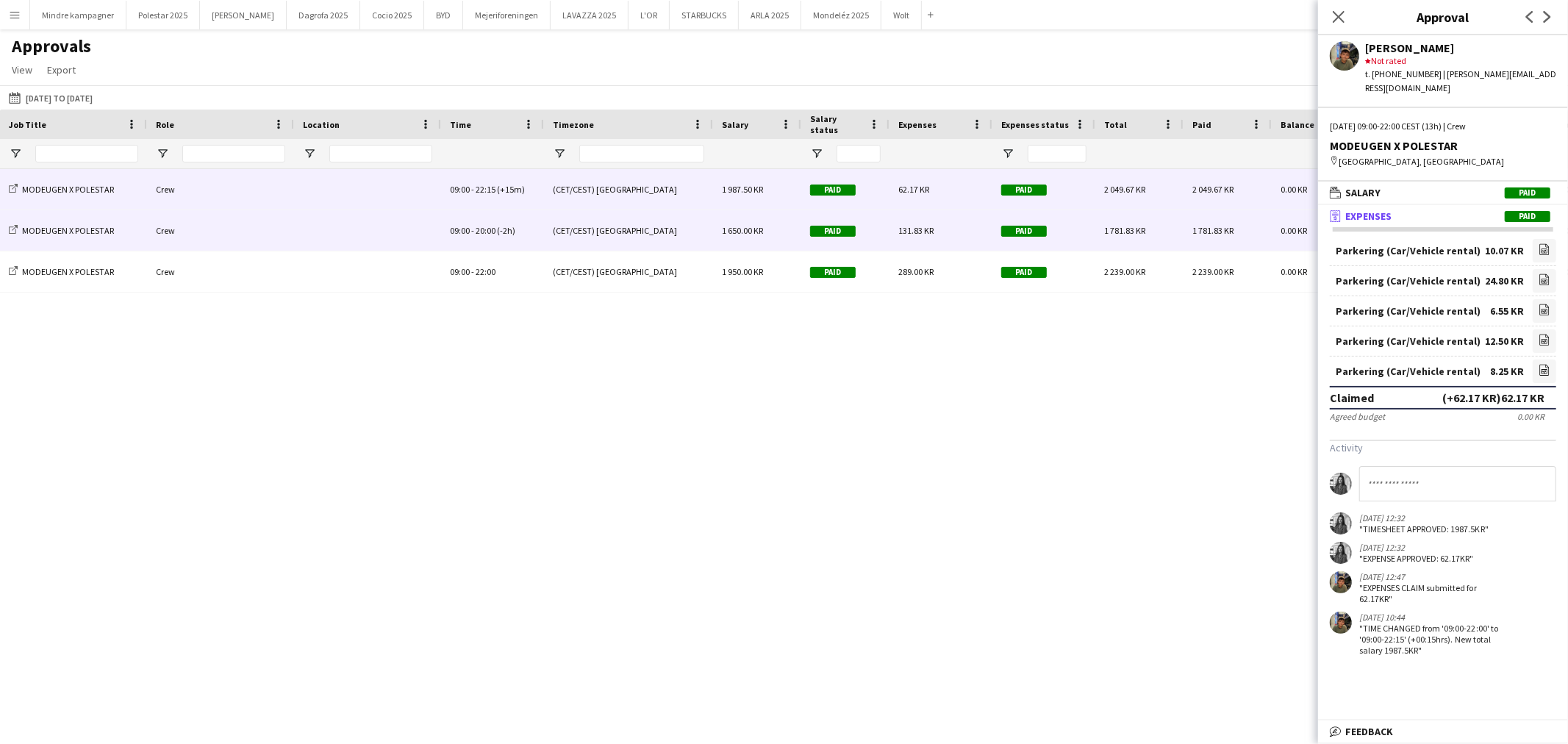
click at [907, 221] on div "131.83 KR" at bounding box center [941, 230] width 103 height 41
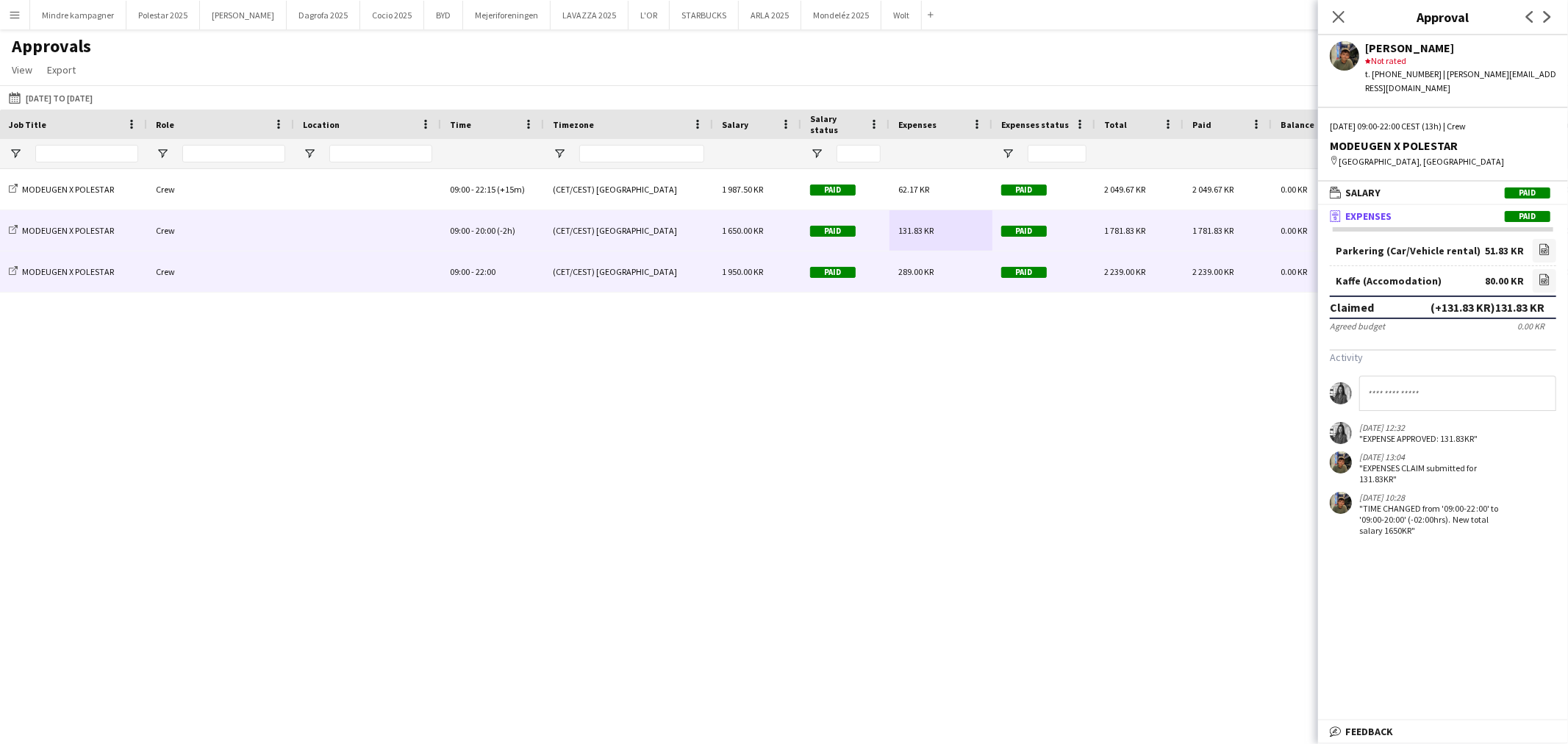
click at [947, 269] on div "289.00 KR" at bounding box center [941, 271] width 103 height 41
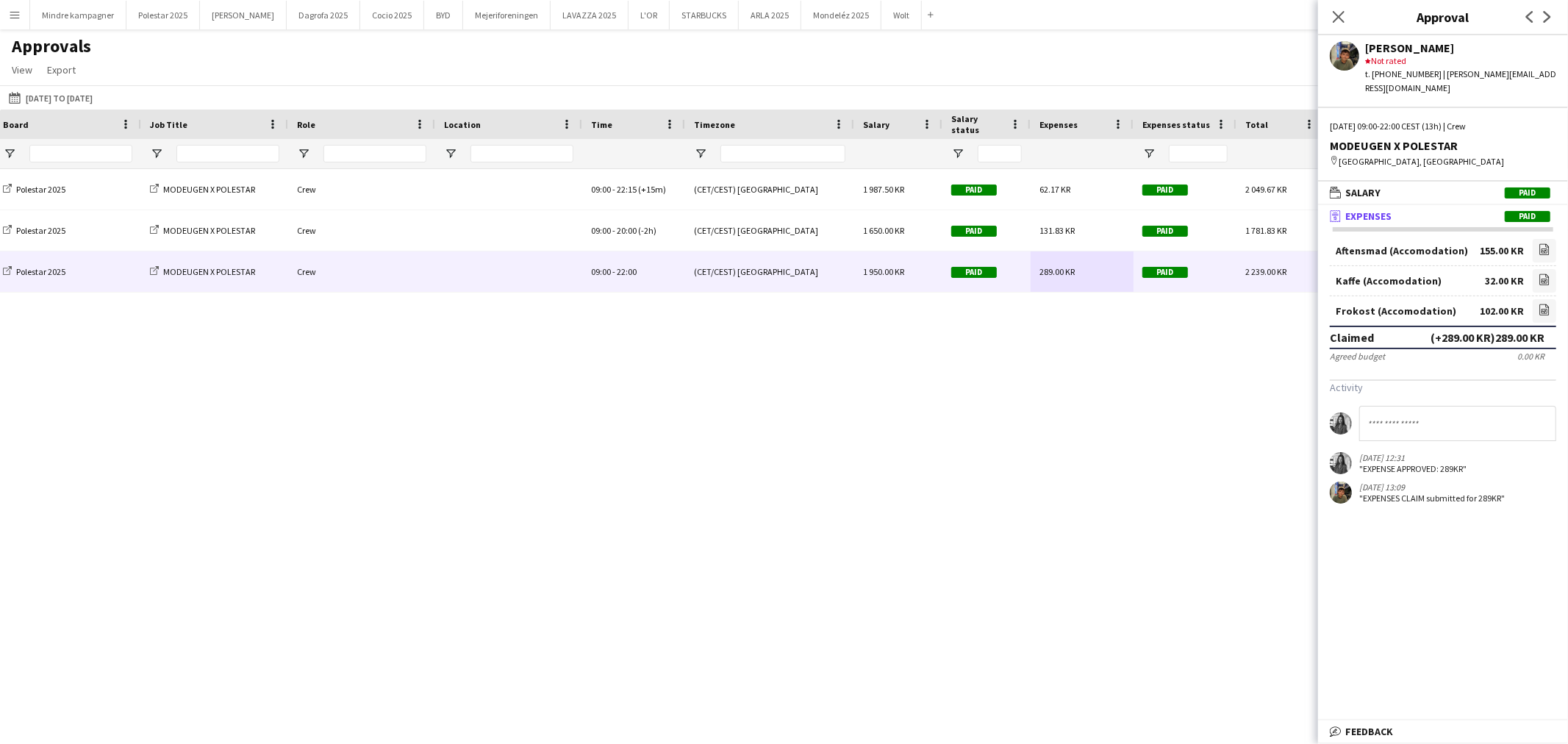
scroll to position [0, 571]
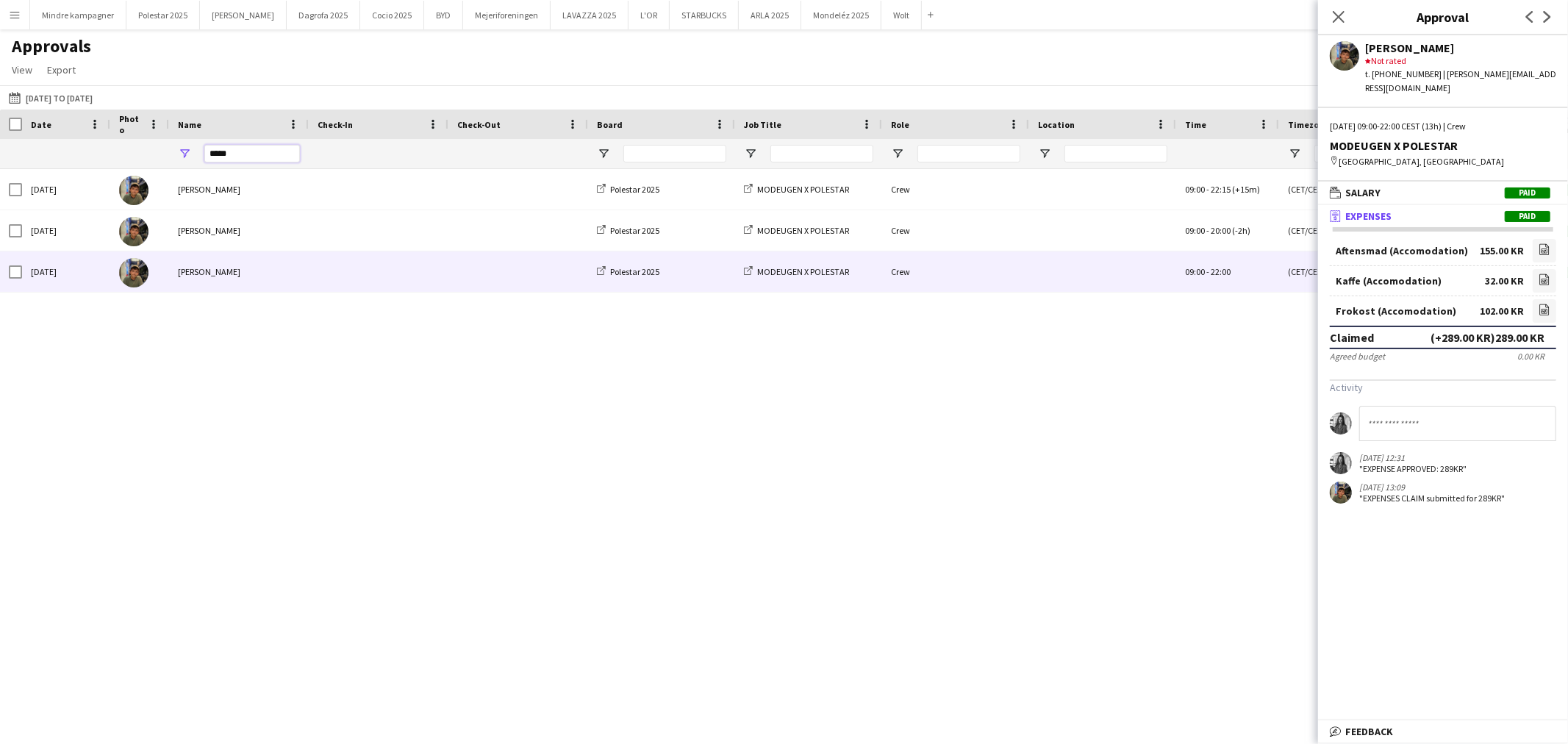
click at [256, 145] on input "*****" at bounding box center [252, 153] width 96 height 18
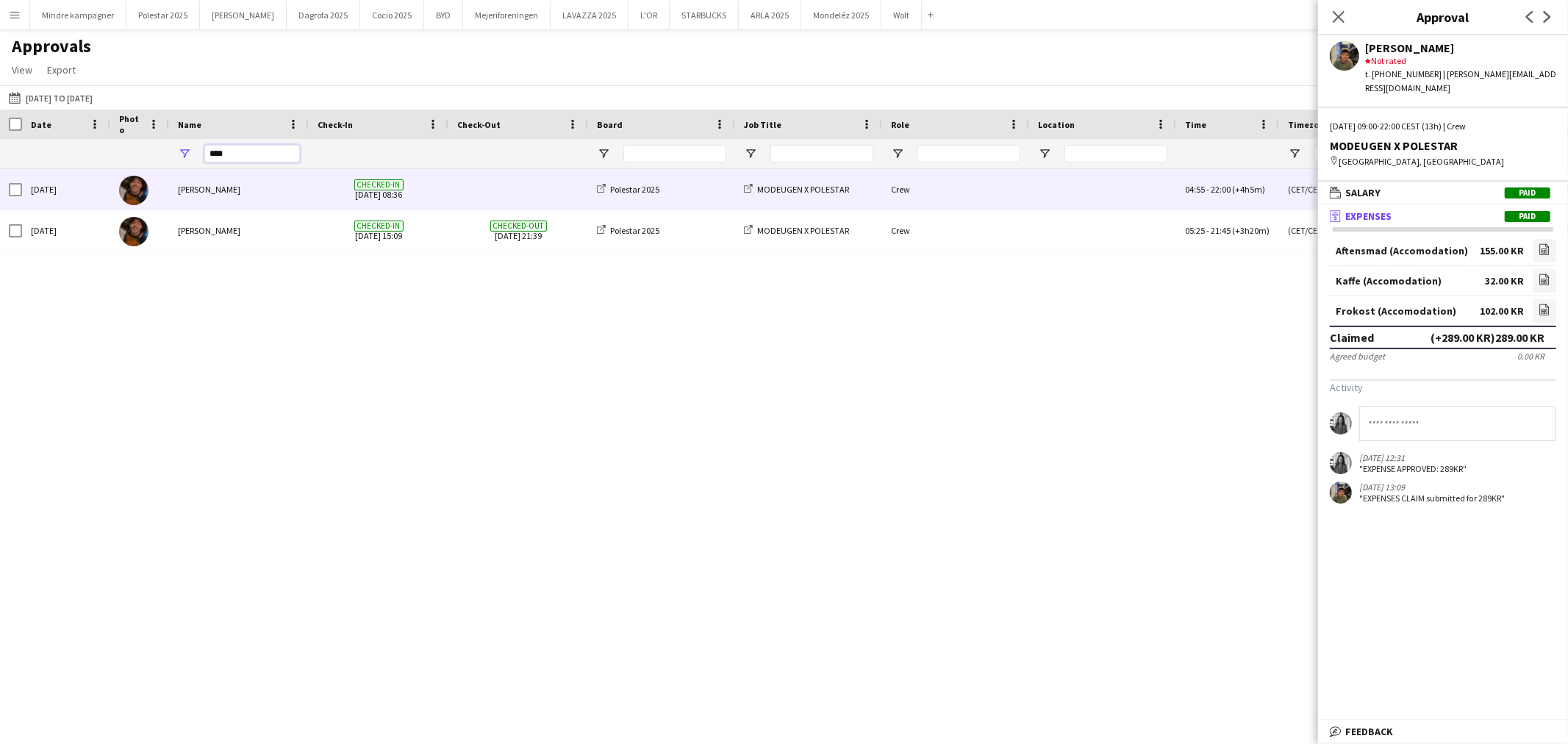
type input "****"
click at [243, 201] on div "[PERSON_NAME]" at bounding box center [239, 189] width 140 height 41
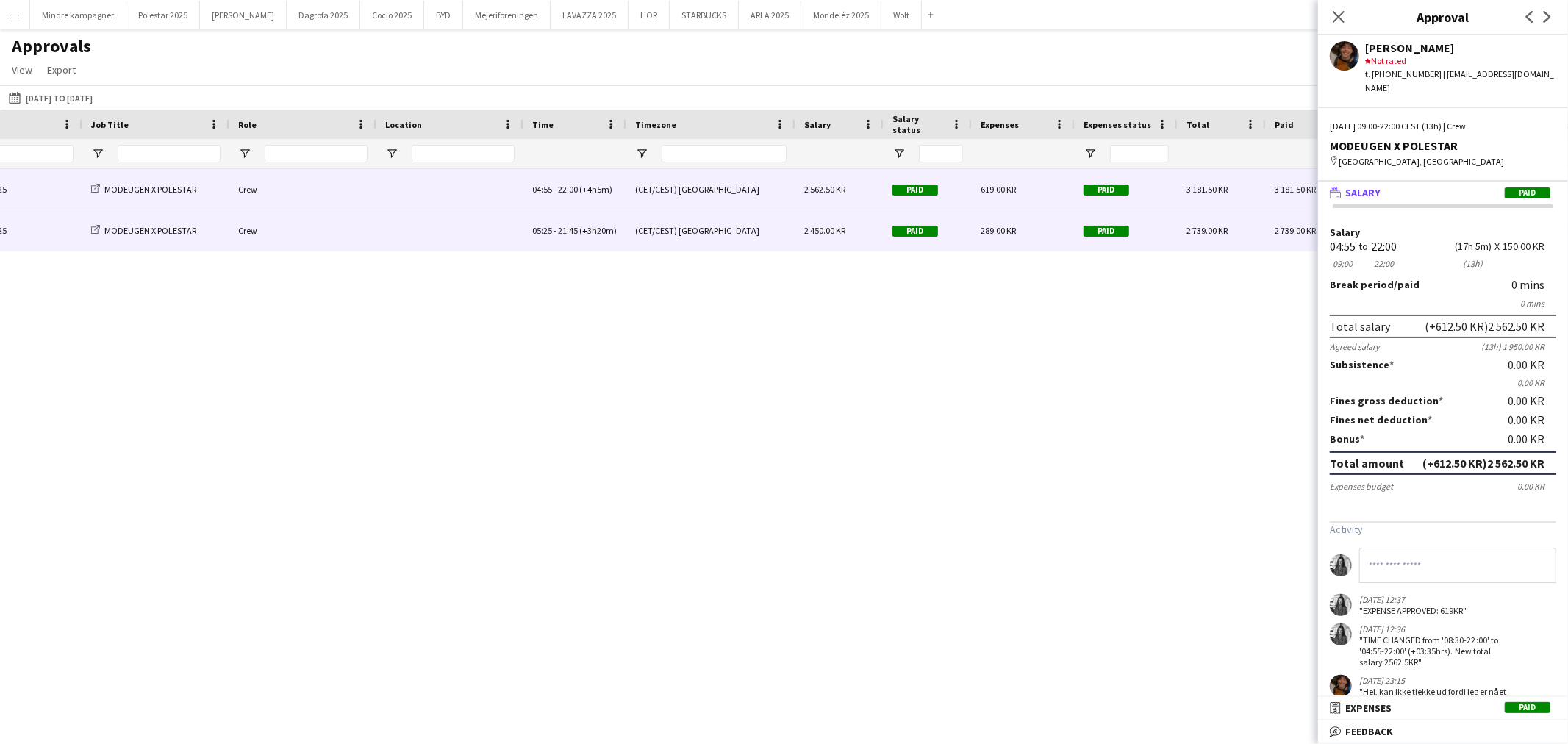
click at [997, 207] on div "619.00 KR" at bounding box center [1023, 189] width 103 height 41
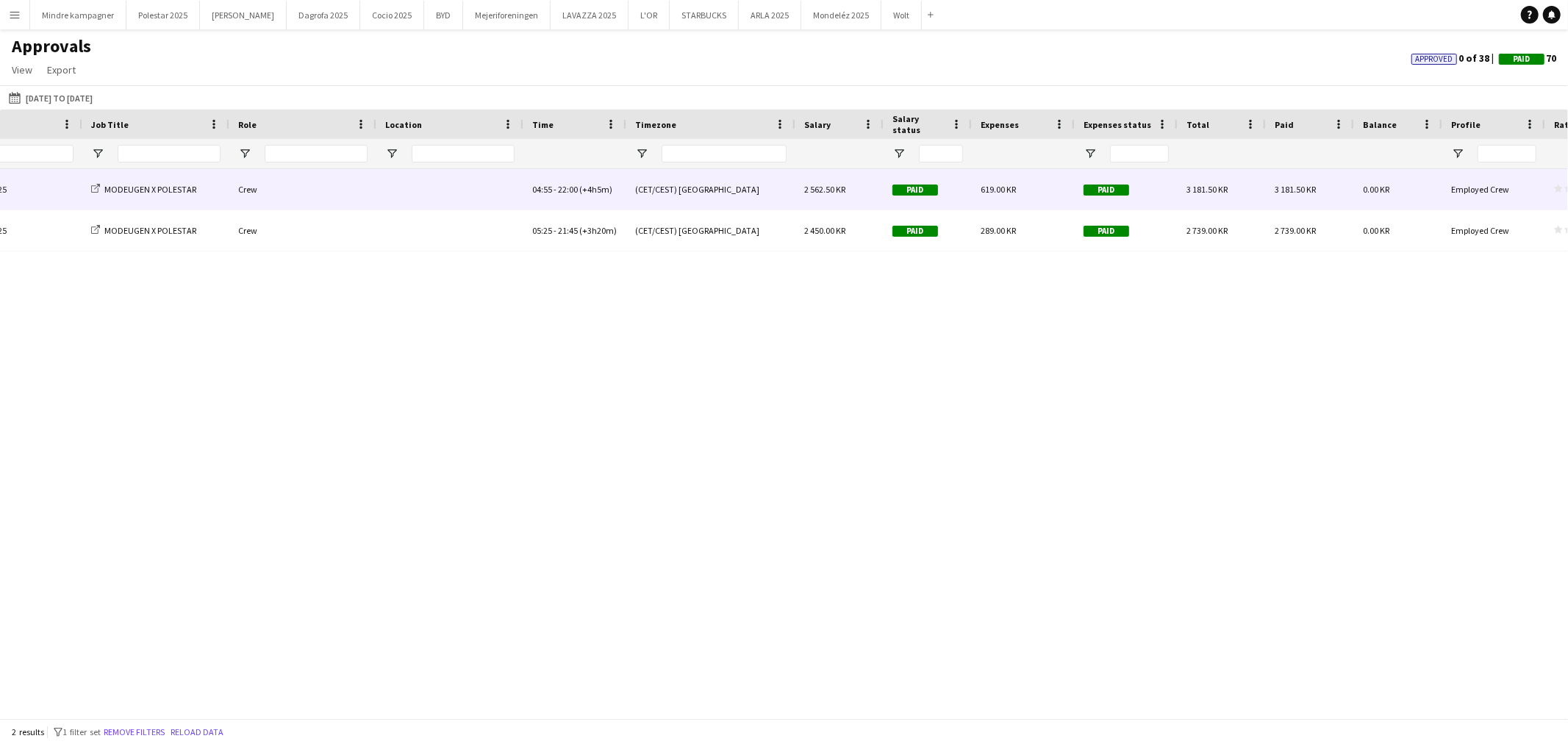
click at [995, 192] on span "619.00 KR" at bounding box center [999, 189] width 36 height 11
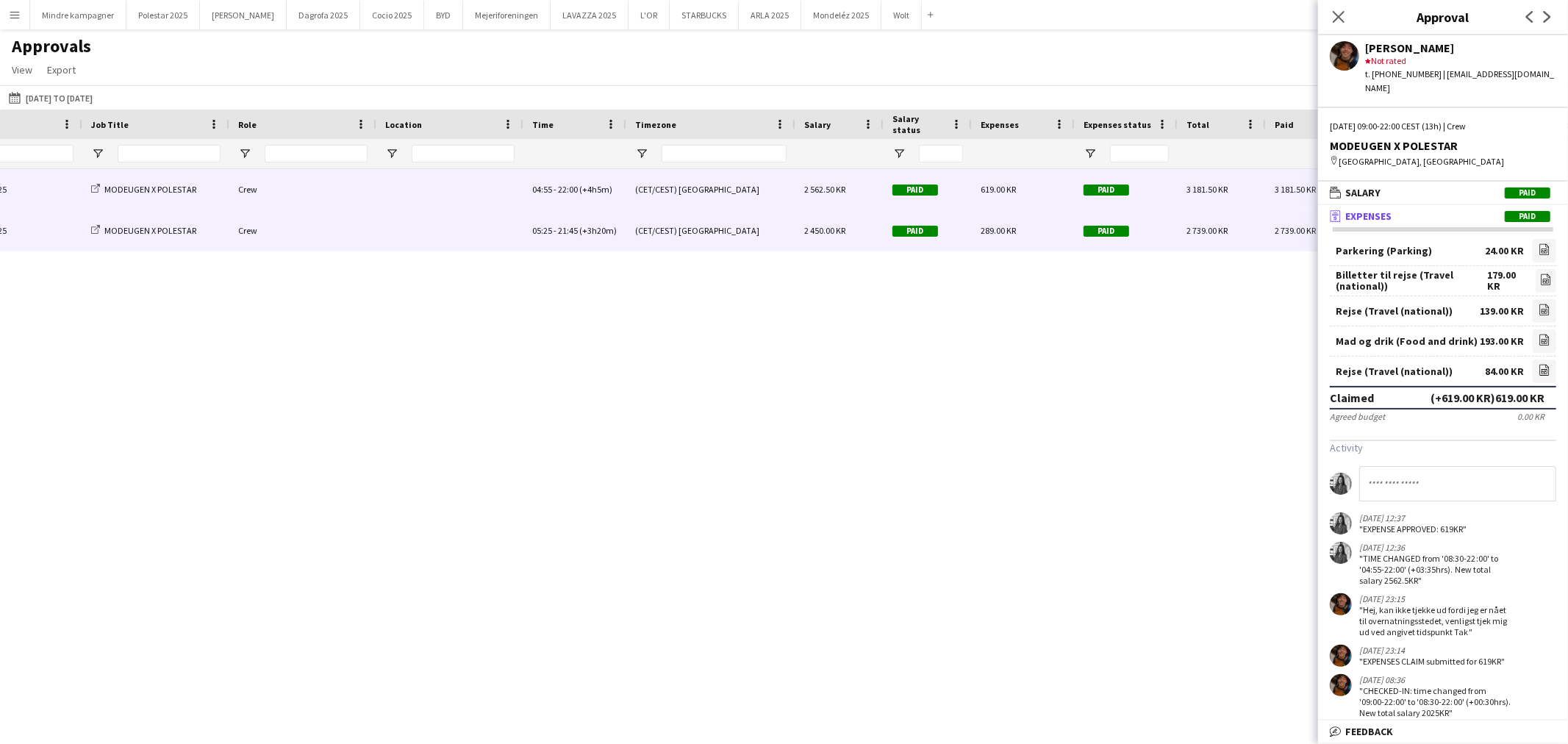
click at [1042, 222] on div "289.00 KR" at bounding box center [1023, 230] width 103 height 41
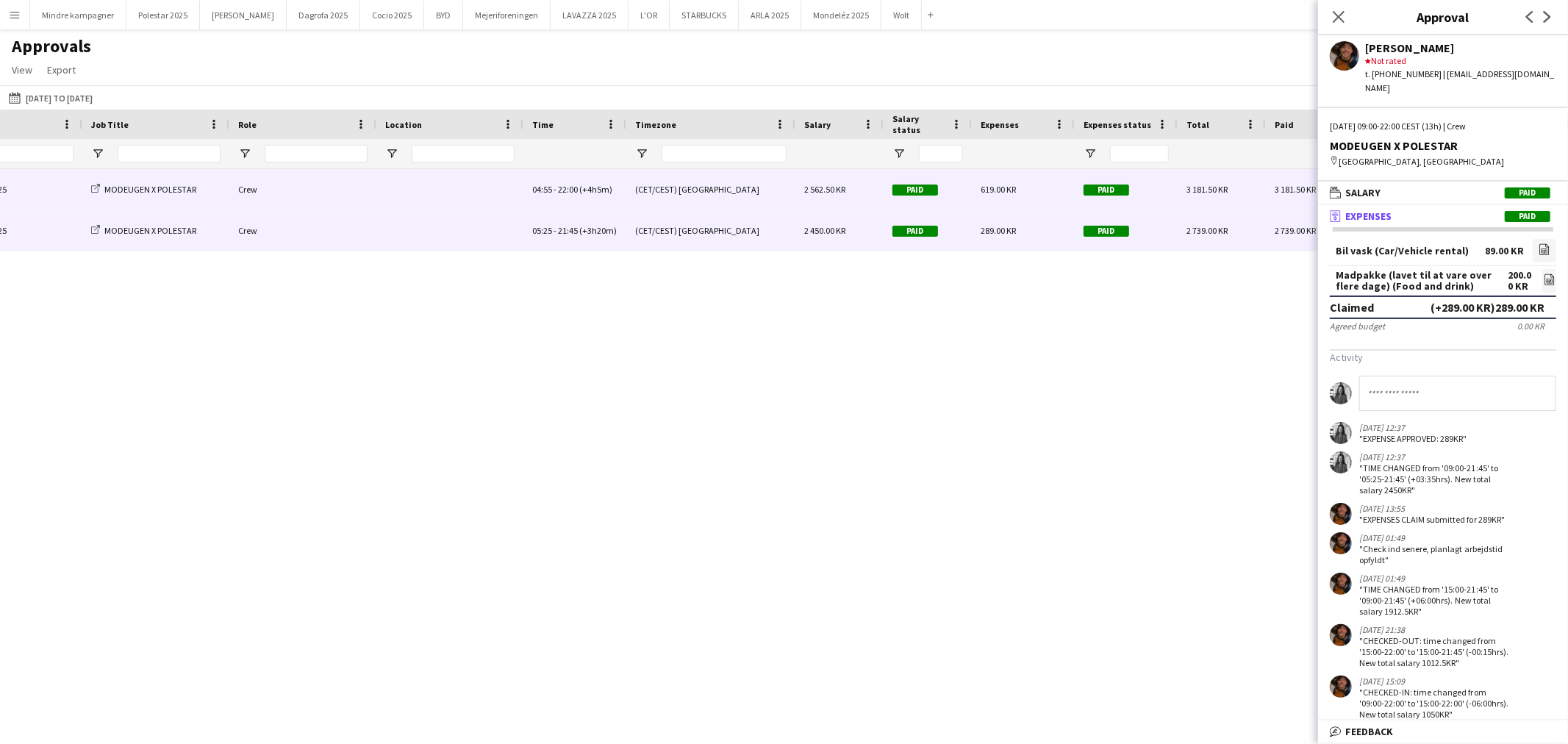
click at [993, 196] on div "619.00 KR" at bounding box center [1023, 189] width 103 height 41
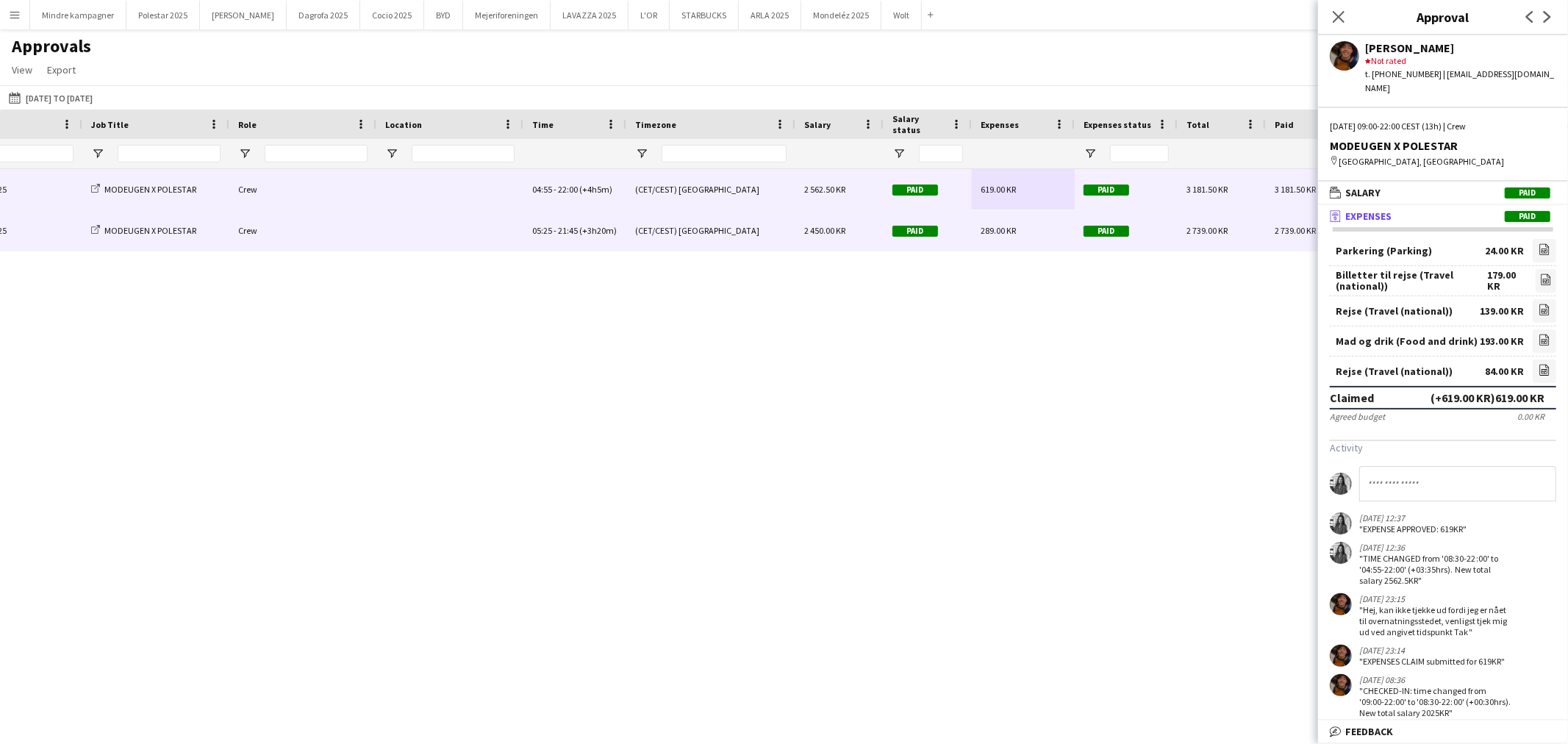
click at [1011, 228] on span "289.00 KR" at bounding box center [999, 230] width 36 height 11
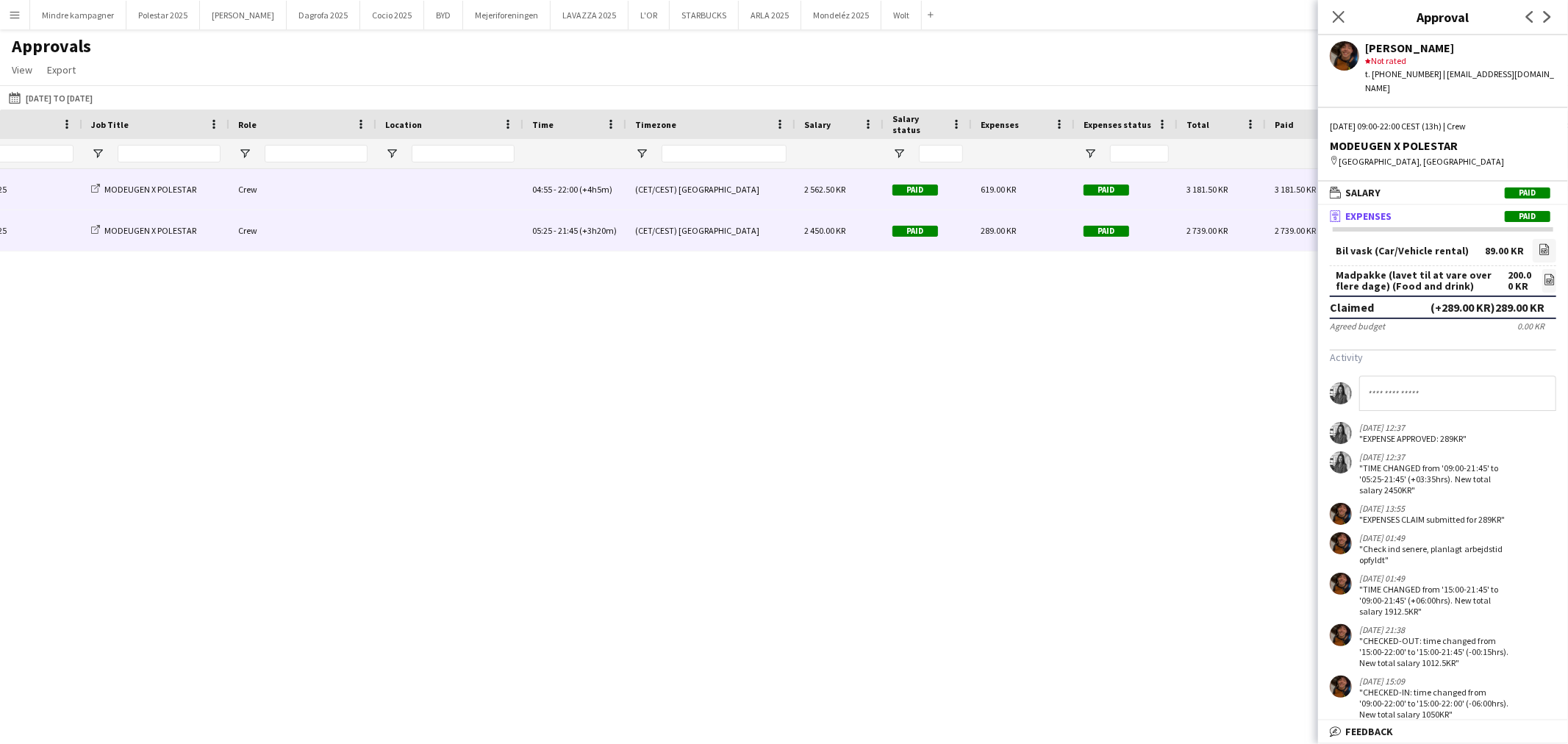
click at [1002, 185] on span "619.00 KR" at bounding box center [999, 189] width 36 height 11
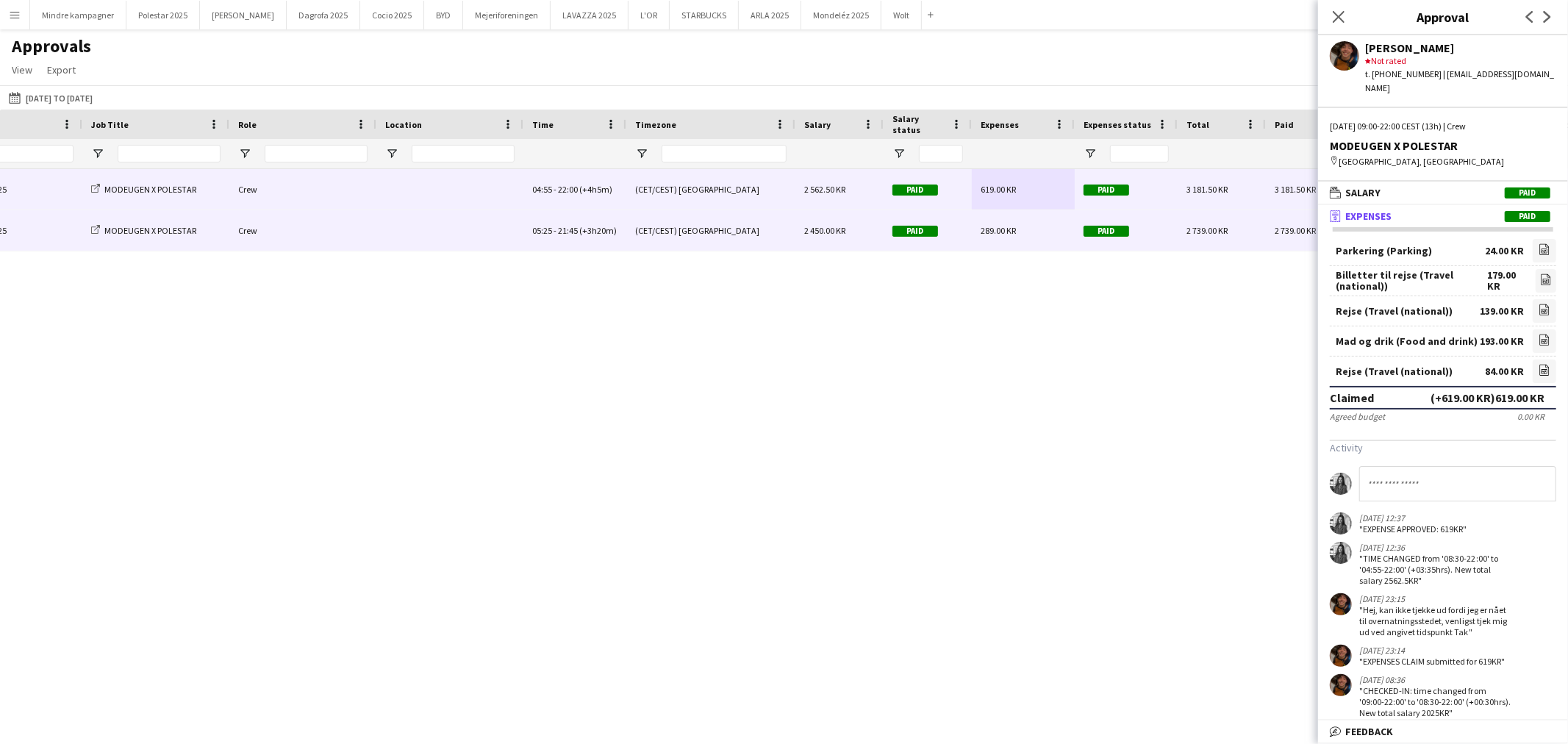
click at [1001, 229] on span "289.00 KR" at bounding box center [999, 230] width 36 height 11
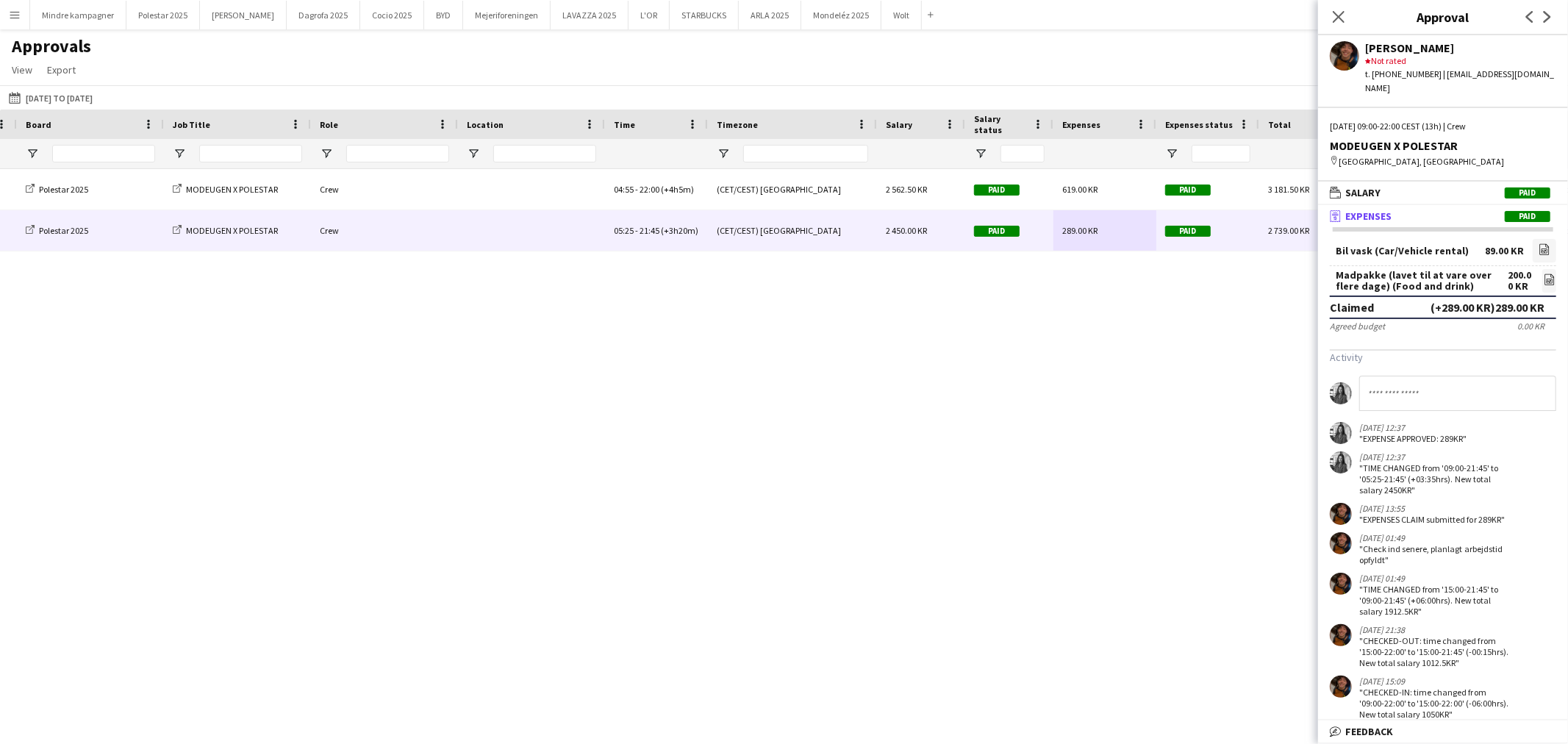
scroll to position [0, 519]
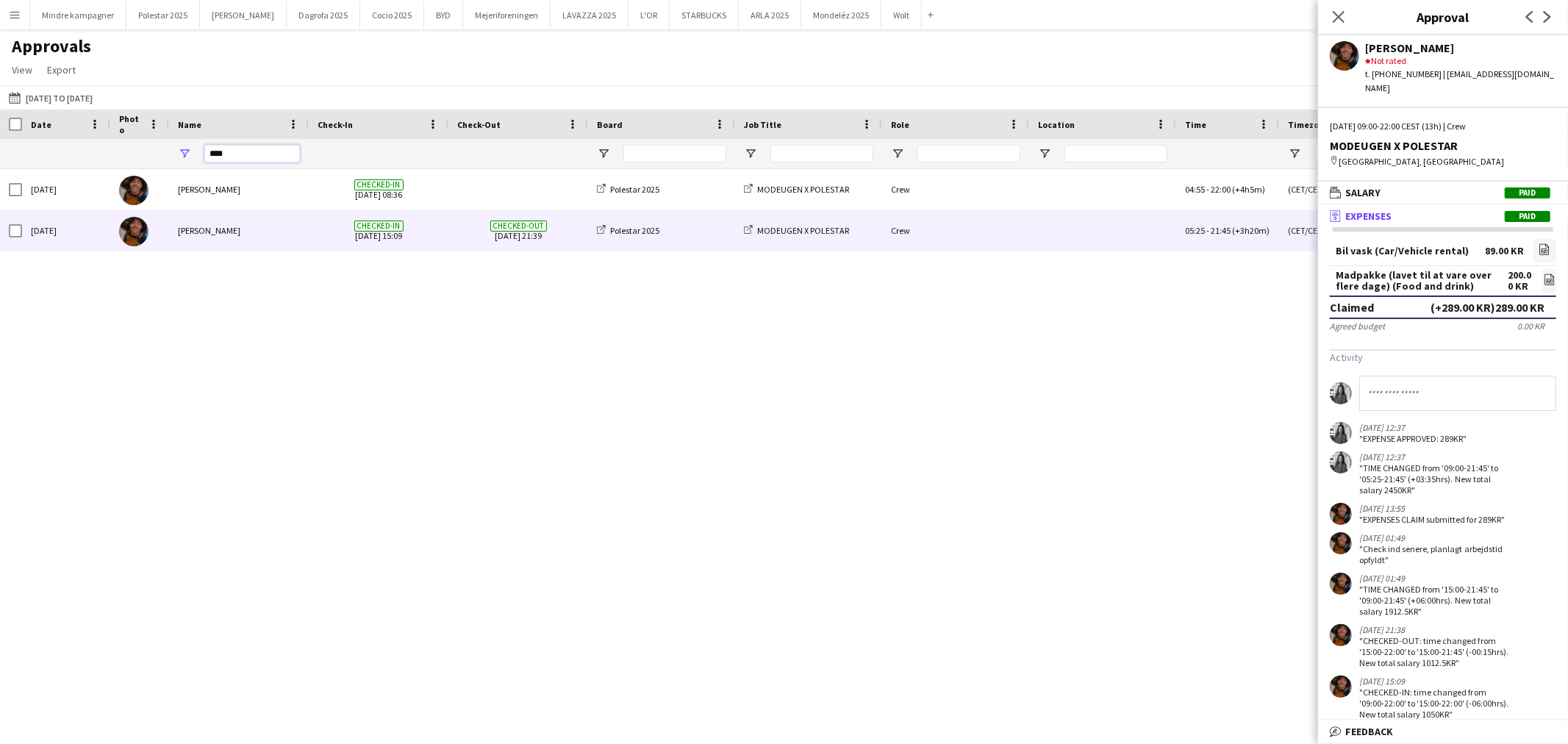
click at [256, 158] on input "****" at bounding box center [252, 153] width 96 height 18
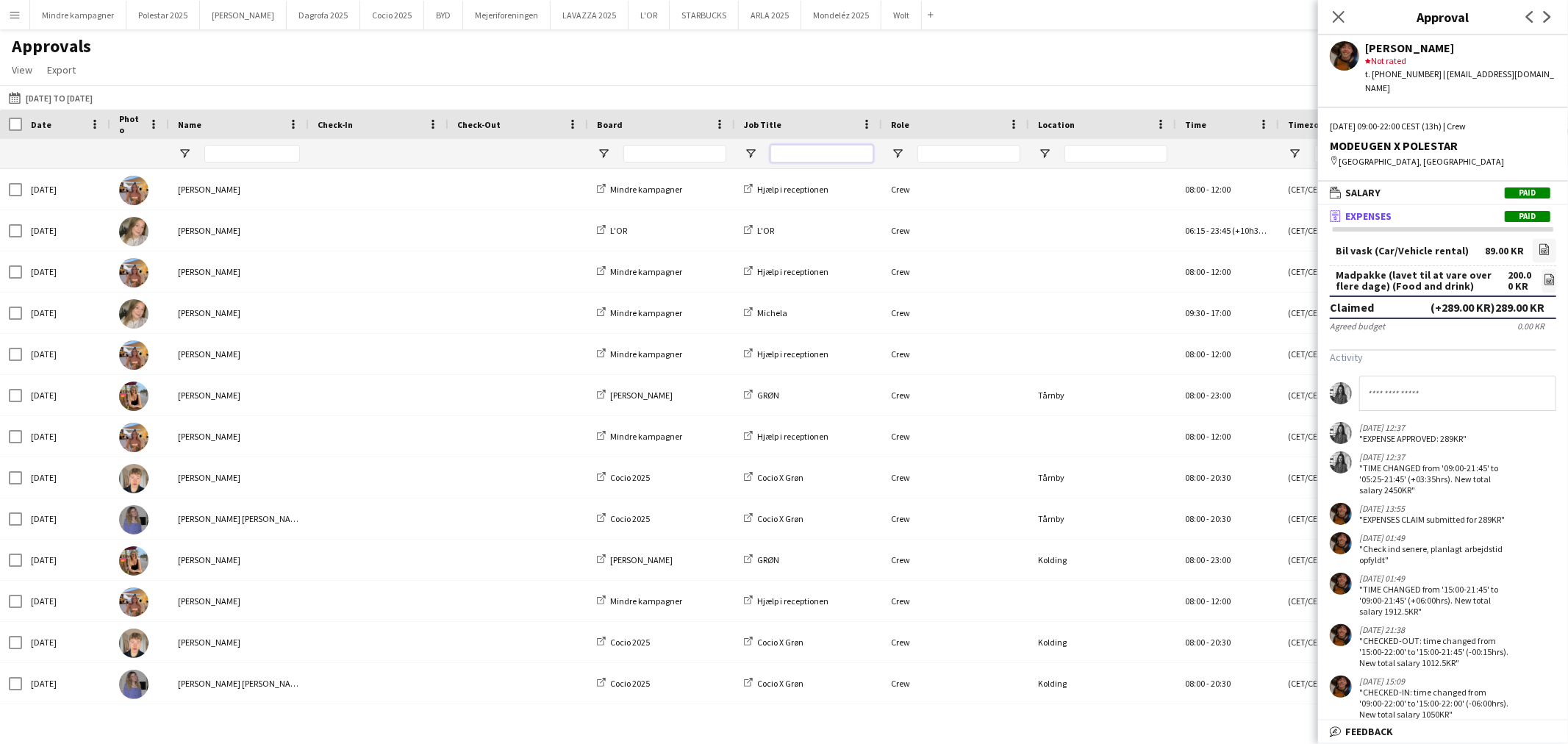
click at [843, 156] on input "Job Title Filter Input" at bounding box center [822, 153] width 103 height 18
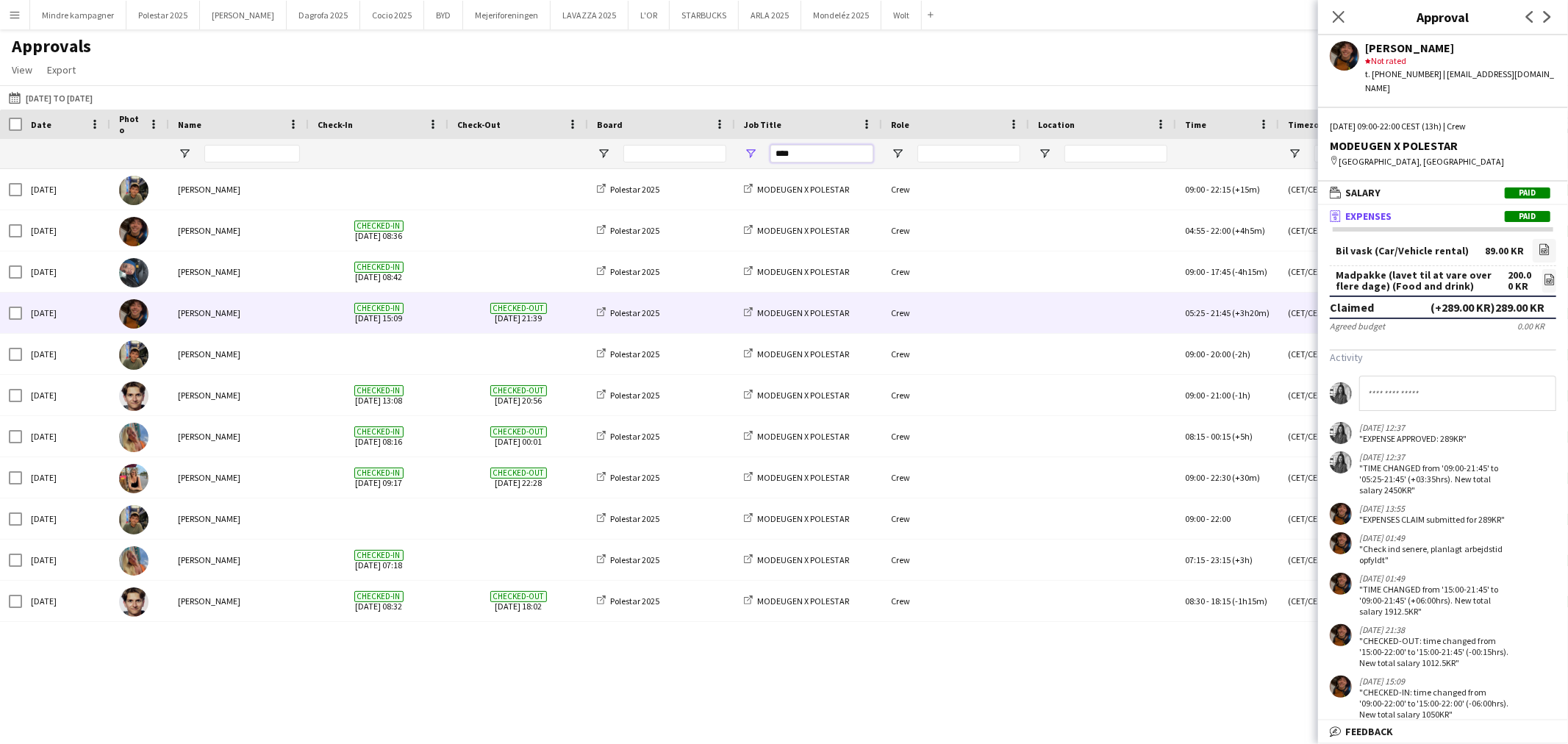
type input "****"
click at [260, 159] on input "Name Filter Input" at bounding box center [252, 153] width 96 height 18
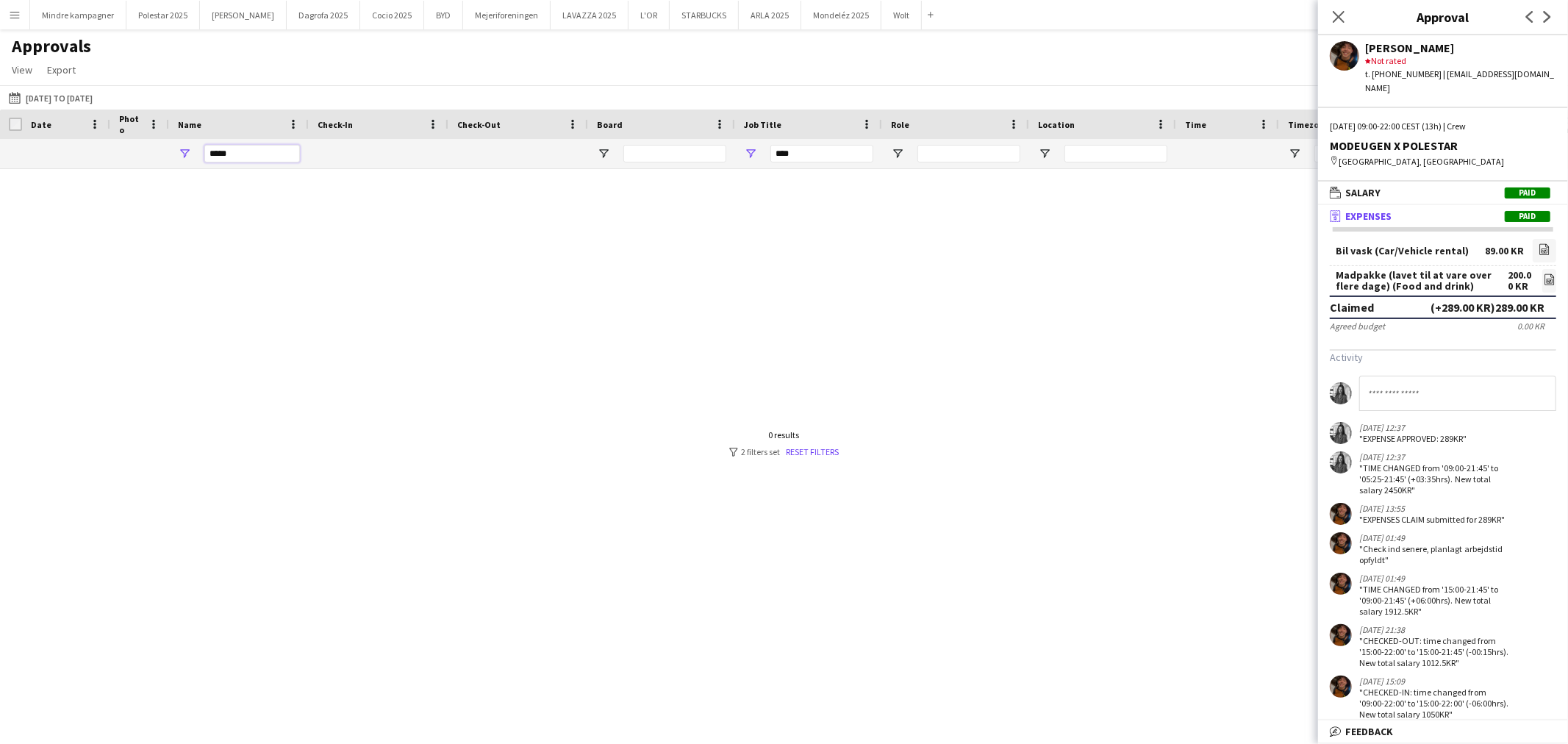
click at [244, 152] on input "*****" at bounding box center [252, 153] width 96 height 18
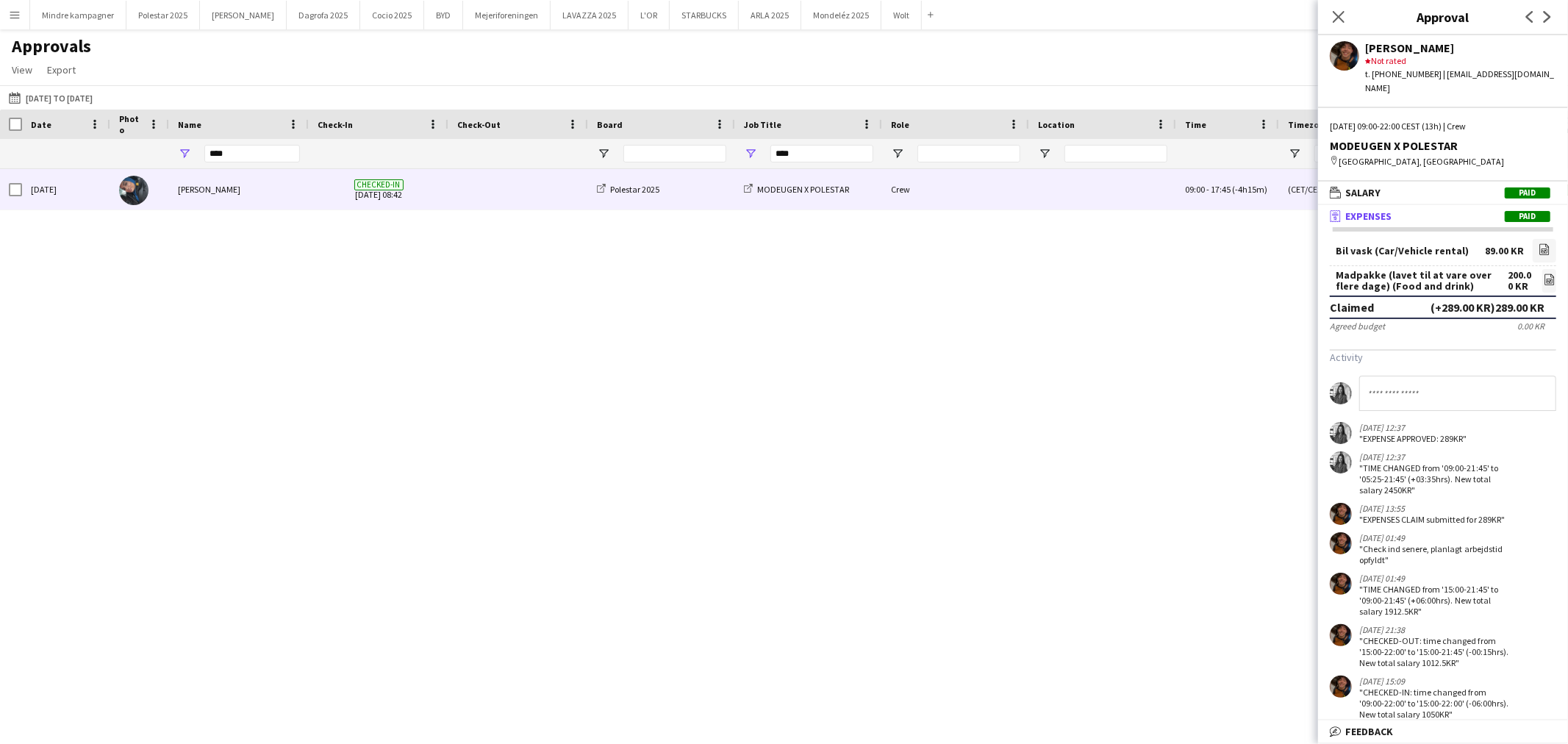
click at [213, 202] on div "[PERSON_NAME]" at bounding box center [239, 189] width 140 height 41
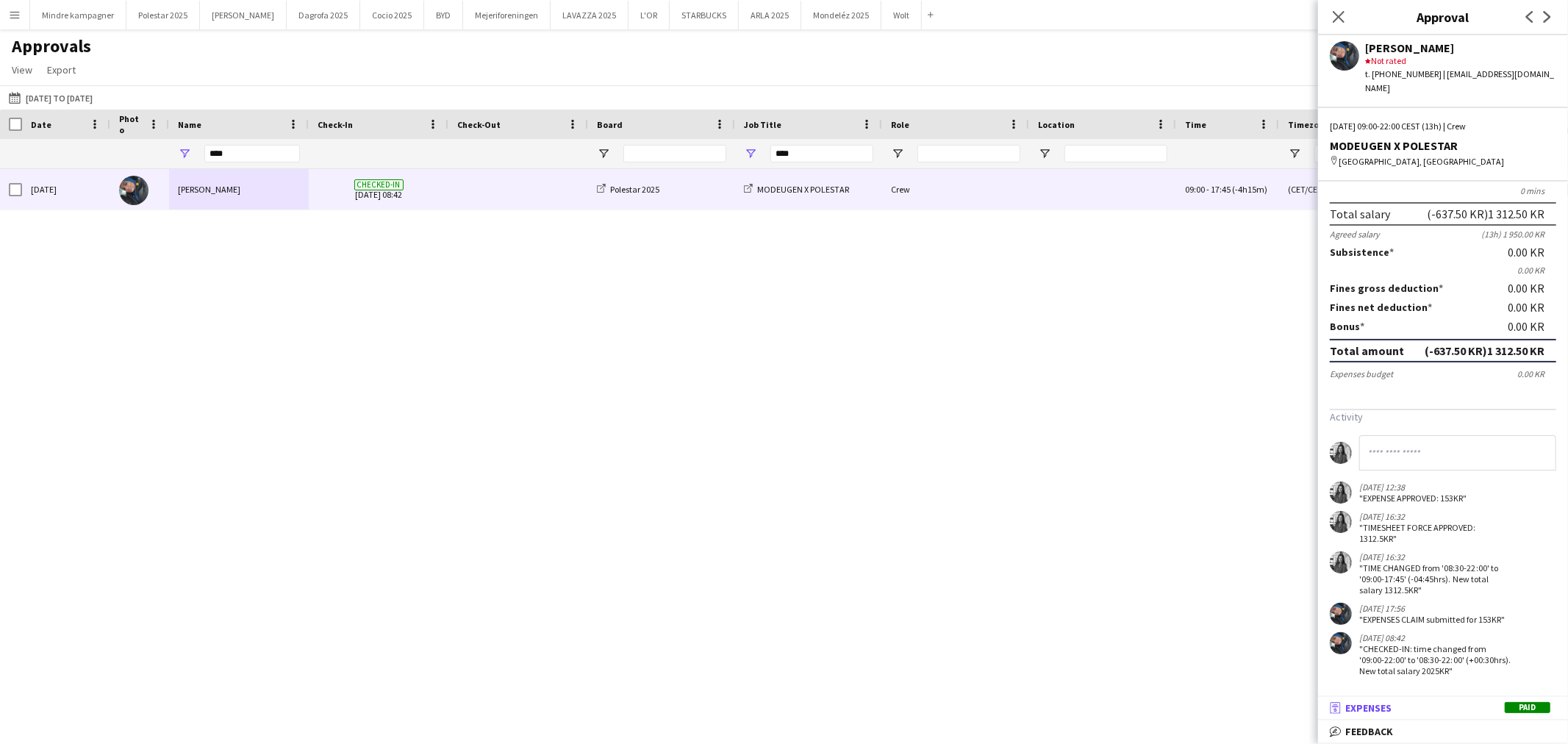
click at [1410, 710] on mat-panel-title "receipt Expenses Paid" at bounding box center [1440, 708] width 244 height 13
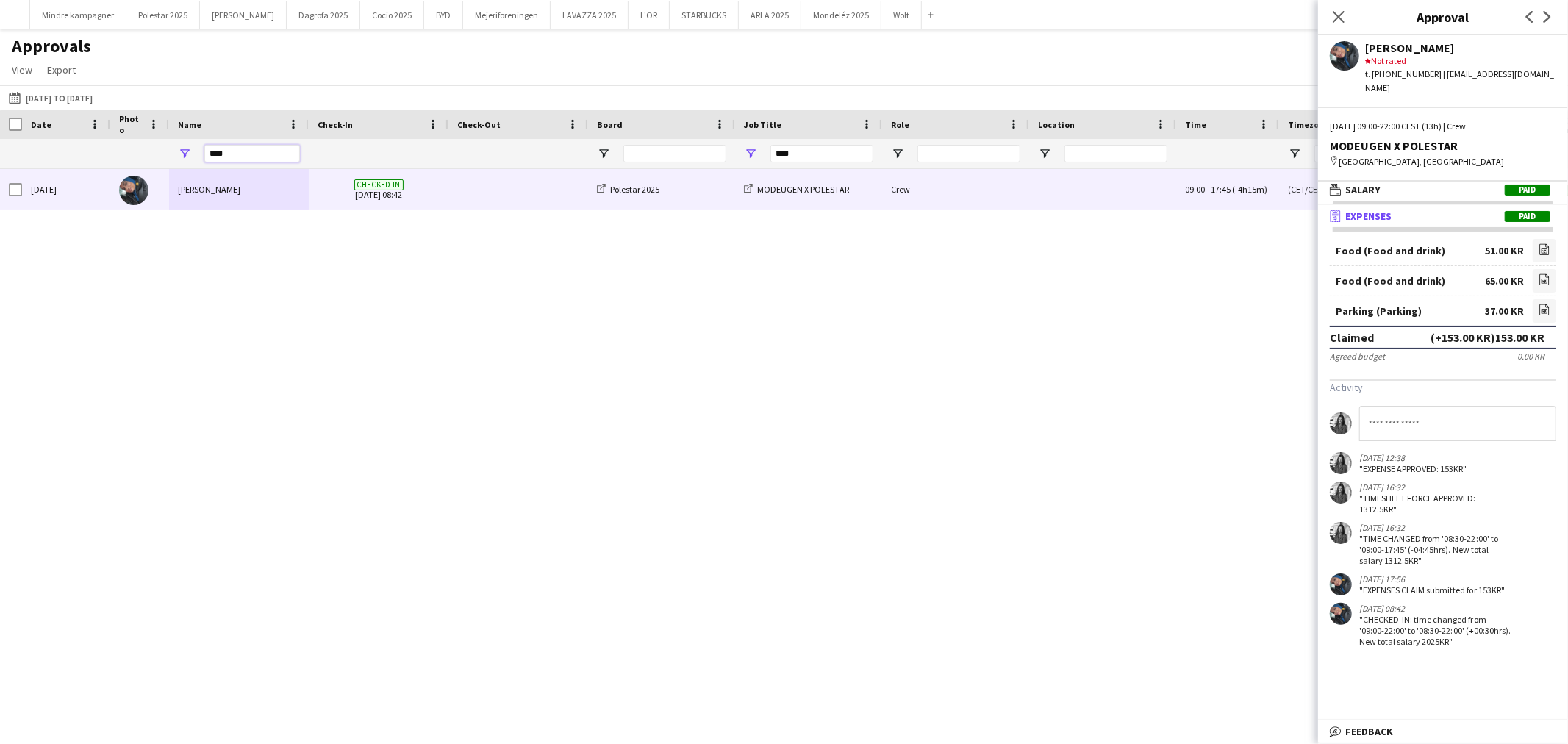
click at [254, 158] on input "****" at bounding box center [252, 153] width 96 height 18
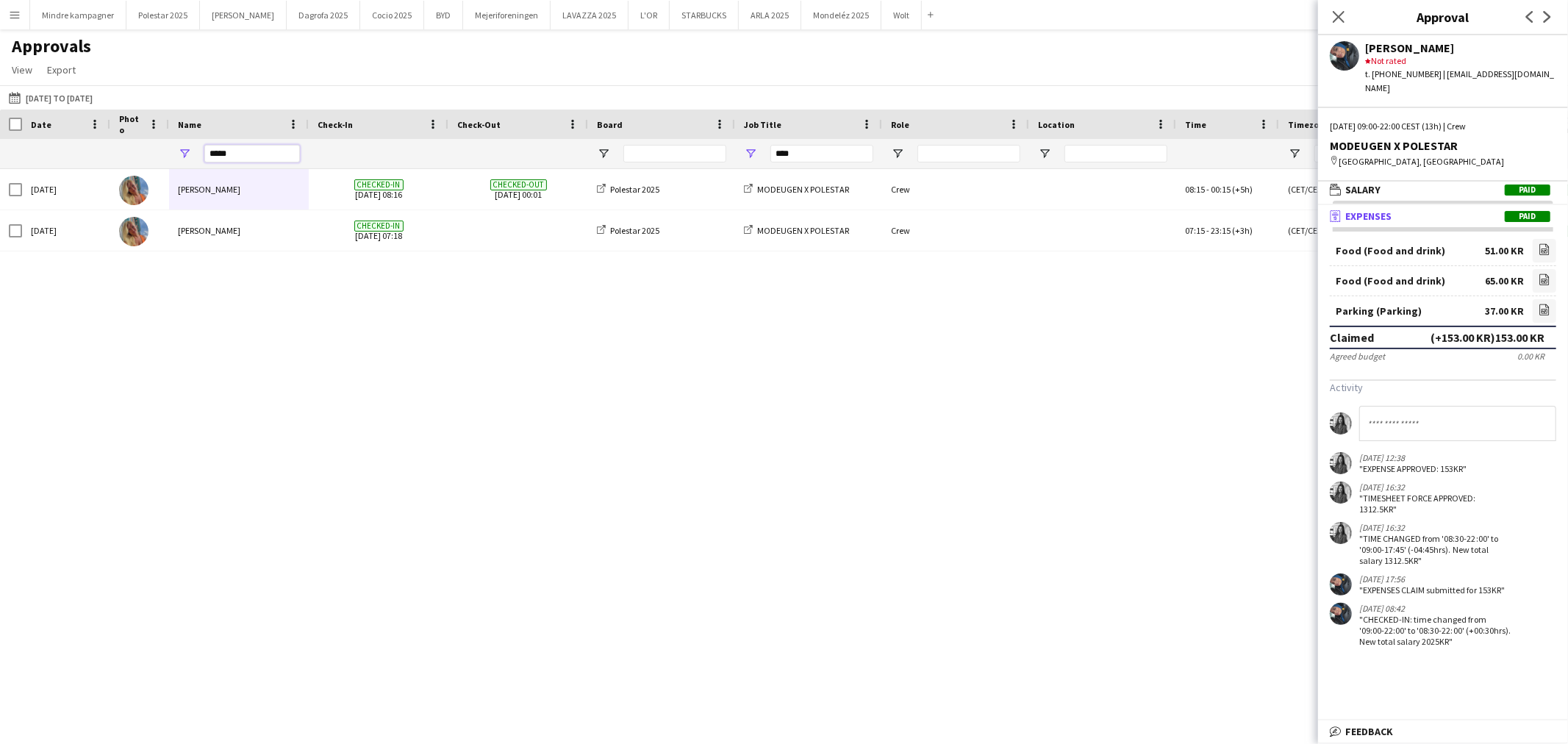
type input "*****"
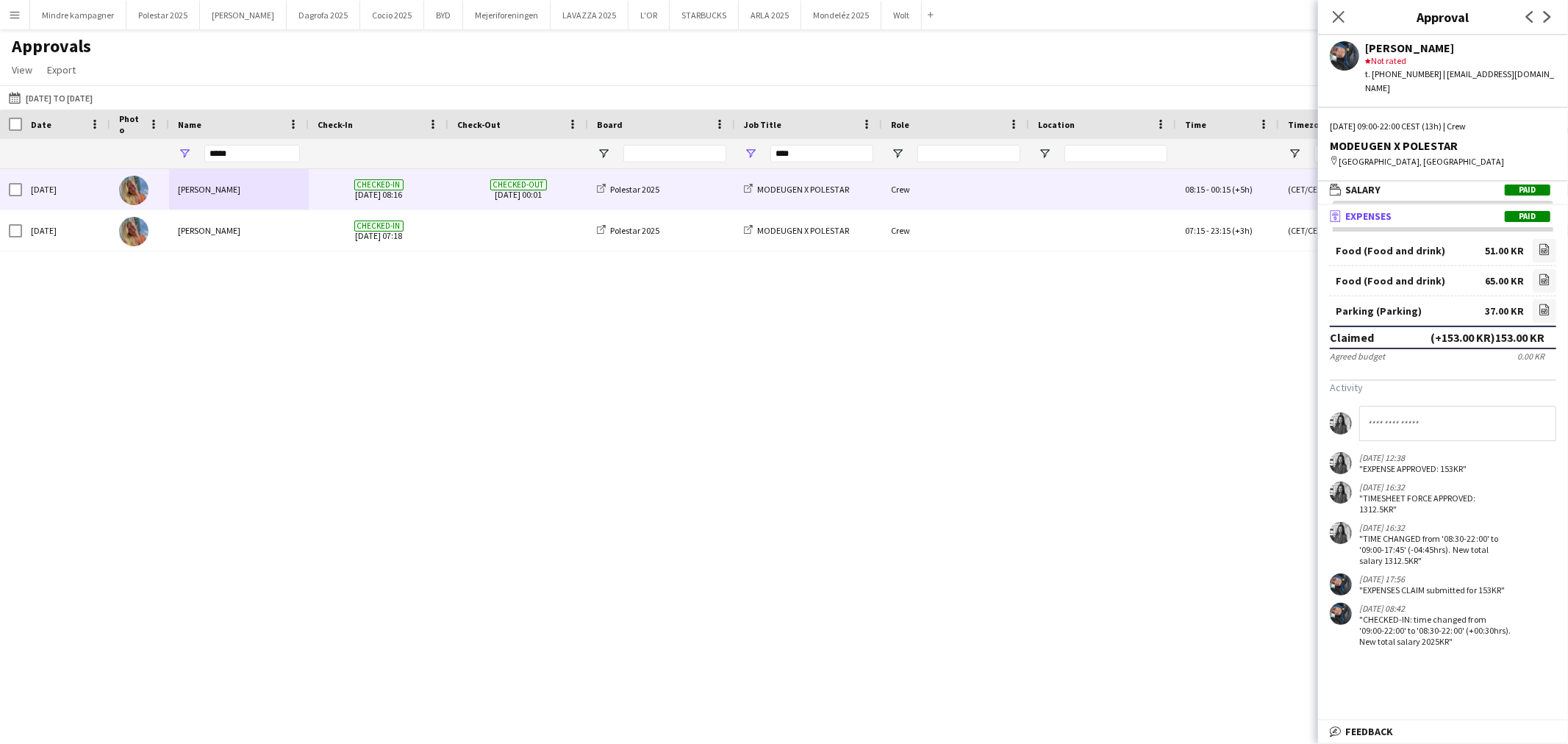
click at [1062, 200] on div at bounding box center [1103, 189] width 147 height 41
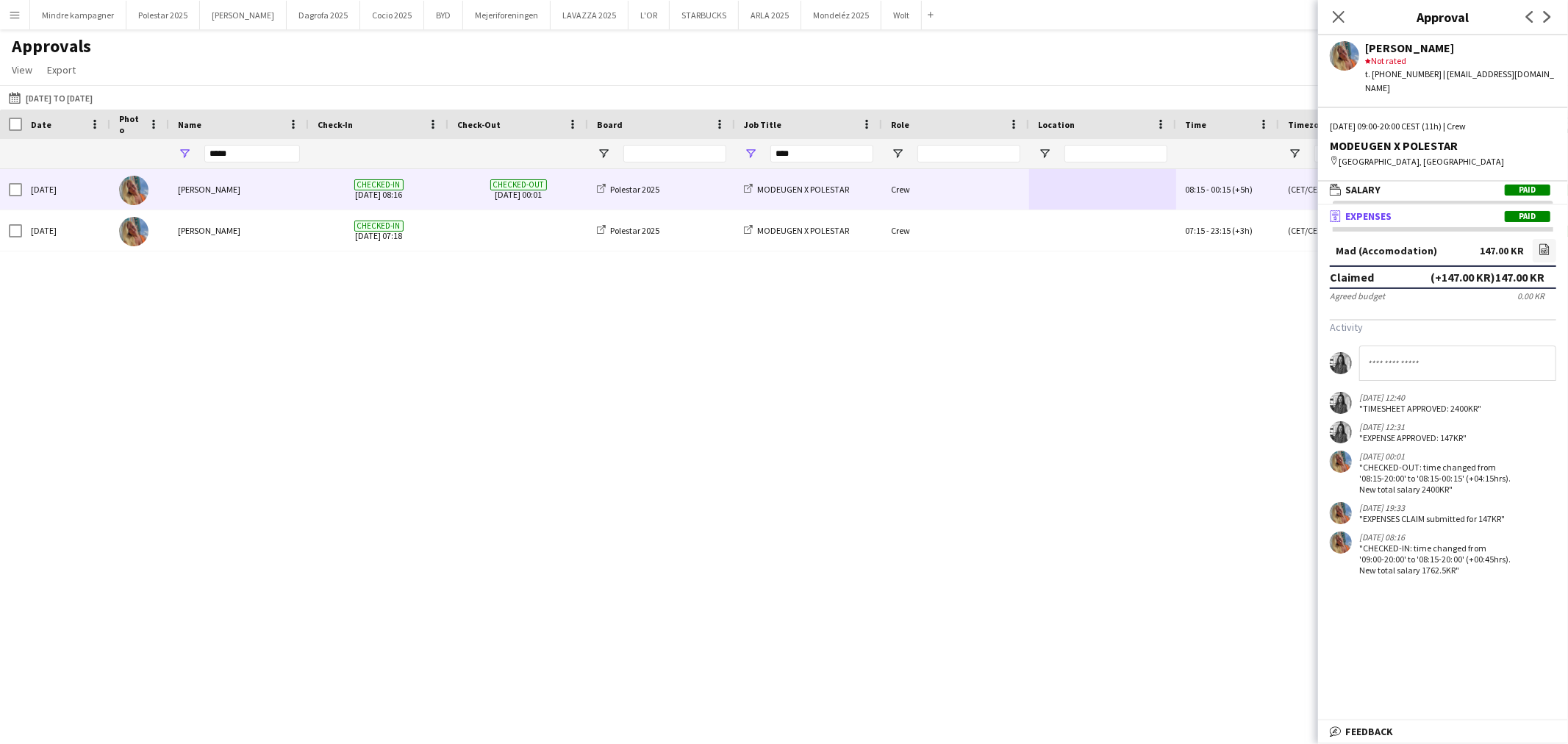
click at [1508, 211] on span "Paid" at bounding box center [1528, 216] width 46 height 11
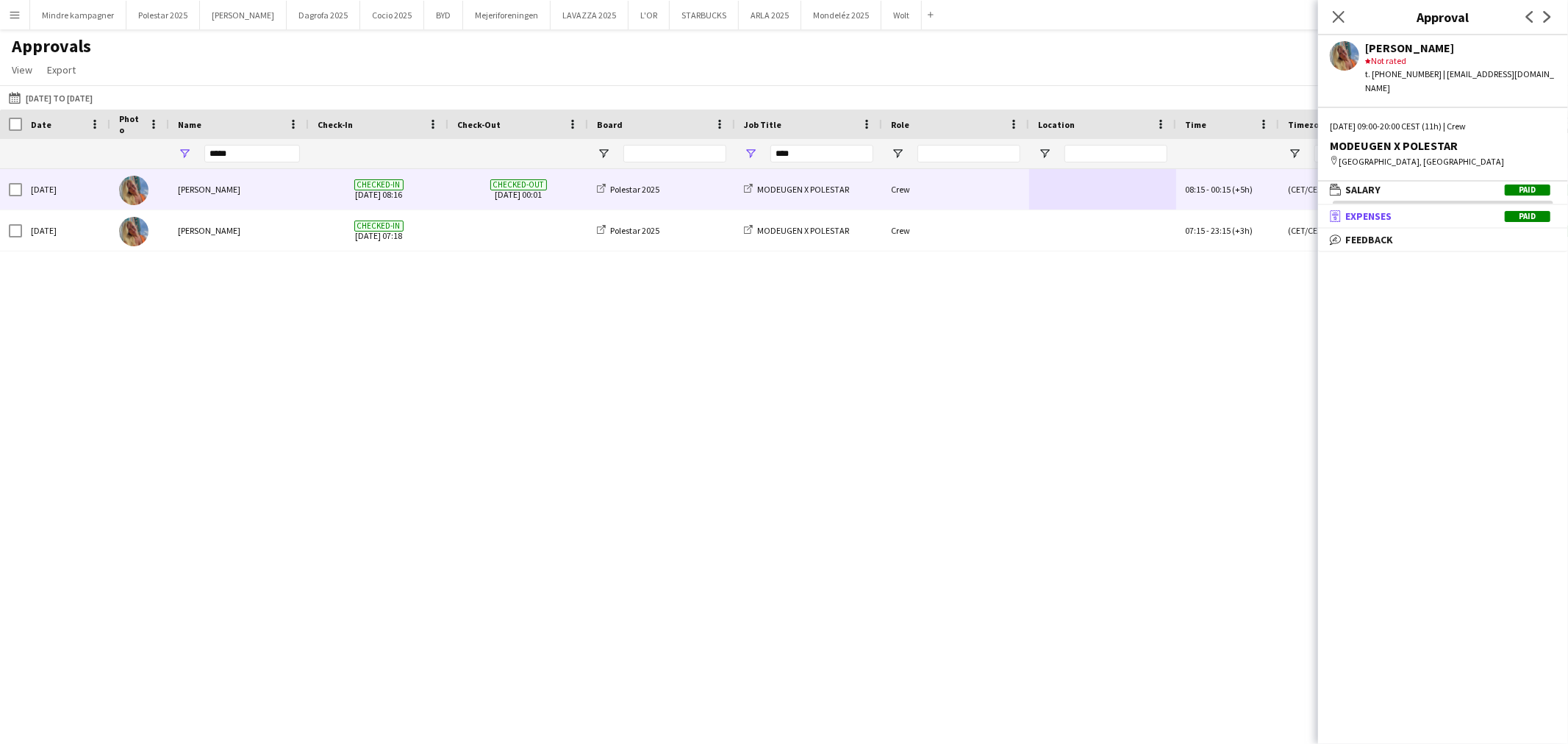
click at [1508, 211] on span "Paid" at bounding box center [1528, 216] width 46 height 11
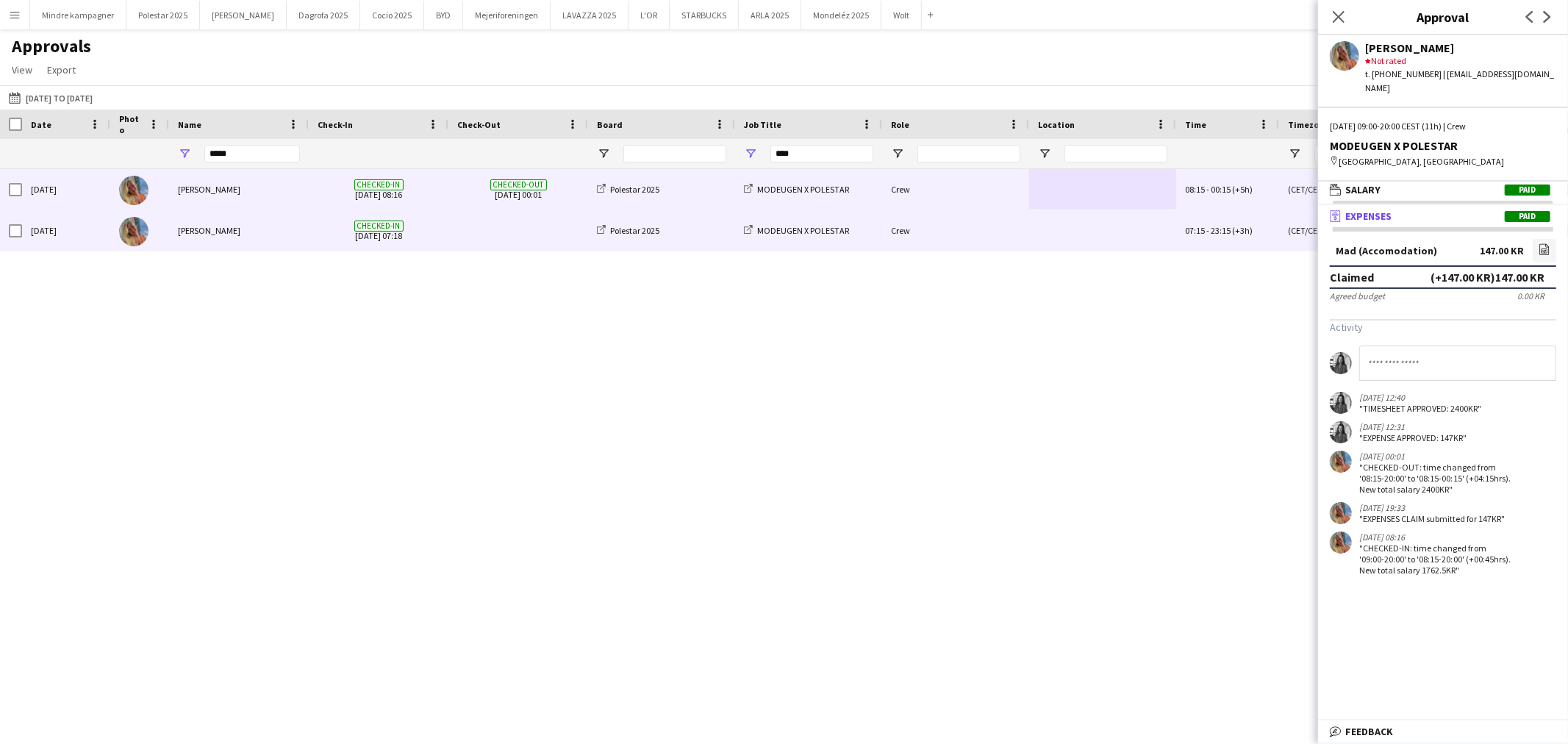
click at [1046, 236] on div at bounding box center [1103, 230] width 147 height 41
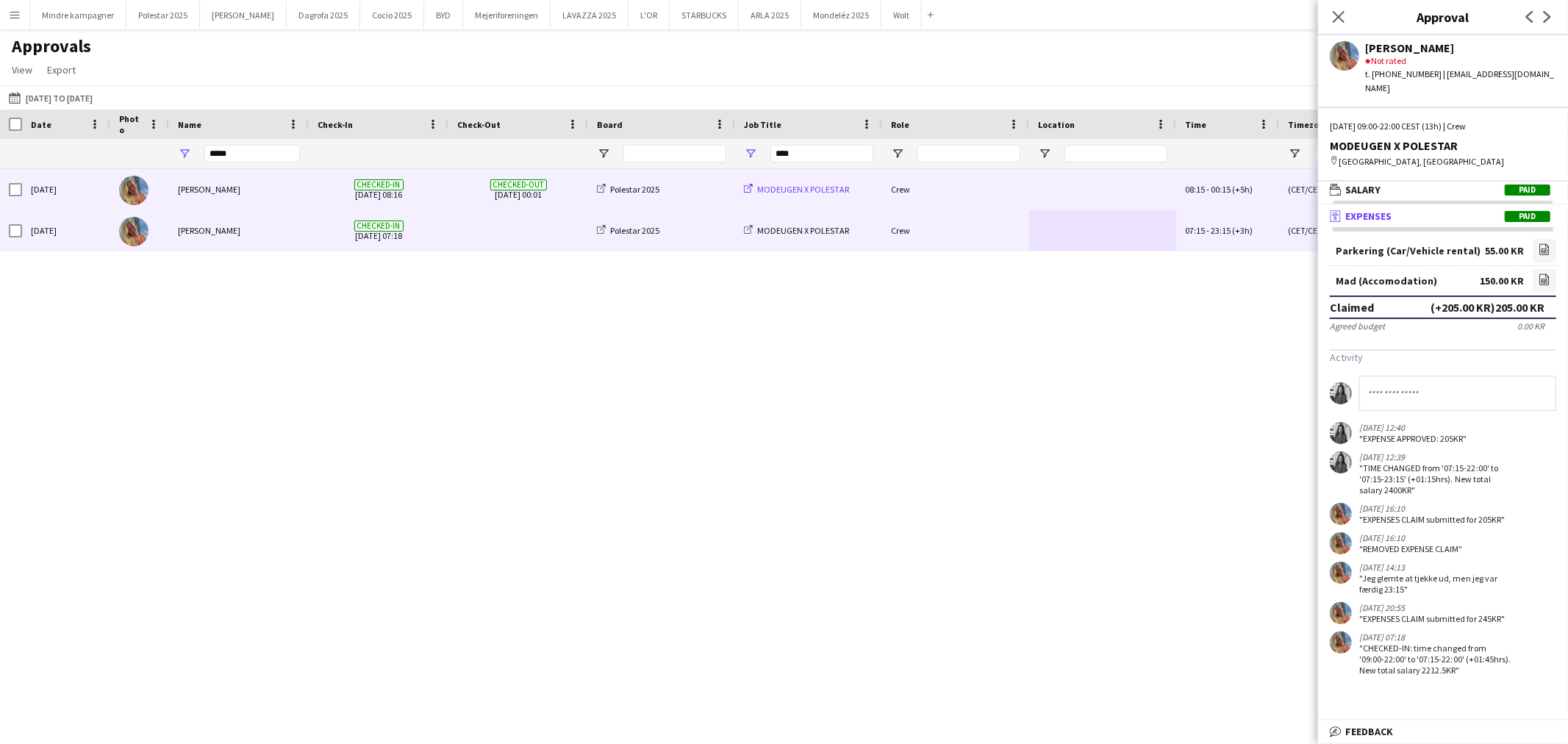
click at [817, 189] on span "MODEUGEN X POLESTAR" at bounding box center [803, 189] width 92 height 11
click at [692, 191] on div "Polestar 2025" at bounding box center [662, 189] width 147 height 41
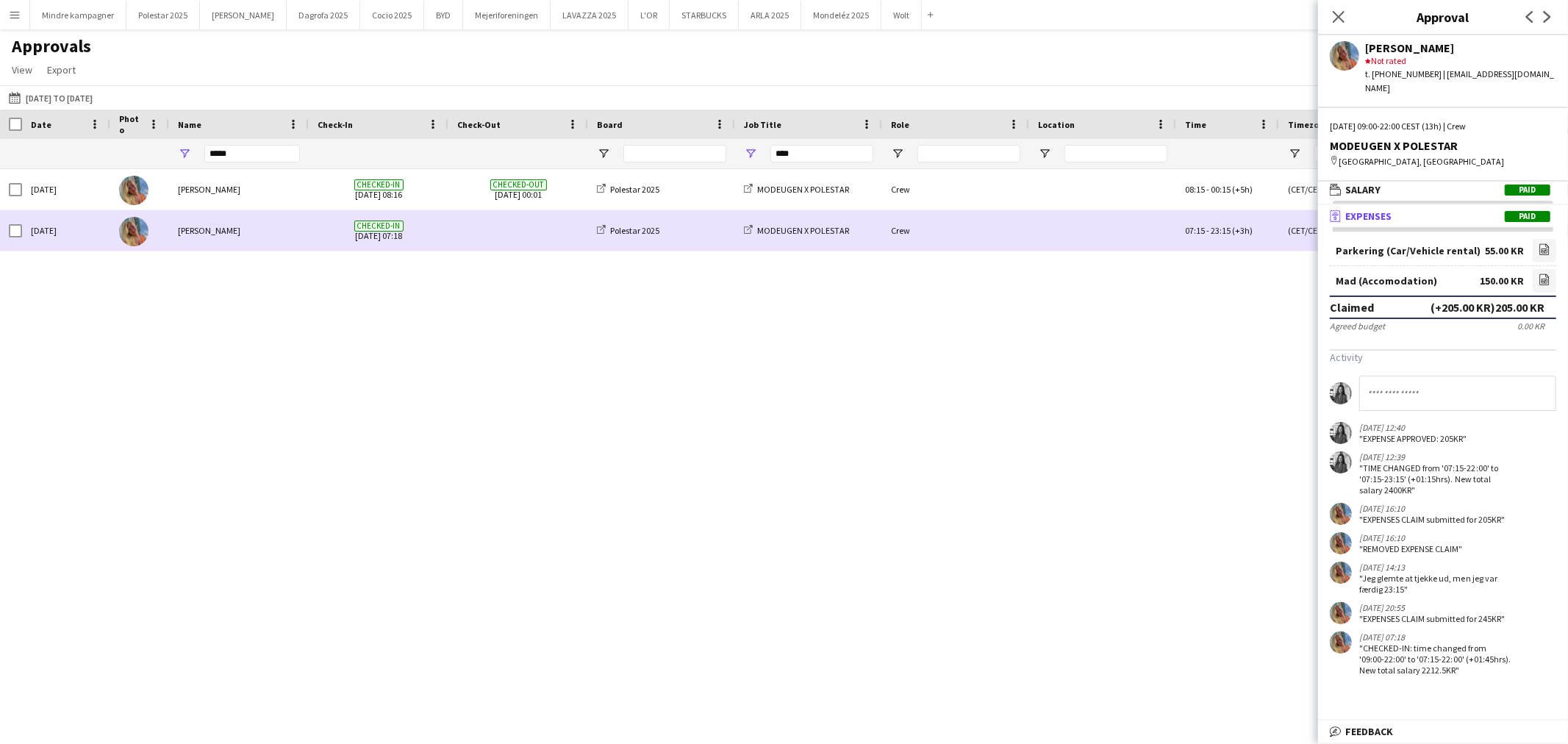
click at [691, 227] on div "Polestar 2025" at bounding box center [662, 230] width 147 height 41
click at [708, 248] on div "Polestar 2025" at bounding box center [662, 230] width 147 height 41
click at [1067, 234] on div at bounding box center [1103, 230] width 147 height 41
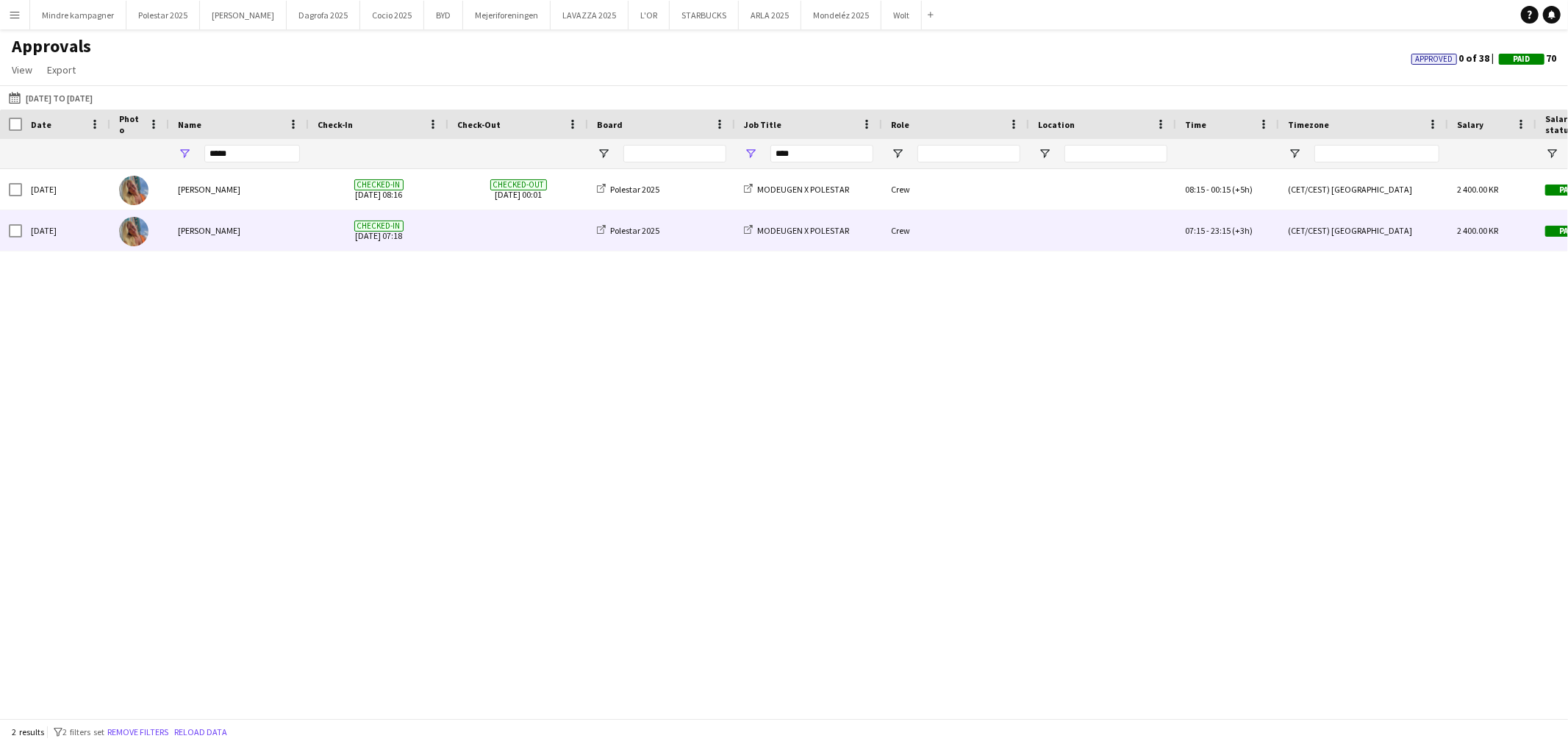
click at [1085, 225] on div at bounding box center [1103, 230] width 147 height 41
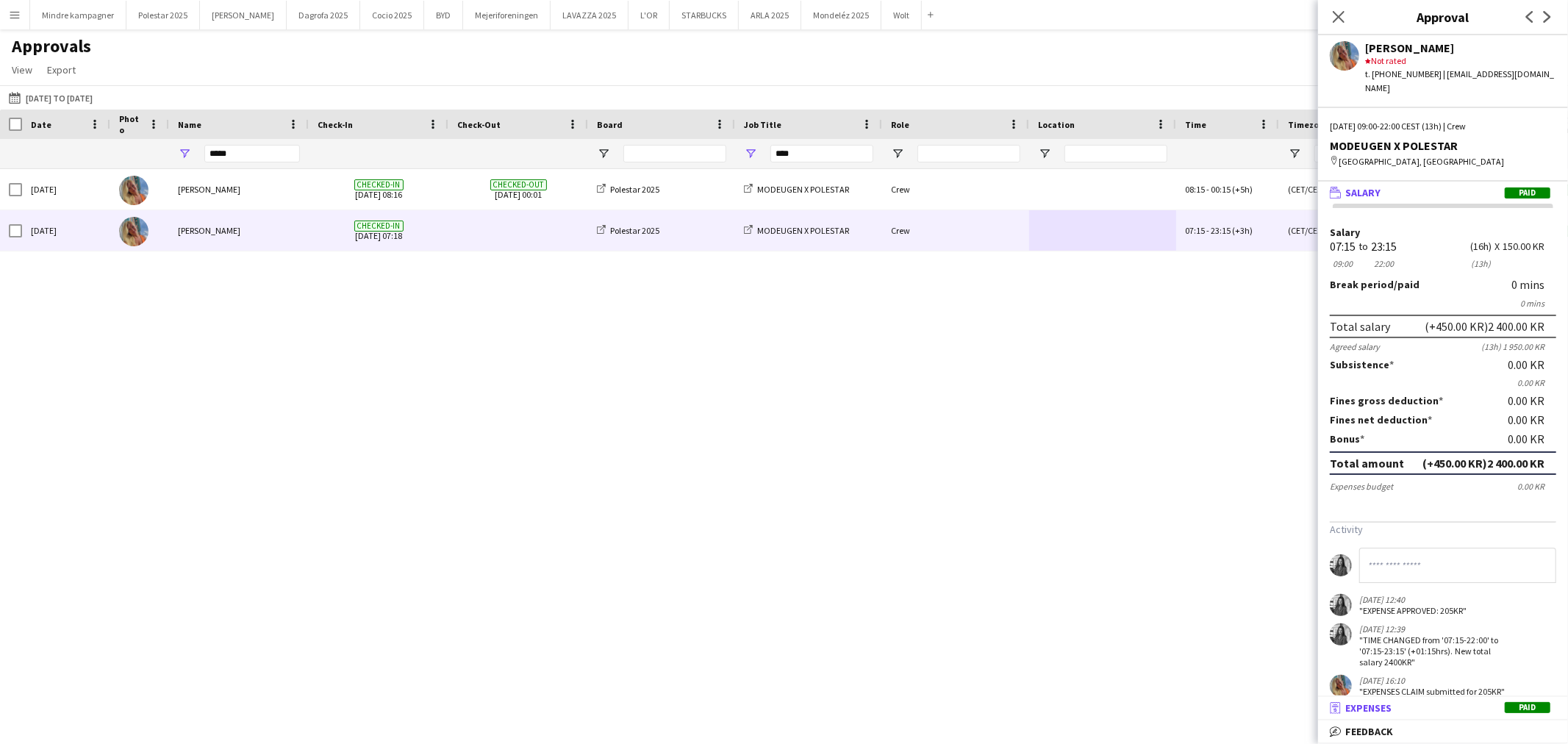
click at [1467, 711] on mat-panel-title "receipt Expenses Paid" at bounding box center [1440, 708] width 244 height 13
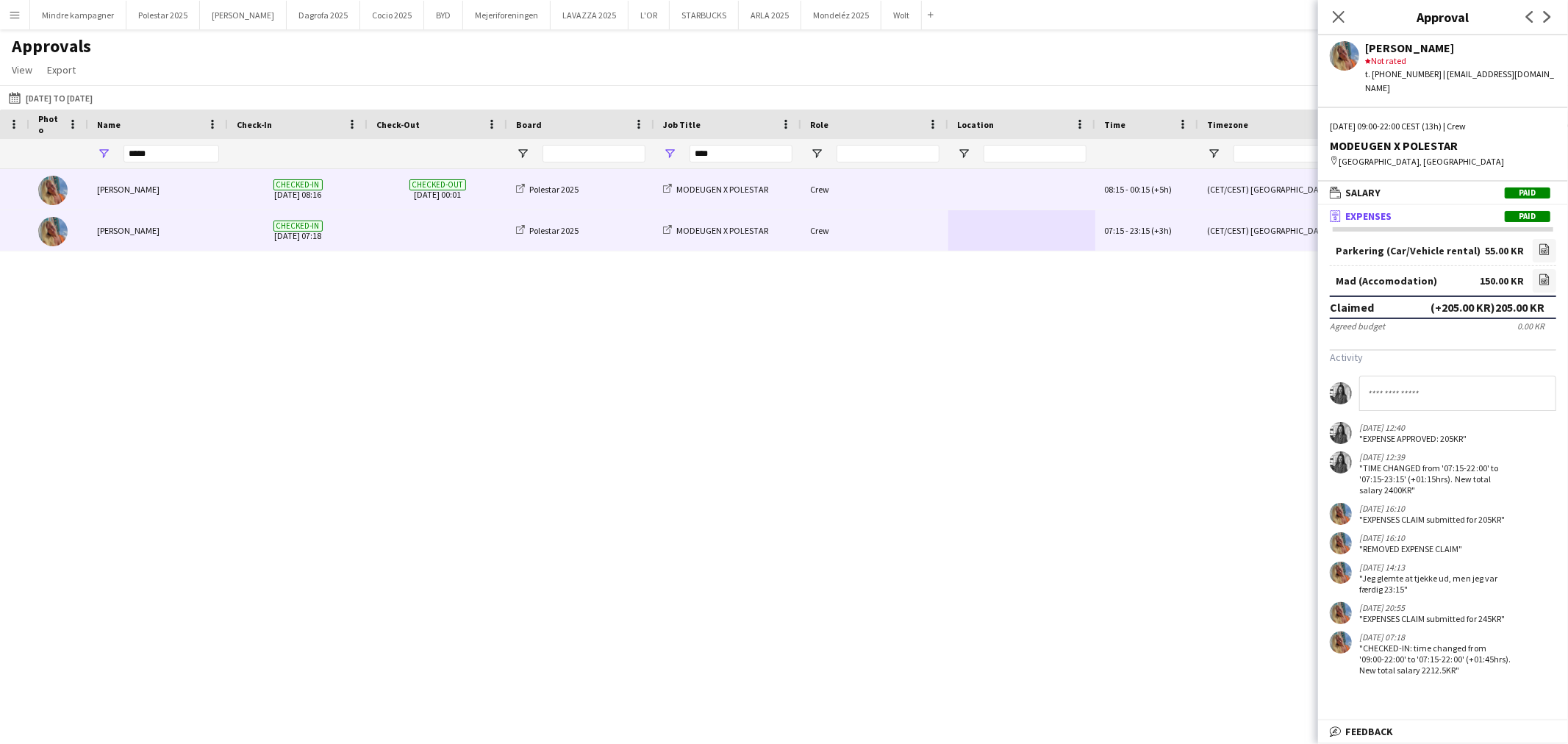
scroll to position [0, 82]
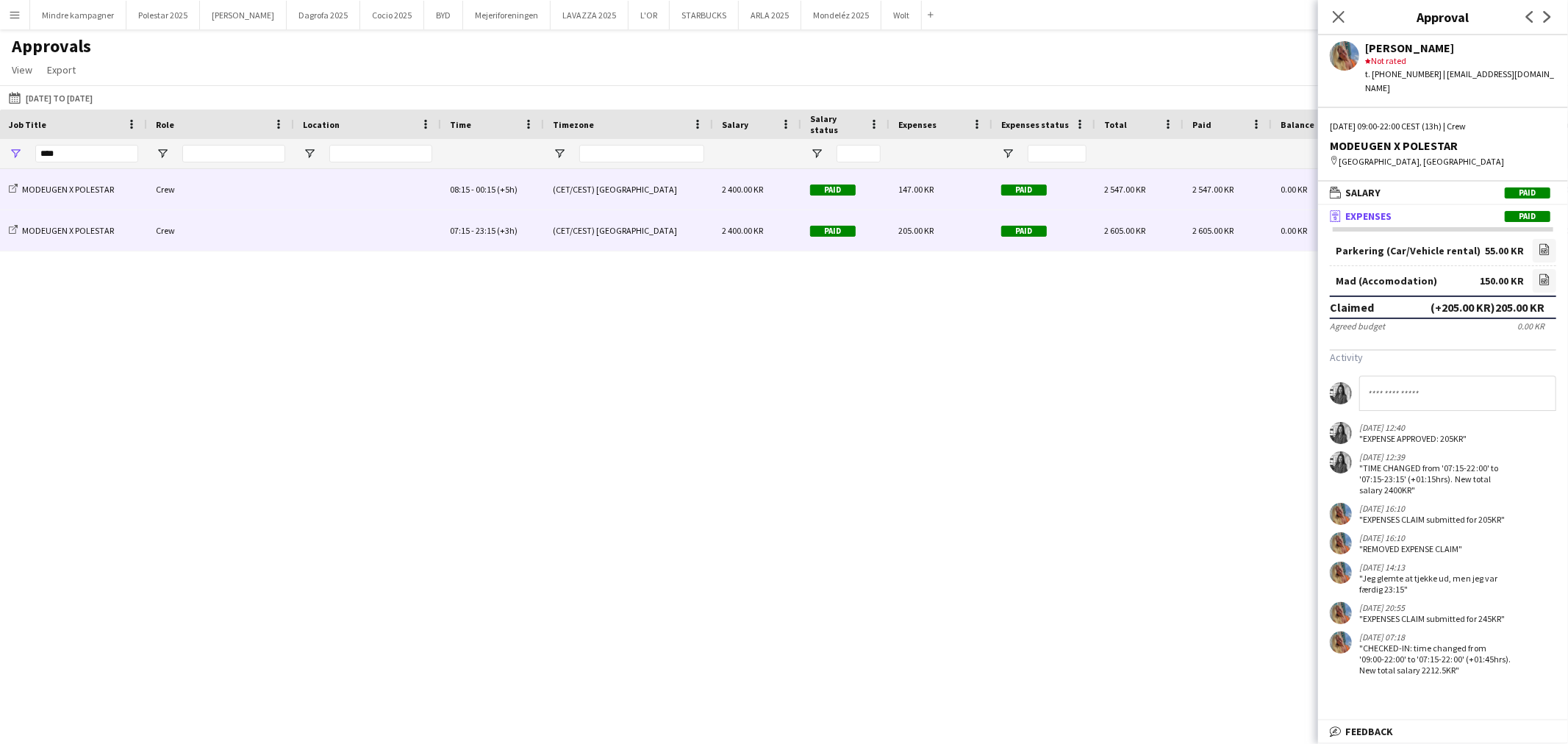
click at [1085, 196] on div "Paid" at bounding box center [1044, 189] width 103 height 41
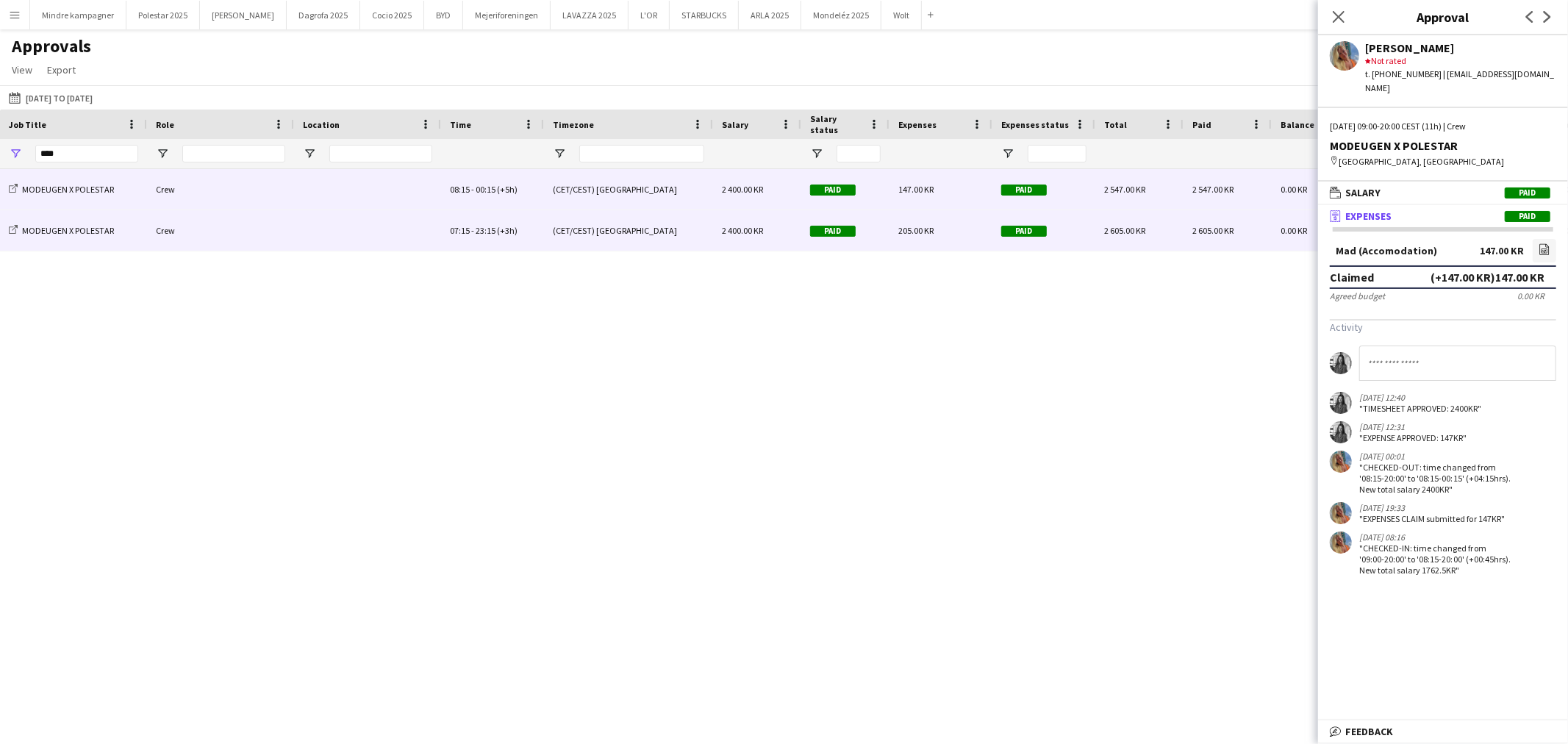
click at [1067, 236] on div "Paid" at bounding box center [1044, 230] width 103 height 41
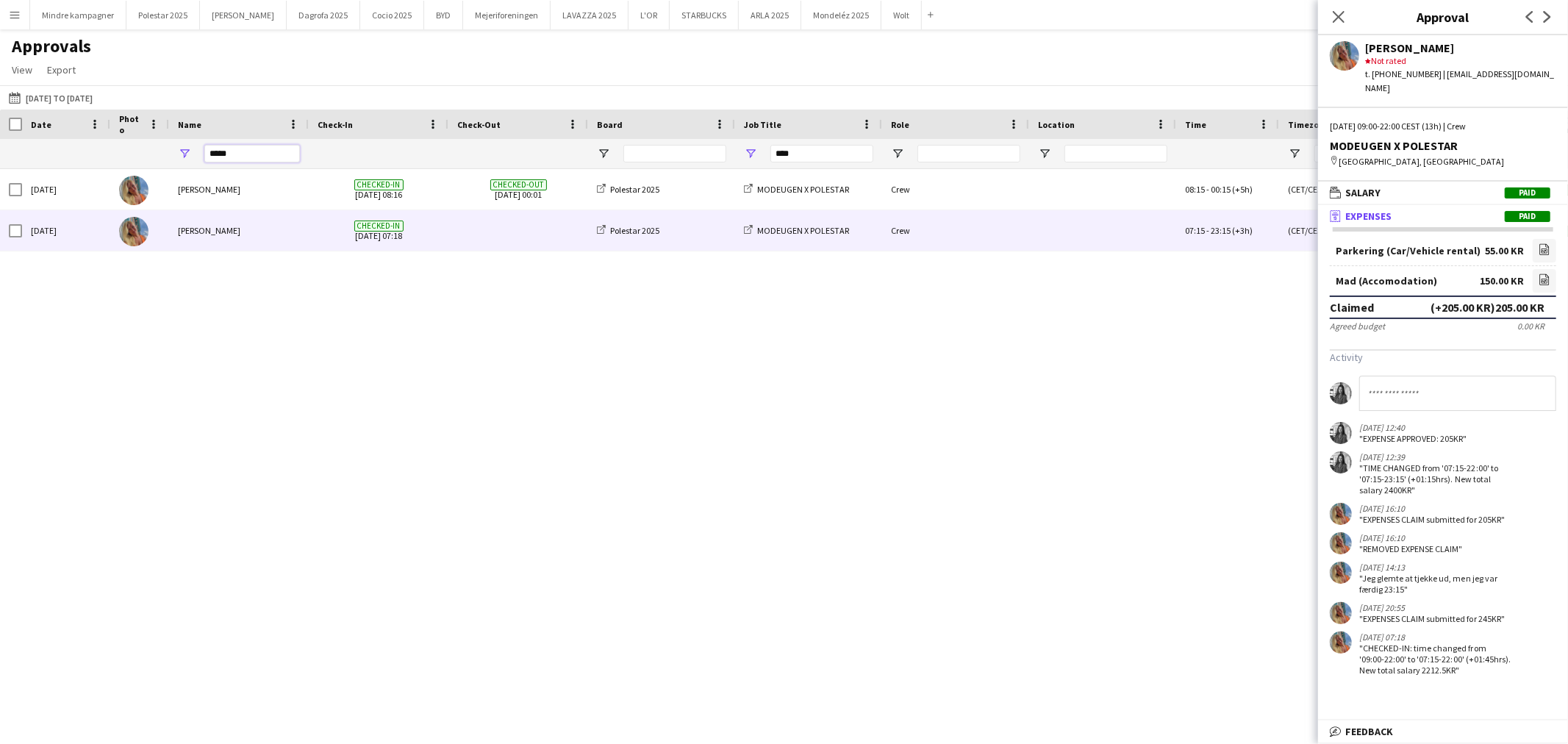
click at [227, 151] on input "*****" at bounding box center [252, 153] width 96 height 18
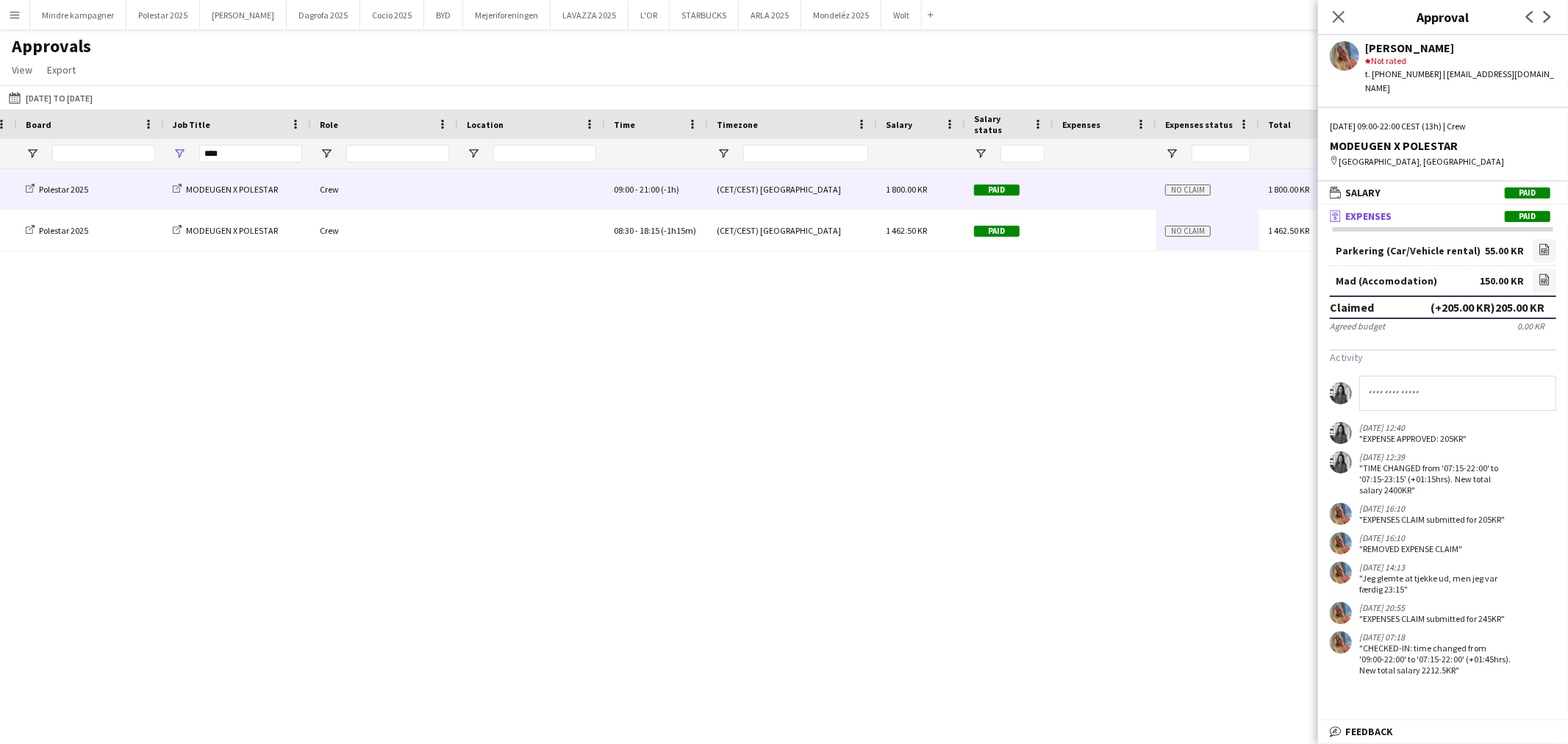
type input "*****"
click at [1089, 199] on div at bounding box center [1105, 189] width 103 height 41
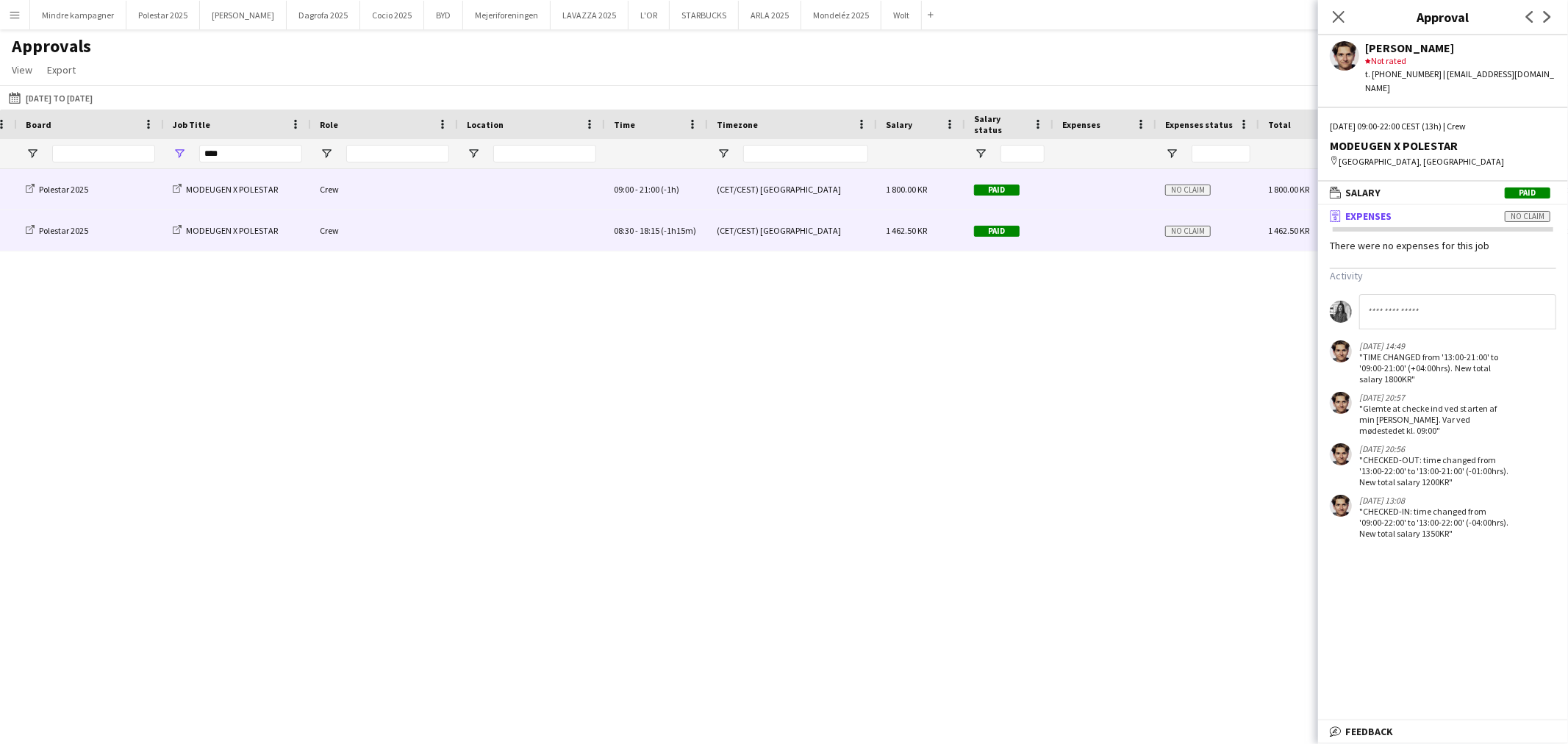
click at [1089, 227] on div at bounding box center [1105, 230] width 103 height 41
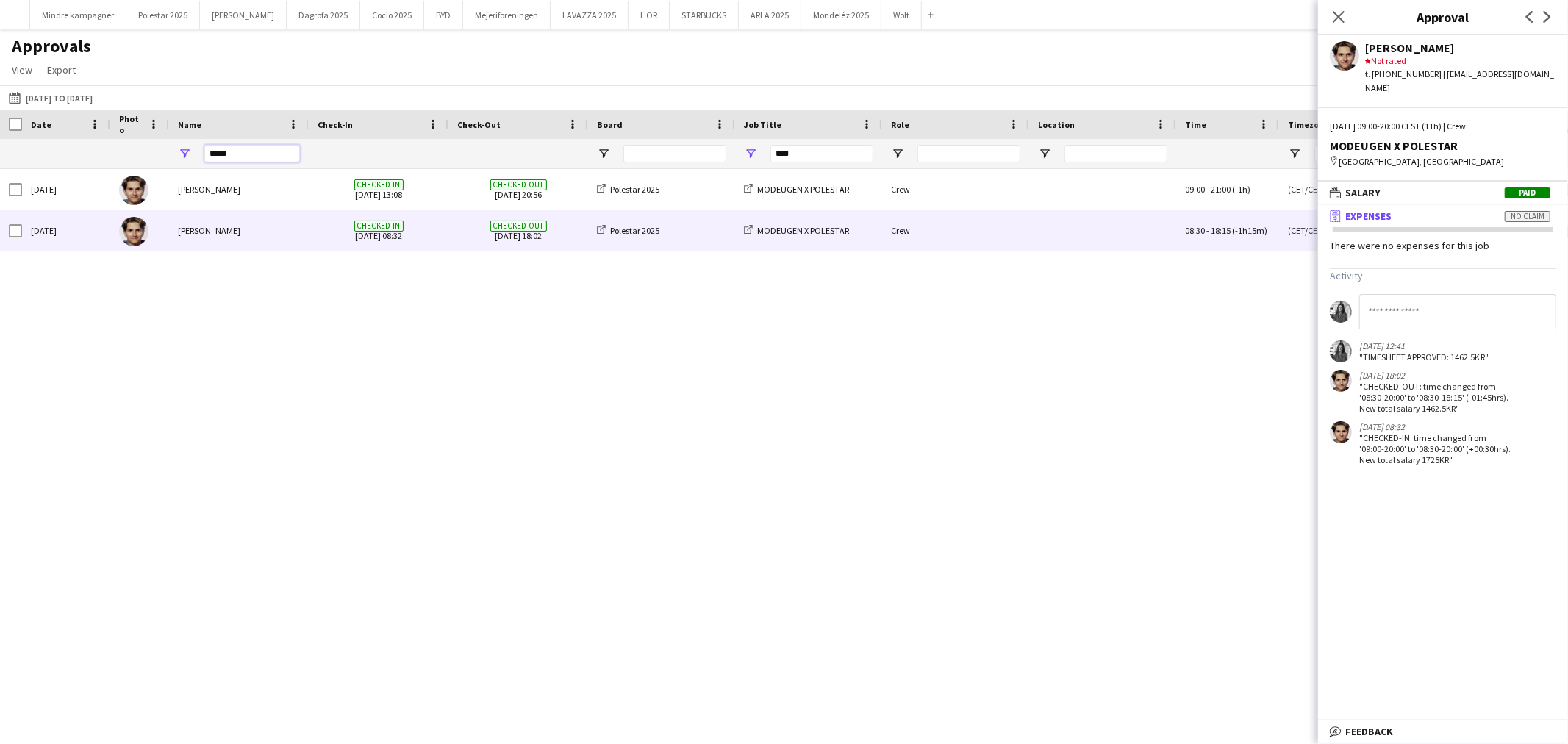
click at [242, 159] on input "*****" at bounding box center [252, 153] width 96 height 18
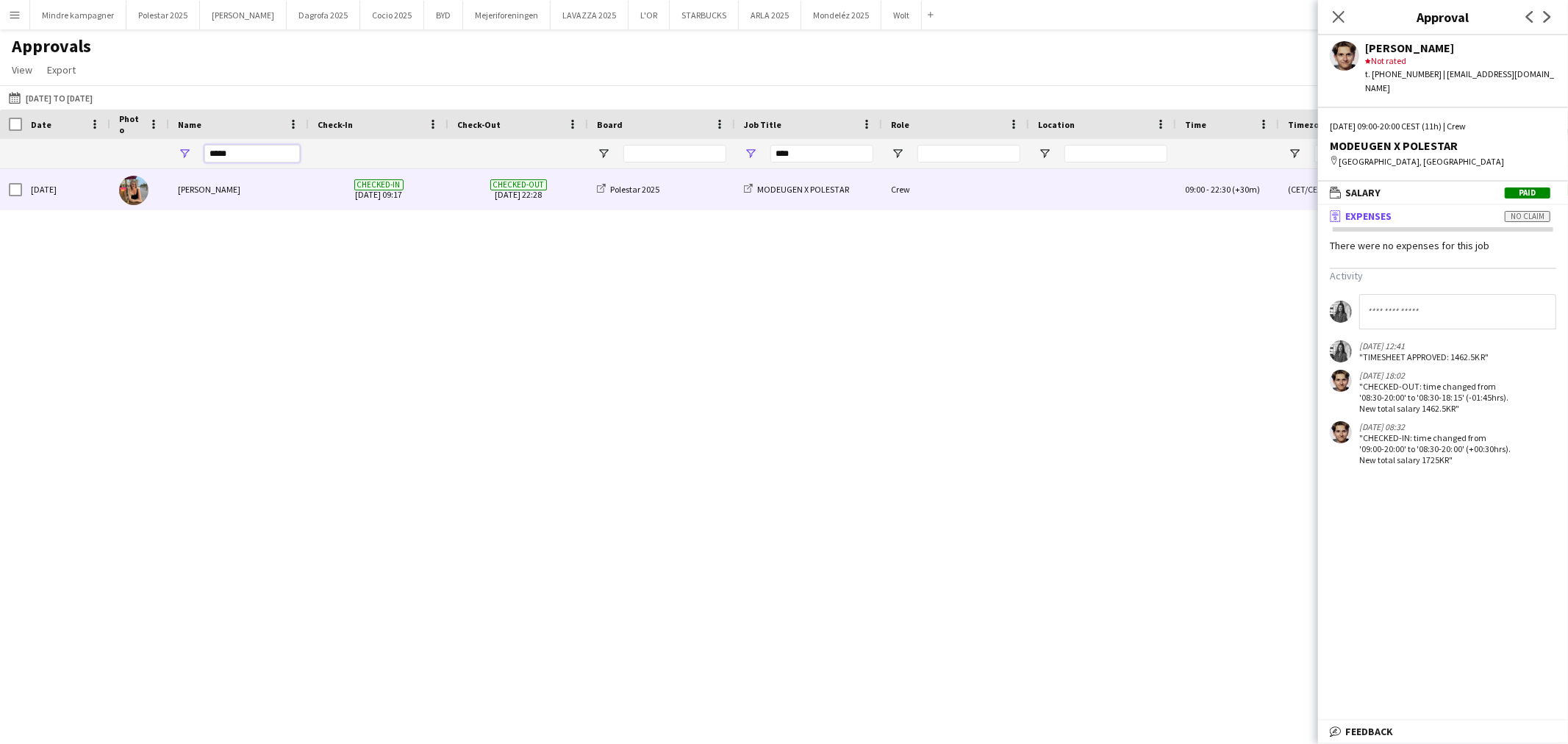
type input "*****"
click at [237, 195] on div "[PERSON_NAME]" at bounding box center [239, 189] width 140 height 41
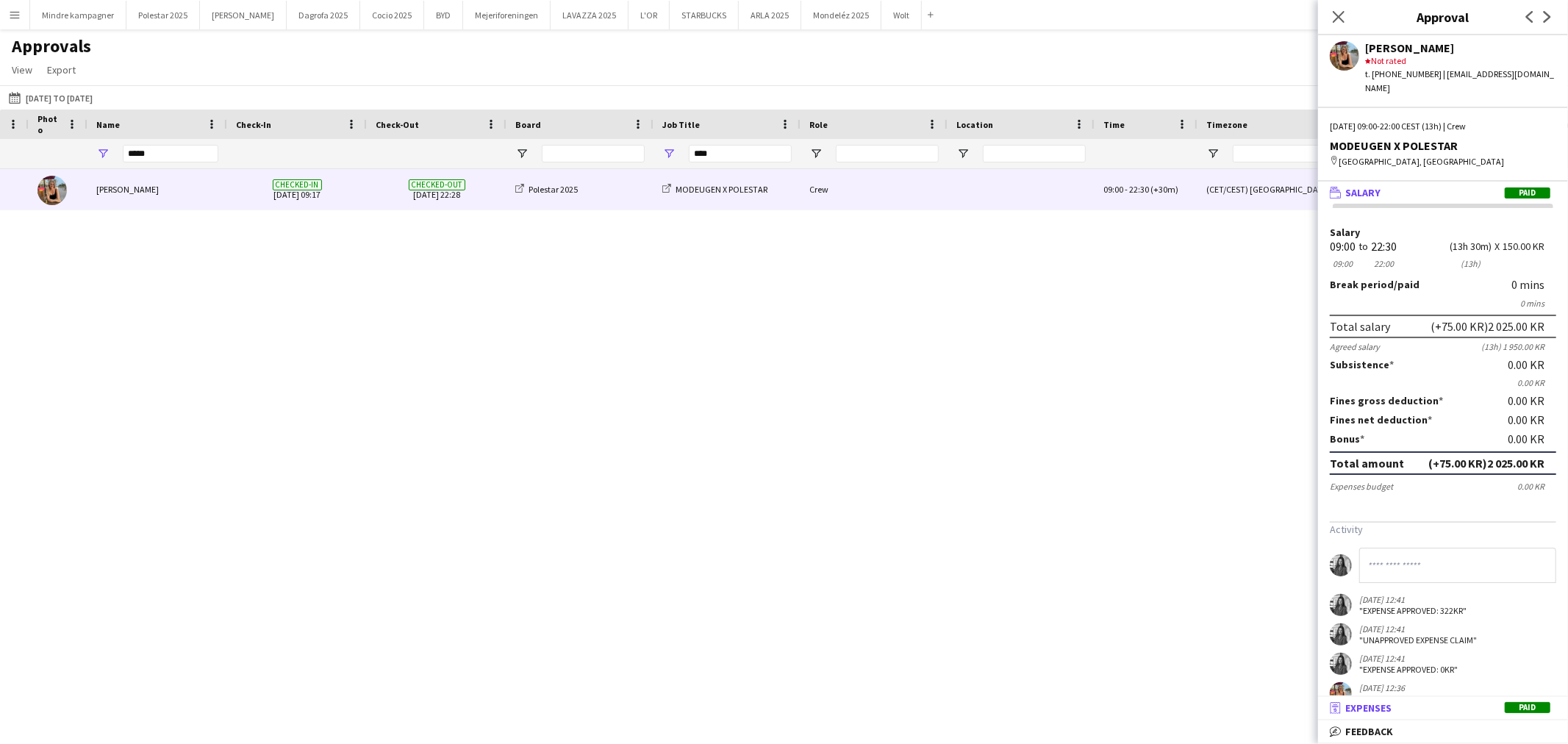
click at [1385, 711] on span "Expenses" at bounding box center [1369, 708] width 47 height 13
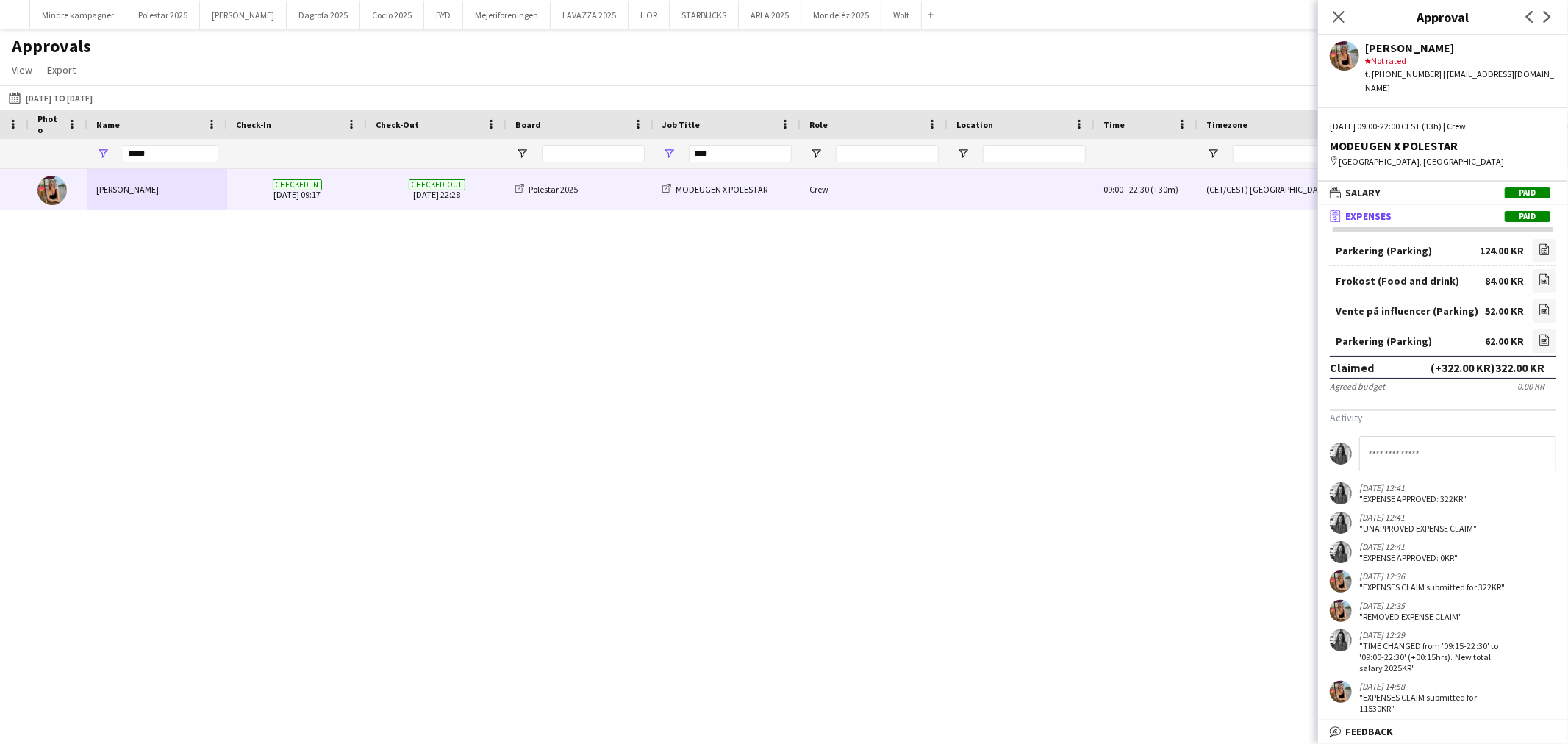
click at [994, 490] on div "Thu, 7 Aug 2025 Johanne Luna Hansen Checked-in 07-08-2025 09:17 Checked-out 07-…" at bounding box center [784, 437] width 1568 height 537
click at [1335, 22] on icon "Close pop-in" at bounding box center [1338, 16] width 14 height 14
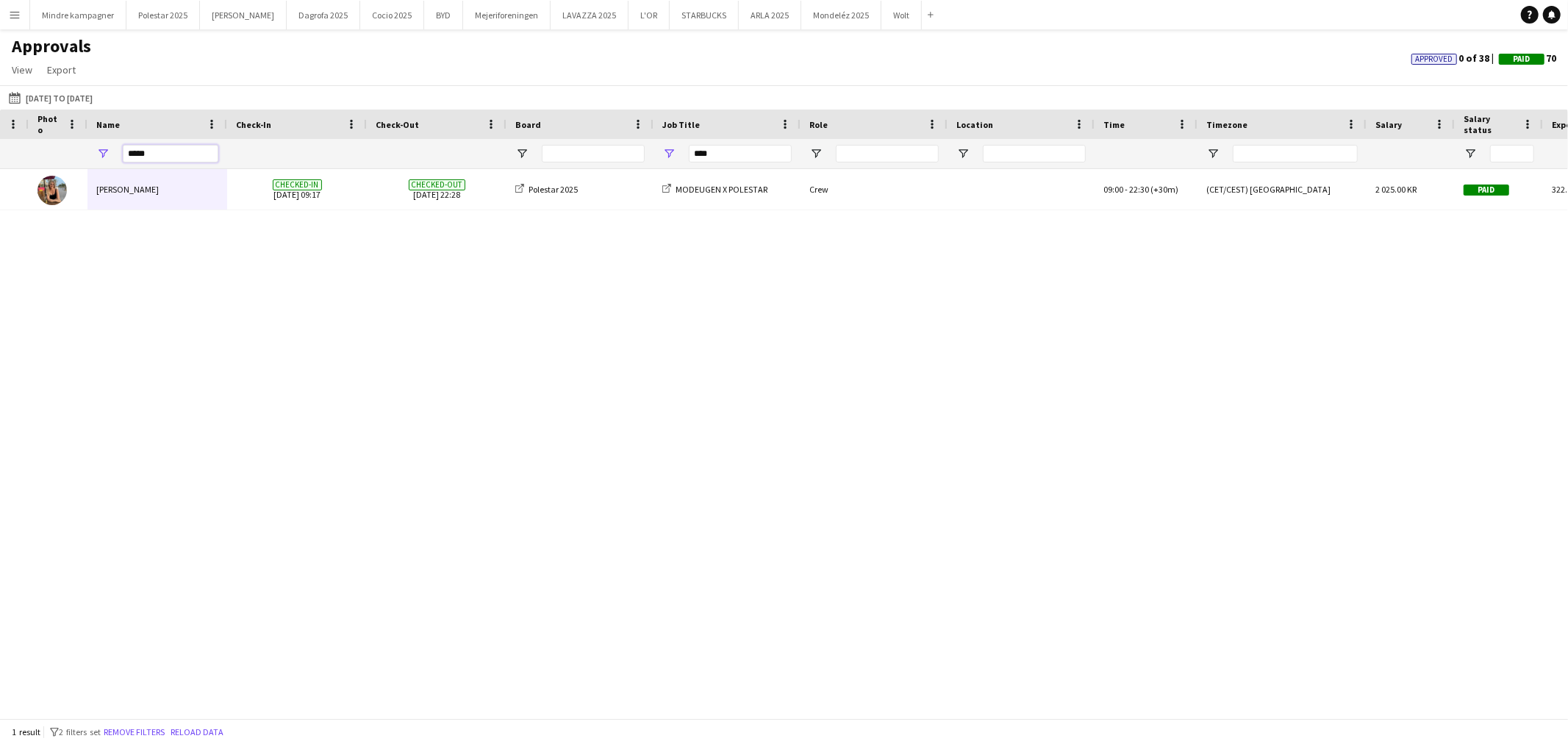
click at [137, 151] on input "*****" at bounding box center [170, 153] width 96 height 18
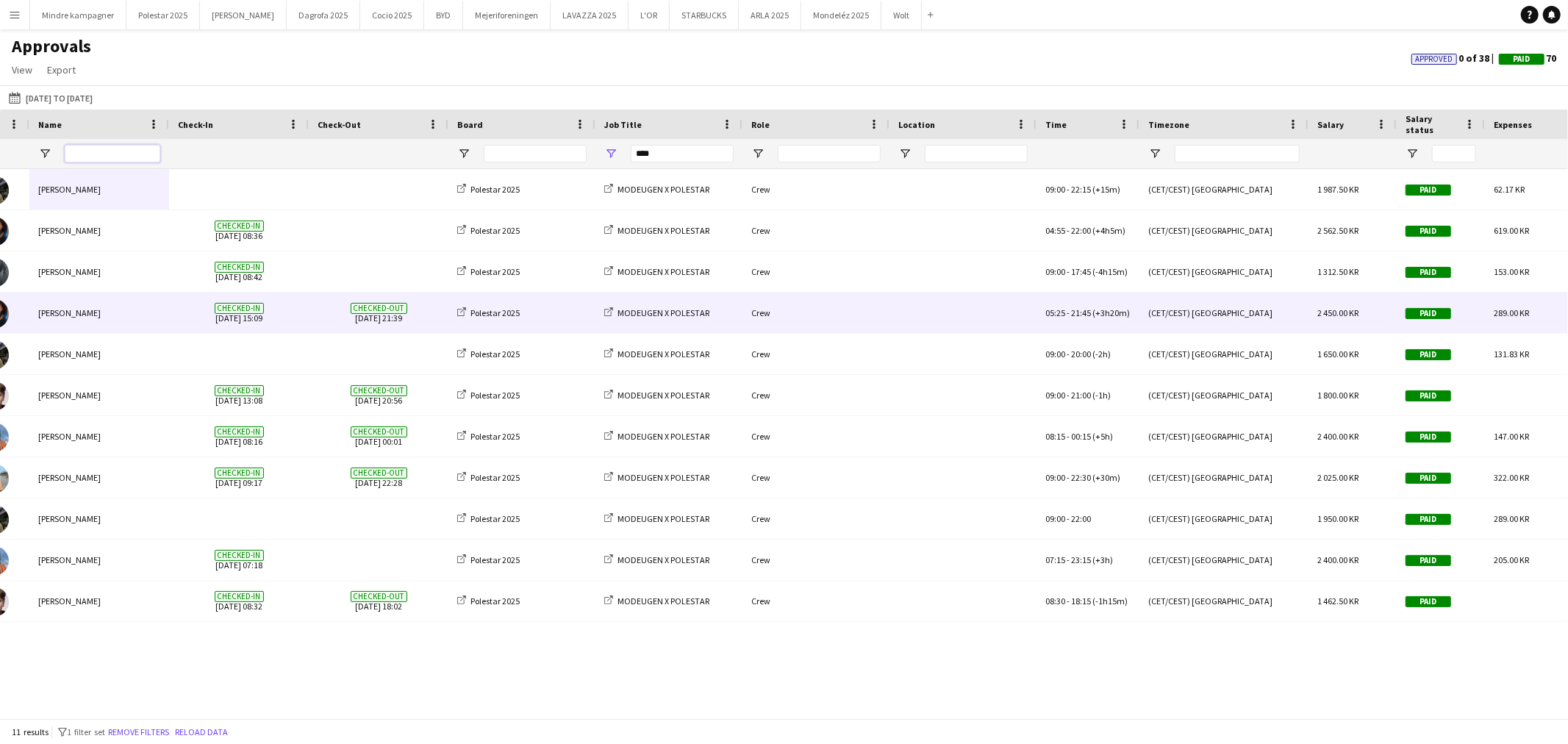
scroll to position [0, 163]
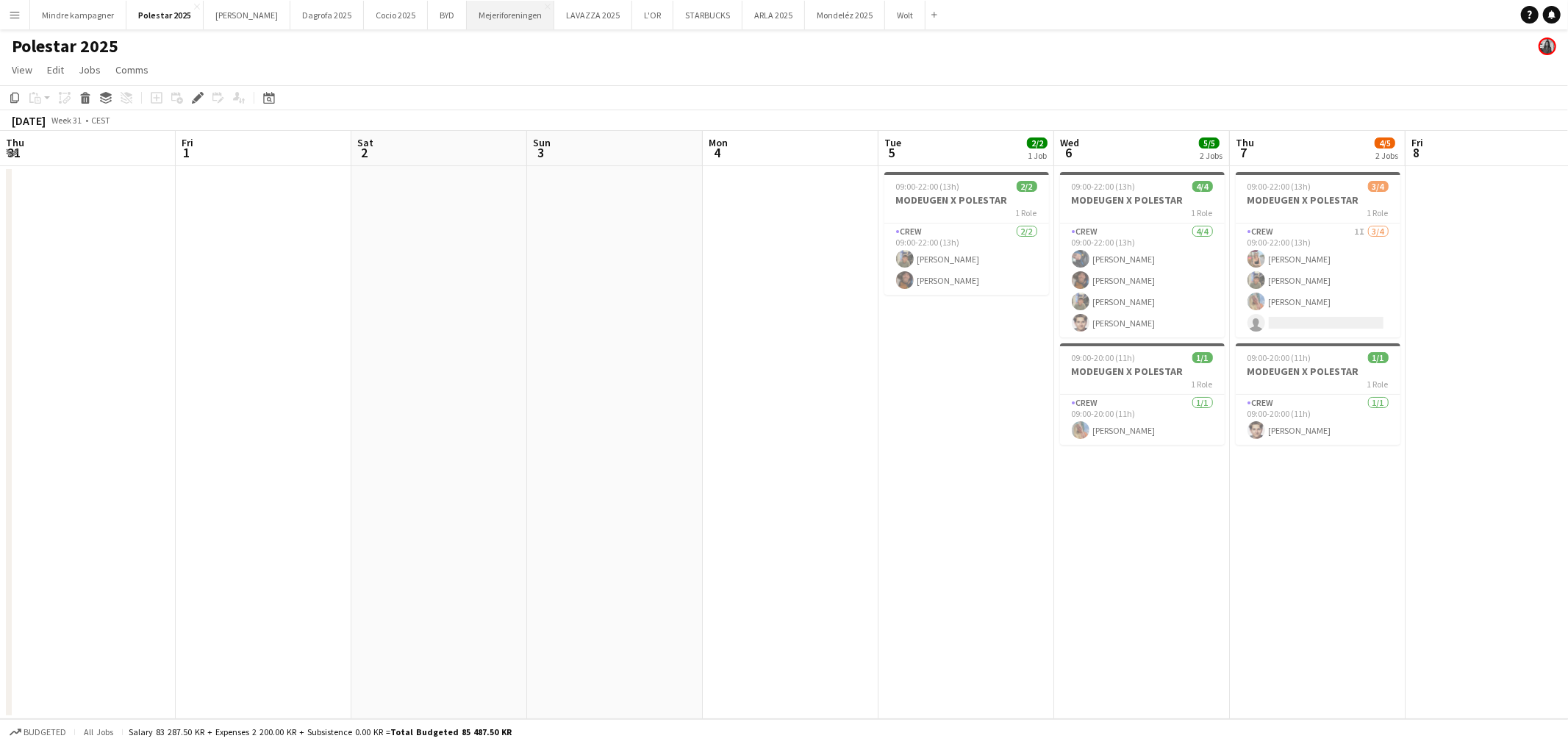
scroll to position [0, 505]
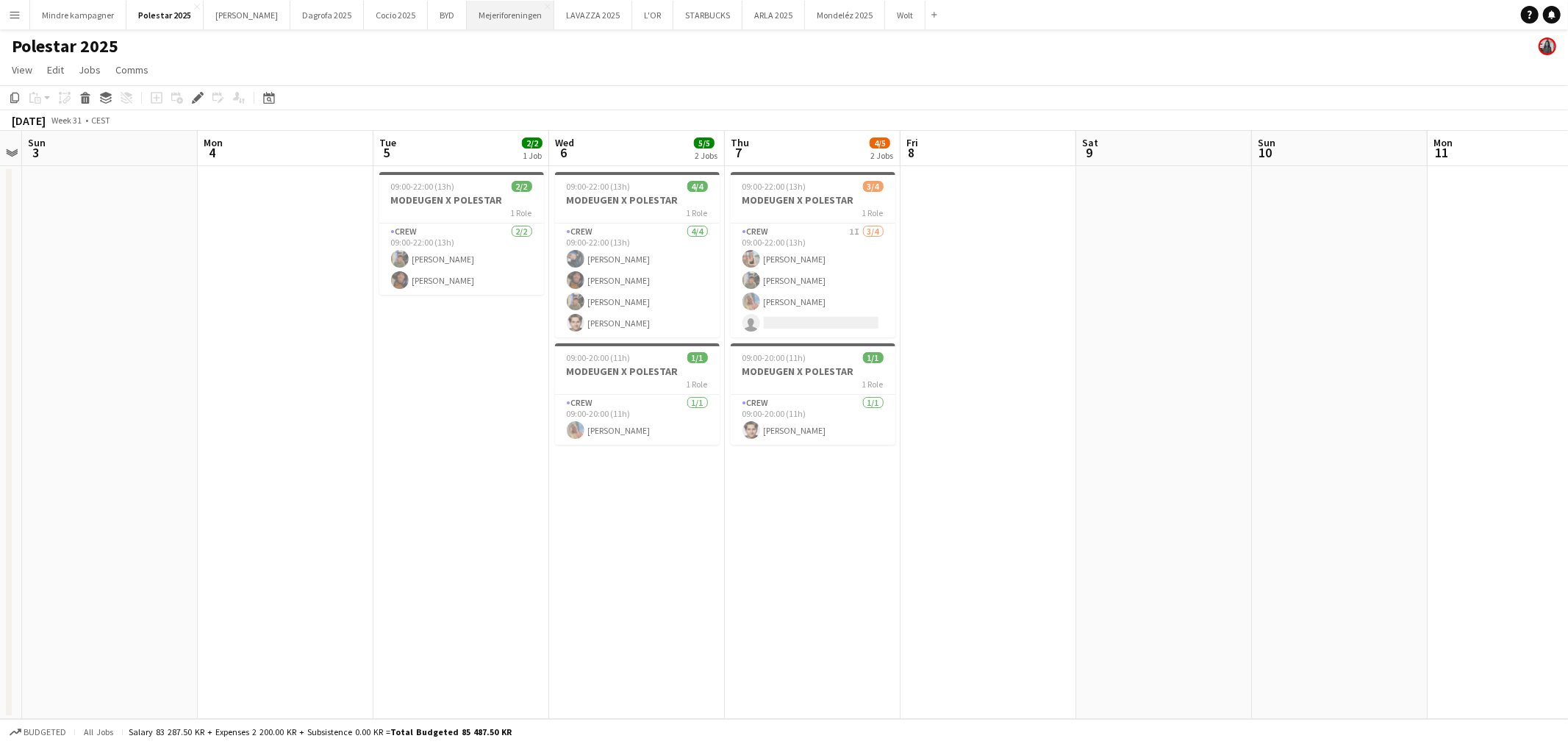
click at [467, 21] on button "Mejeriforeningen Close" at bounding box center [511, 15] width 87 height 29
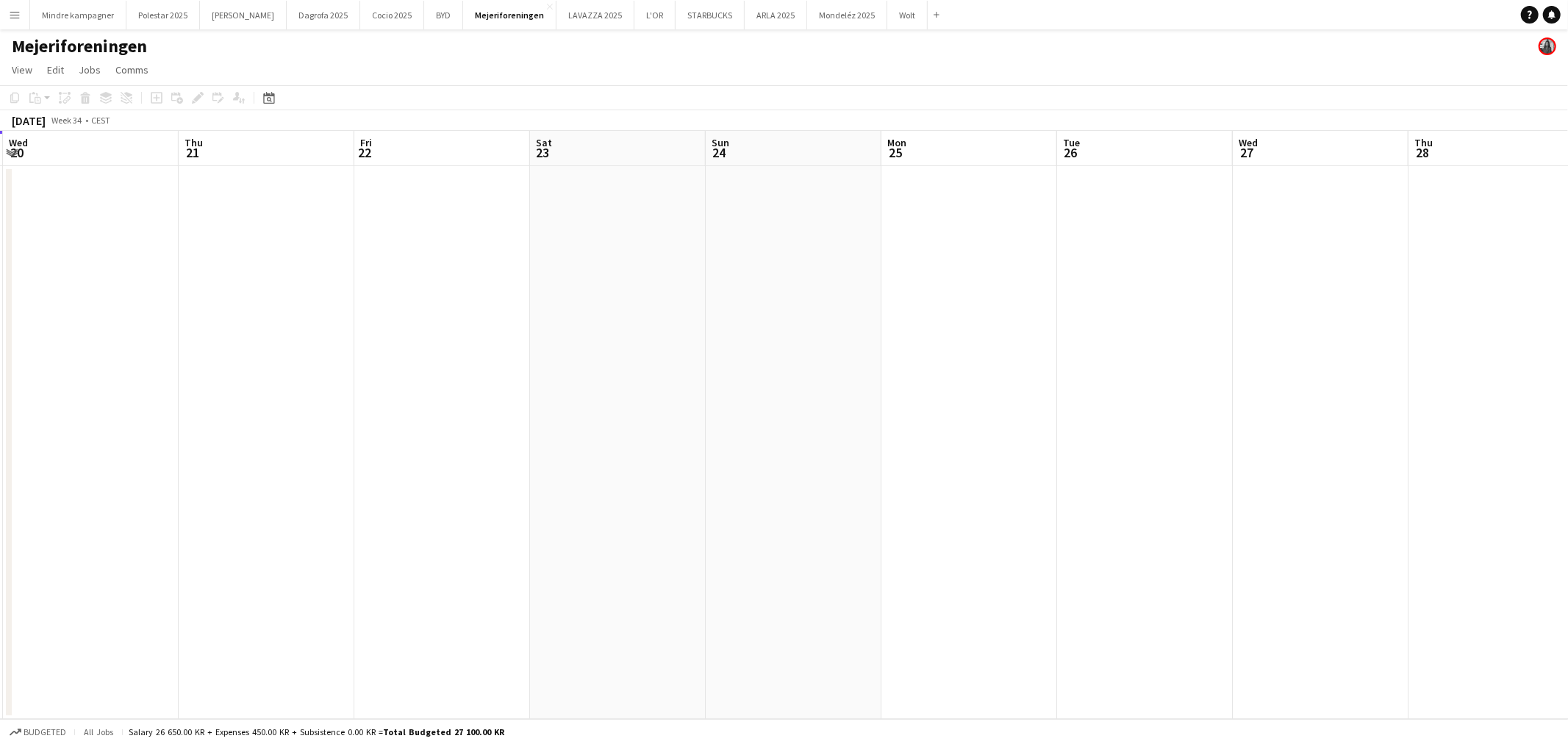
drag, startPoint x: 926, startPoint y: 469, endPoint x: 437, endPoint y: 497, distance: 489.8
click at [437, 497] on app-calendar-viewport "Sun 17 Mon 18 Tue 19 Wed 20 Thu 21 Fri 22 Sat 23 Sun 24 Mon 25 Tue 26 Wed 27 Th…" at bounding box center [784, 425] width 1568 height 588
drag, startPoint x: 879, startPoint y: 445, endPoint x: 468, endPoint y: 502, distance: 414.9
click at [468, 502] on app-calendar-viewport "Thu 21 Fri 22 Sat 23 Sun 24 Mon 25 Tue 26 Wed 27 Thu 28 Fri 29 Sat 30 Sun 31 Mo…" at bounding box center [784, 425] width 1568 height 588
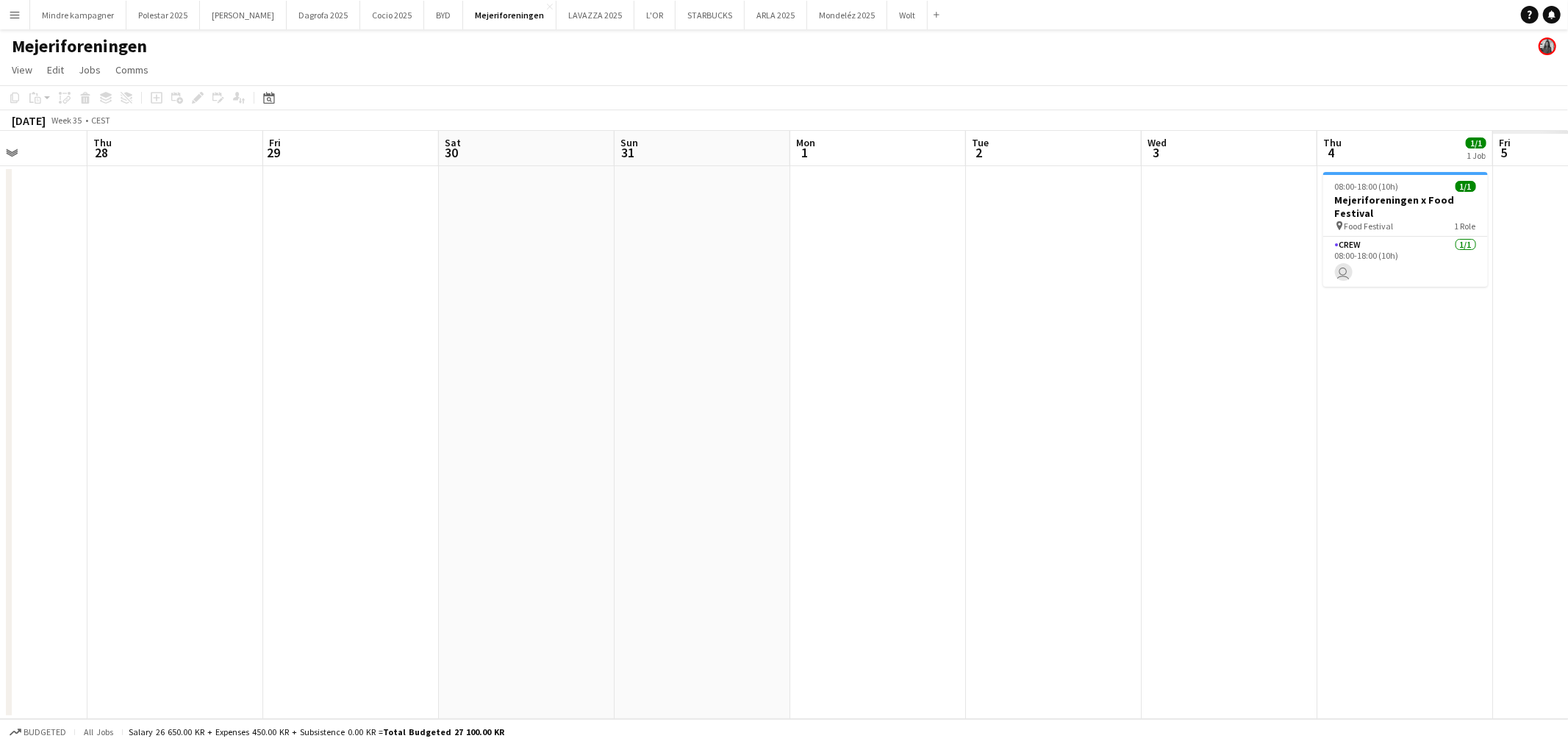
drag, startPoint x: 938, startPoint y: 500, endPoint x: 458, endPoint y: 522, distance: 480.5
click at [458, 522] on app-calendar-viewport "Sun 24 Mon 25 Tue 26 Wed 27 Thu 28 Fri 29 Sat 30 Sun 31 Mon 1 Tue 2 Wed 3 Thu 4…" at bounding box center [784, 425] width 1568 height 588
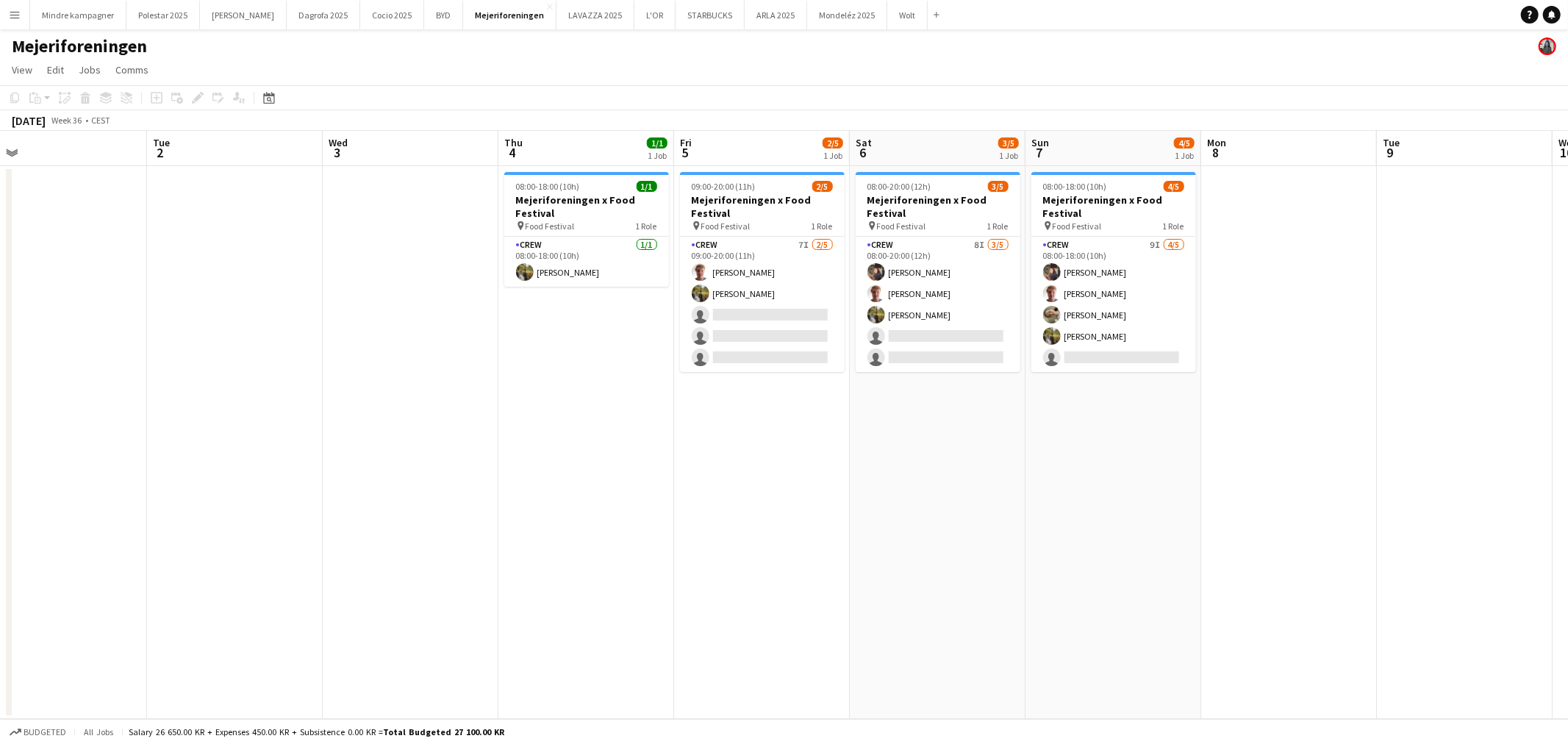
drag, startPoint x: 1086, startPoint y: 454, endPoint x: 294, endPoint y: 556, distance: 798.5
click at [294, 556] on app-calendar-viewport "Fri 29 Sat 30 Sun 31 Mon 1 Tue 2 Wed 3 Thu 4 1/1 1 Job Fri 5 2/5 1 Job Sat 6 3/…" at bounding box center [784, 425] width 1568 height 588
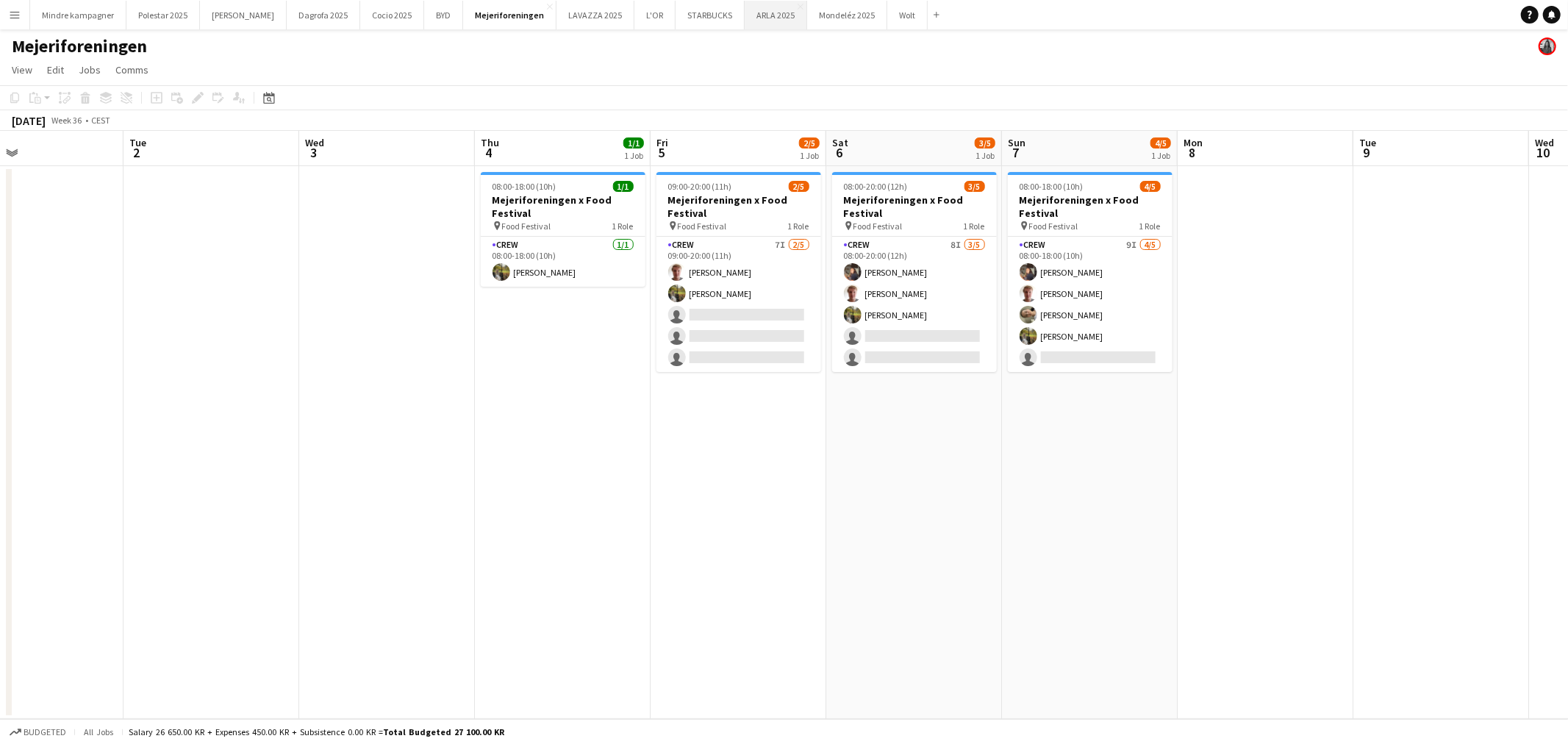
click at [745, 13] on button "ARLA 2025 Close" at bounding box center [776, 15] width 62 height 29
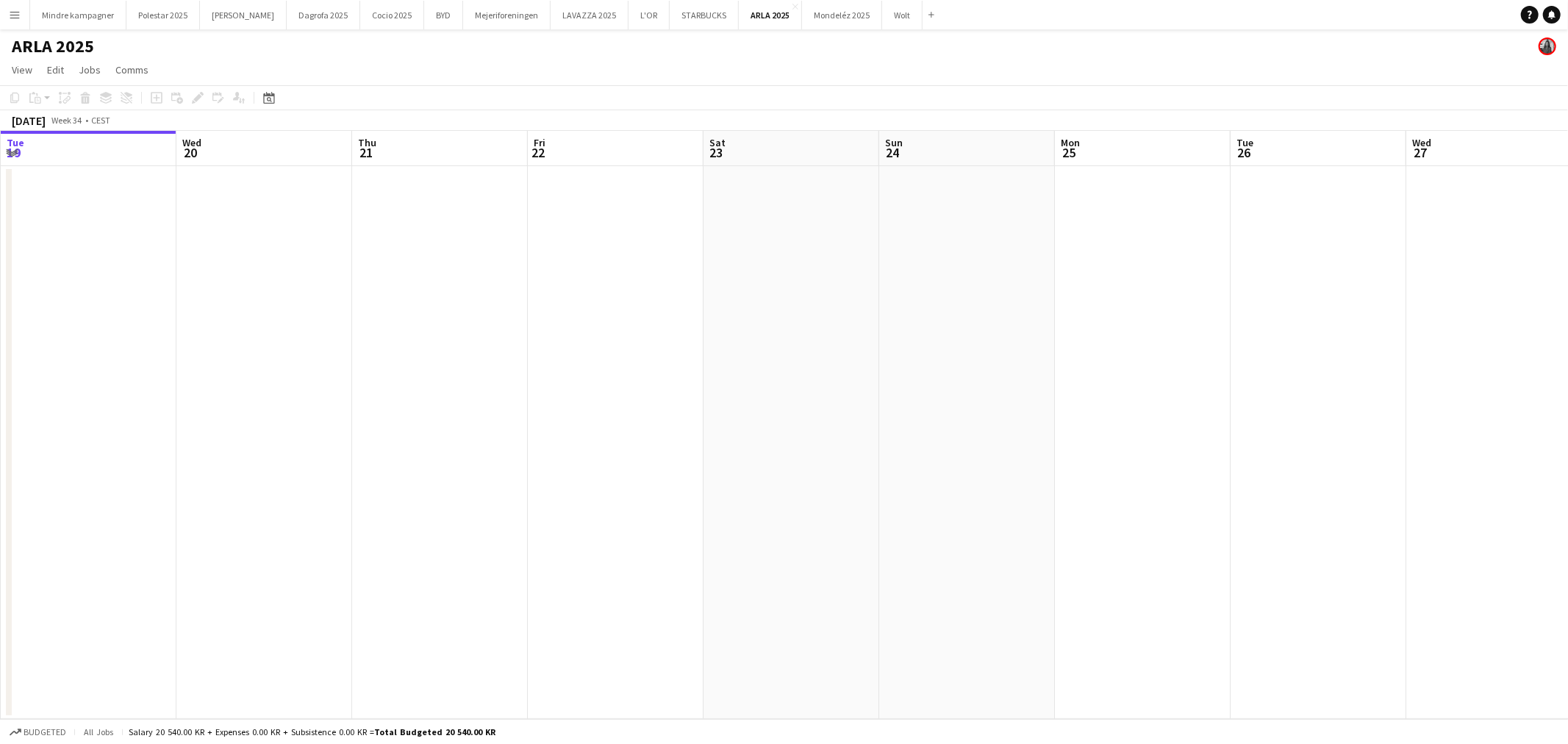
drag, startPoint x: 1164, startPoint y: 557, endPoint x: 611, endPoint y: 546, distance: 553.1
click at [611, 546] on app-calendar-viewport "Sun 17 Mon 18 Tue 19 Wed 20 Thu 21 Fri 22 Sat 23 Sun 24 Mon 25 Tue 26 Wed 27 Th…" at bounding box center [784, 425] width 1568 height 588
drag, startPoint x: 1255, startPoint y: 488, endPoint x: 371, endPoint y: 473, distance: 884.1
click at [371, 473] on app-calendar-viewport "Mon 18 Tue 19 Wed 20 Thu 21 Fri 22 Sat 23 Sun 24 Mon 25 Tue 26 Wed 27 Thu 28 Fr…" at bounding box center [784, 425] width 1568 height 588
drag, startPoint x: 1023, startPoint y: 496, endPoint x: 87, endPoint y: 491, distance: 936.0
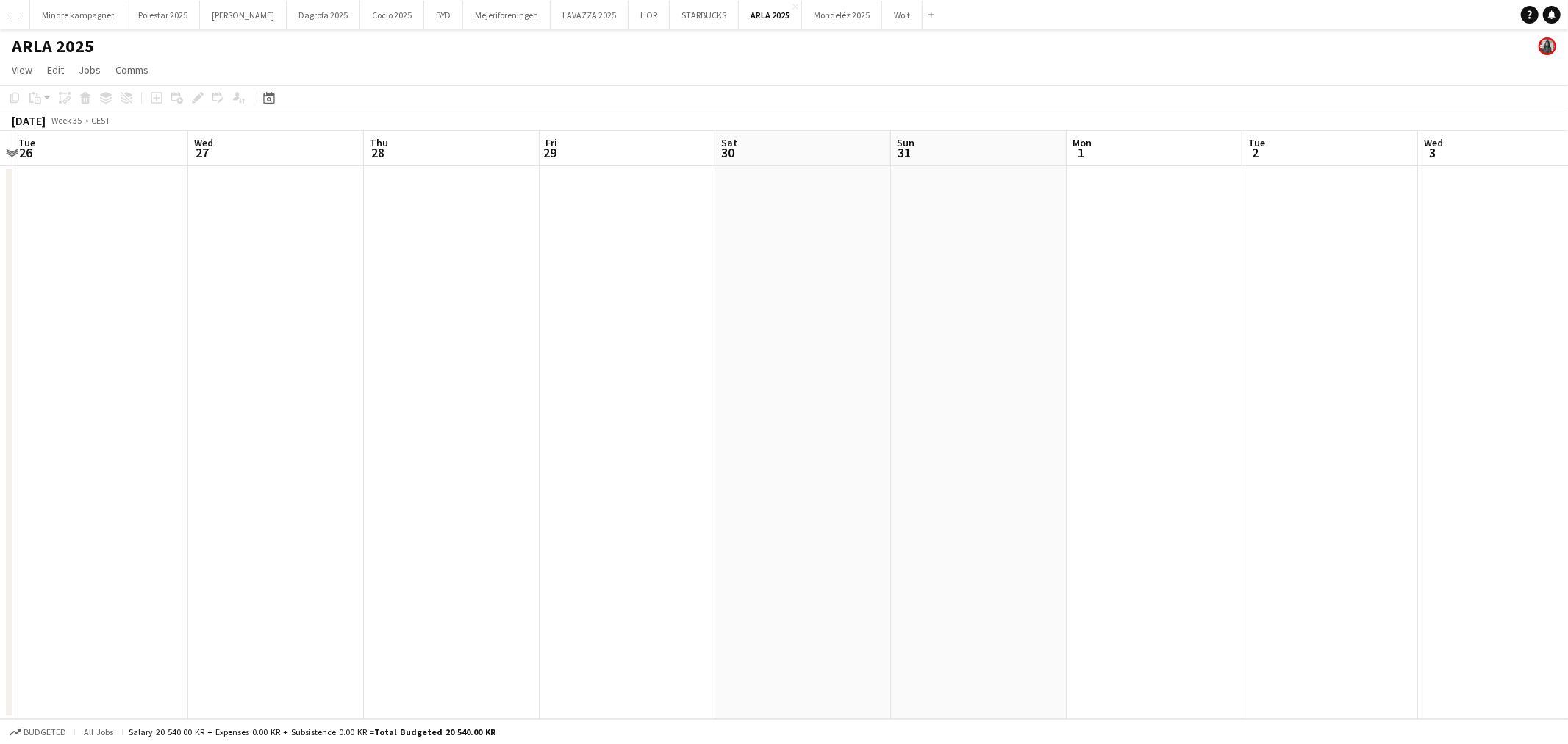
click at [87, 491] on app-calendar-viewport "Sat 23 Sun 24 Mon 25 Tue 26 Wed 27 Thu 28 Fri 29 Sat 30 Sun 31 Mon 1 Tue 2 Wed …" at bounding box center [784, 425] width 1568 height 588
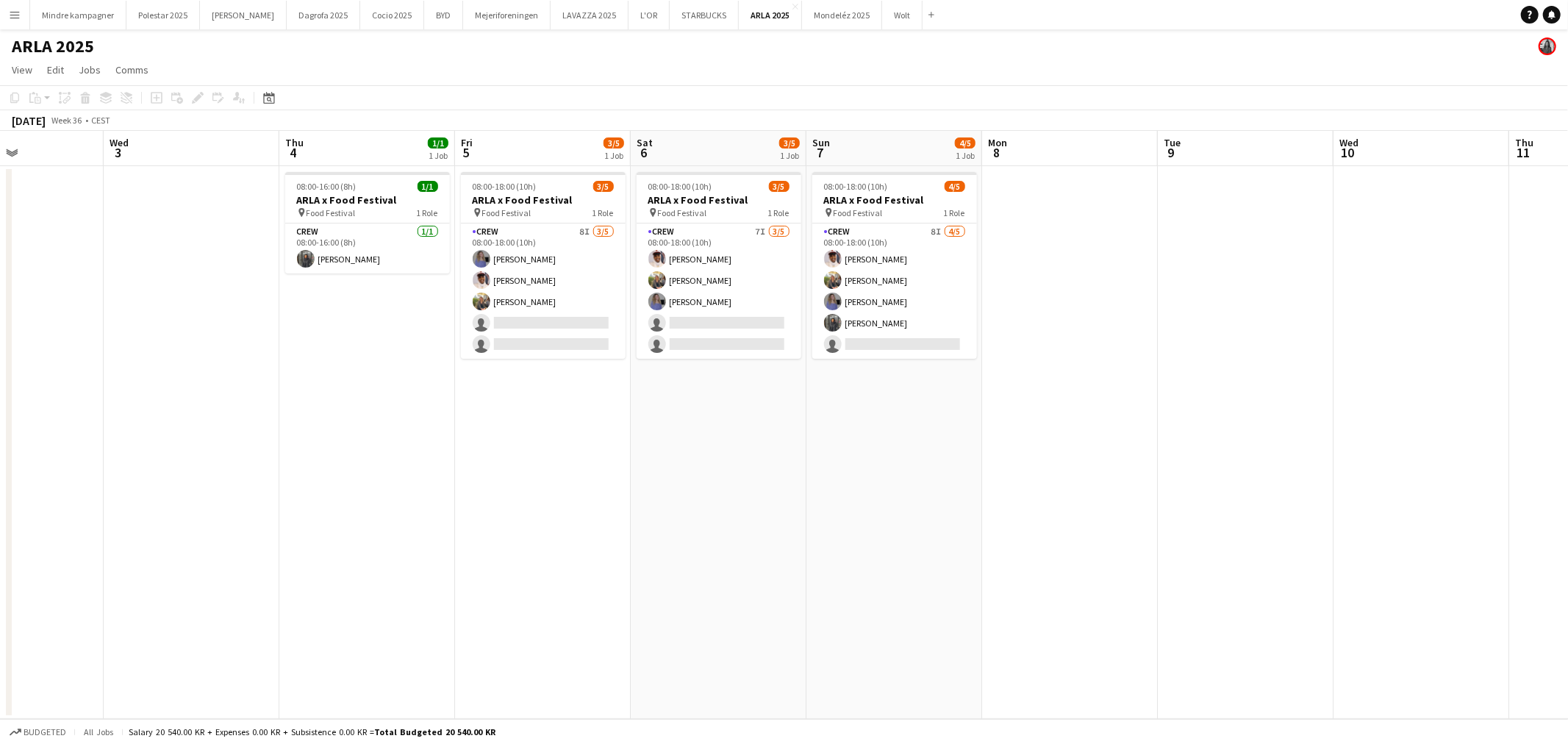
drag, startPoint x: 789, startPoint y: 500, endPoint x: 411, endPoint y: 557, distance: 382.3
click at [411, 557] on app-calendar-viewport "Sat 30 Sun 31 Mon 1 Tue 2 Wed 3 Thu 4 1/1 1 Job Fri 5 3/5 1 Job Sat 6 3/5 1 Job…" at bounding box center [784, 425] width 1568 height 588
